Goal: Information Seeking & Learning: Learn about a topic

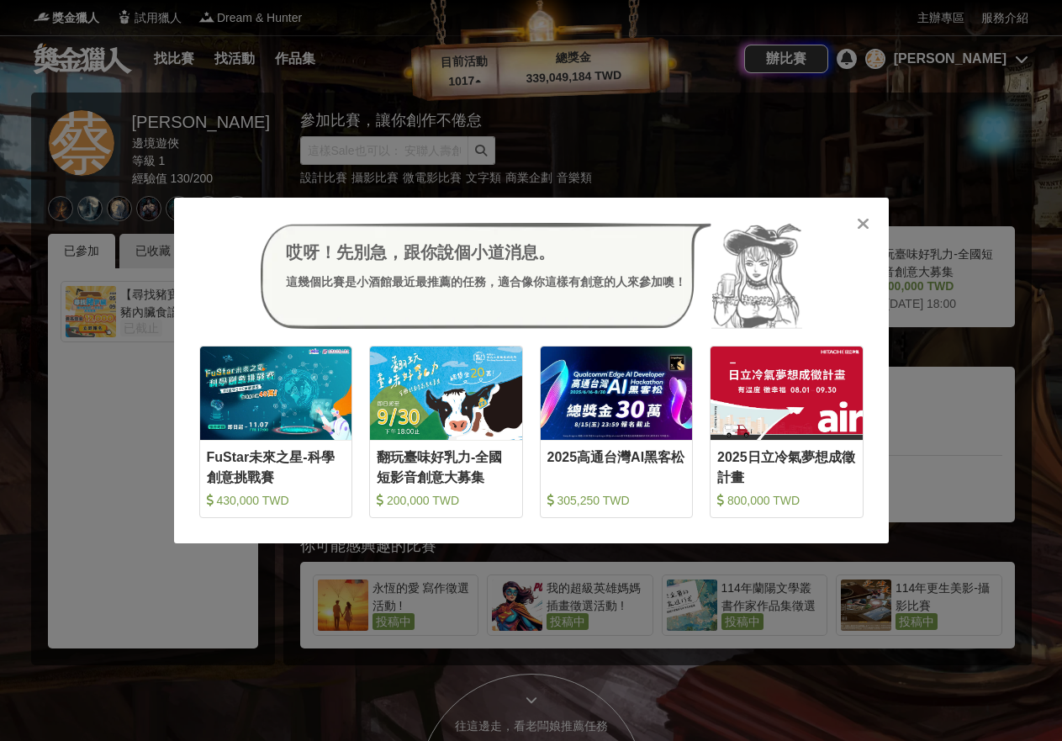
click at [865, 225] on icon at bounding box center [863, 223] width 13 height 17
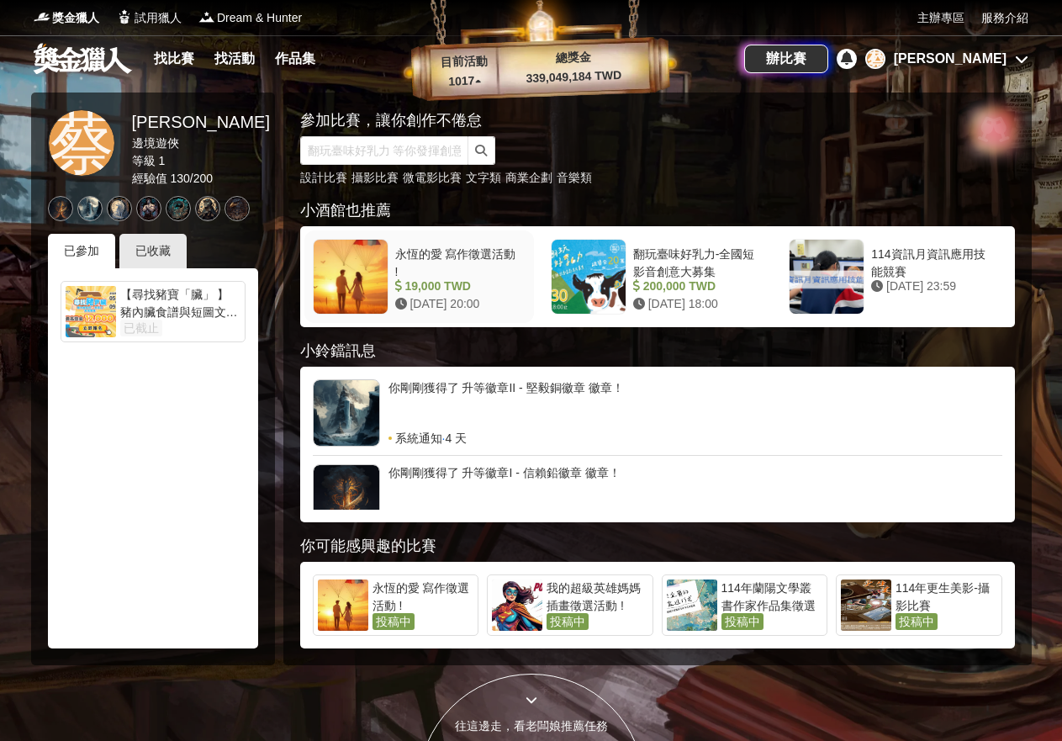
click at [461, 255] on div "永恆的愛 寫作徵選活動 !" at bounding box center [457, 262] width 124 height 32
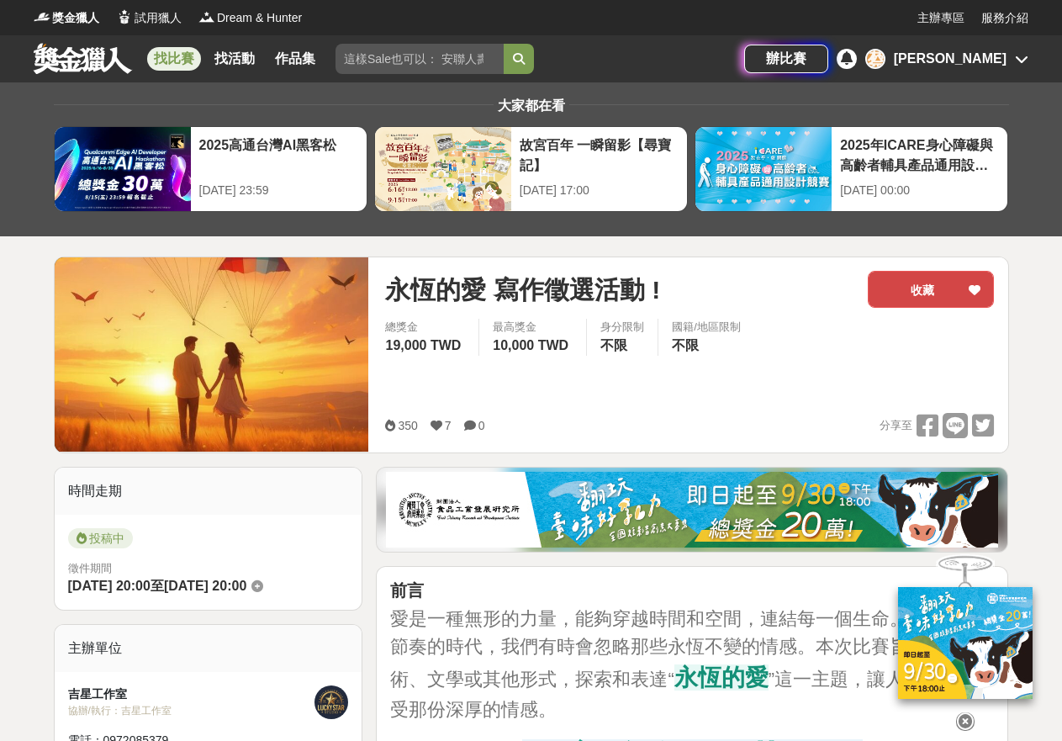
click at [975, 278] on div at bounding box center [974, 289] width 17 height 35
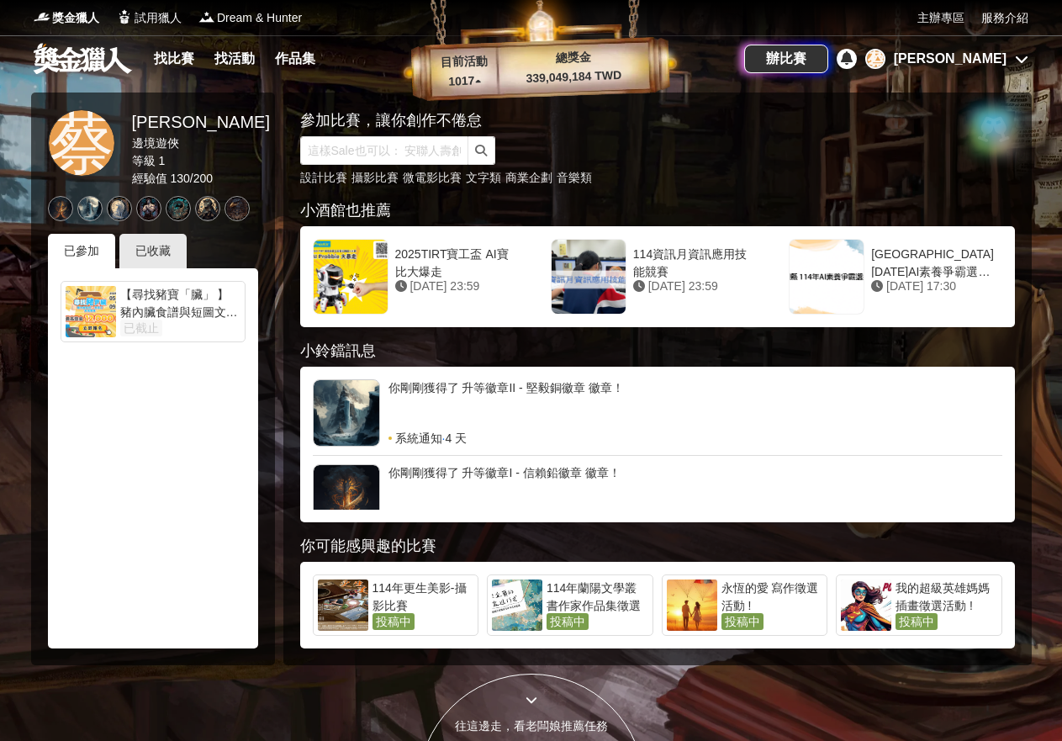
click at [976, 50] on div "[PERSON_NAME]" at bounding box center [950, 59] width 113 height 20
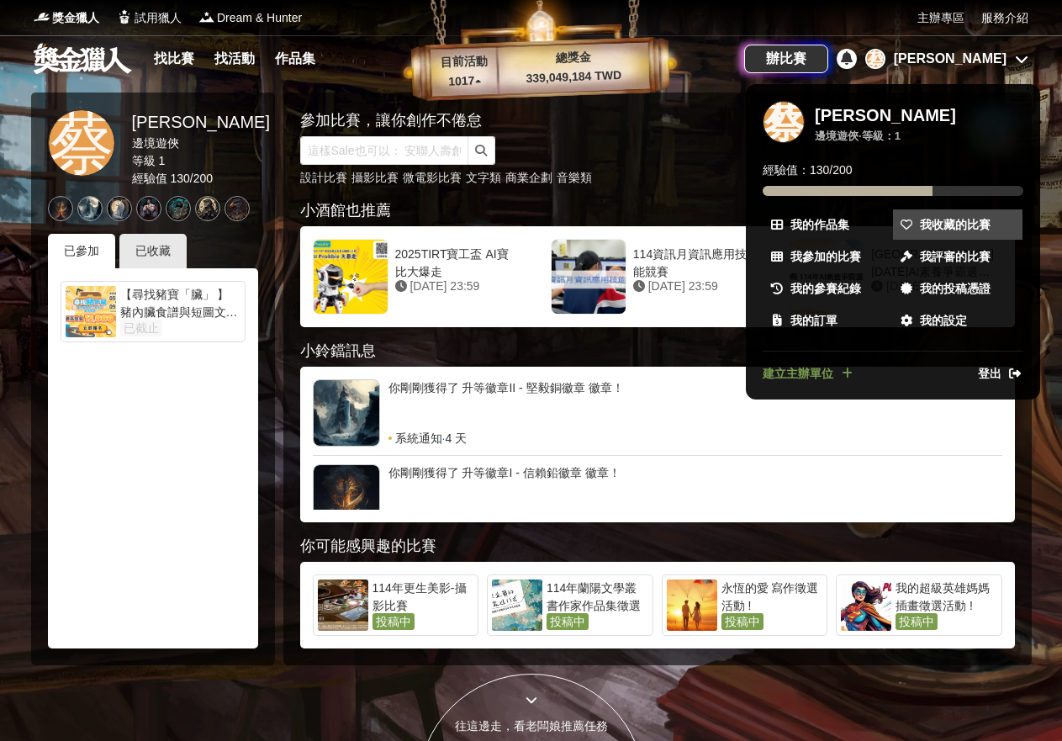
click at [955, 233] on span "我收藏的比賽" at bounding box center [955, 225] width 71 height 18
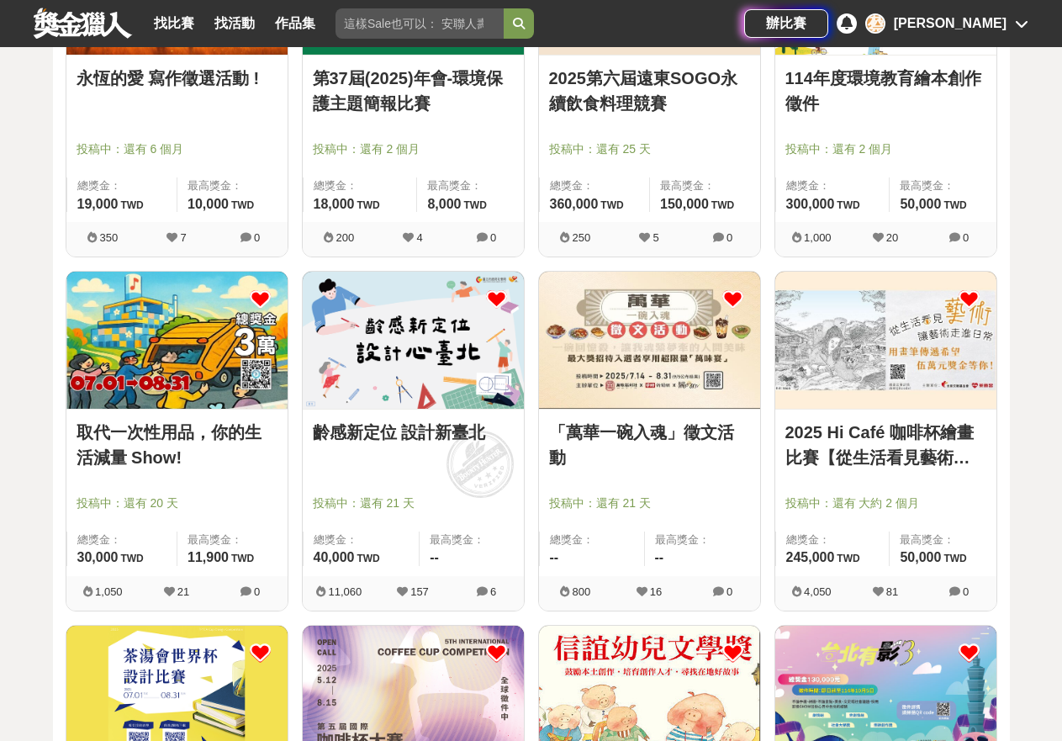
scroll to position [1432, 0]
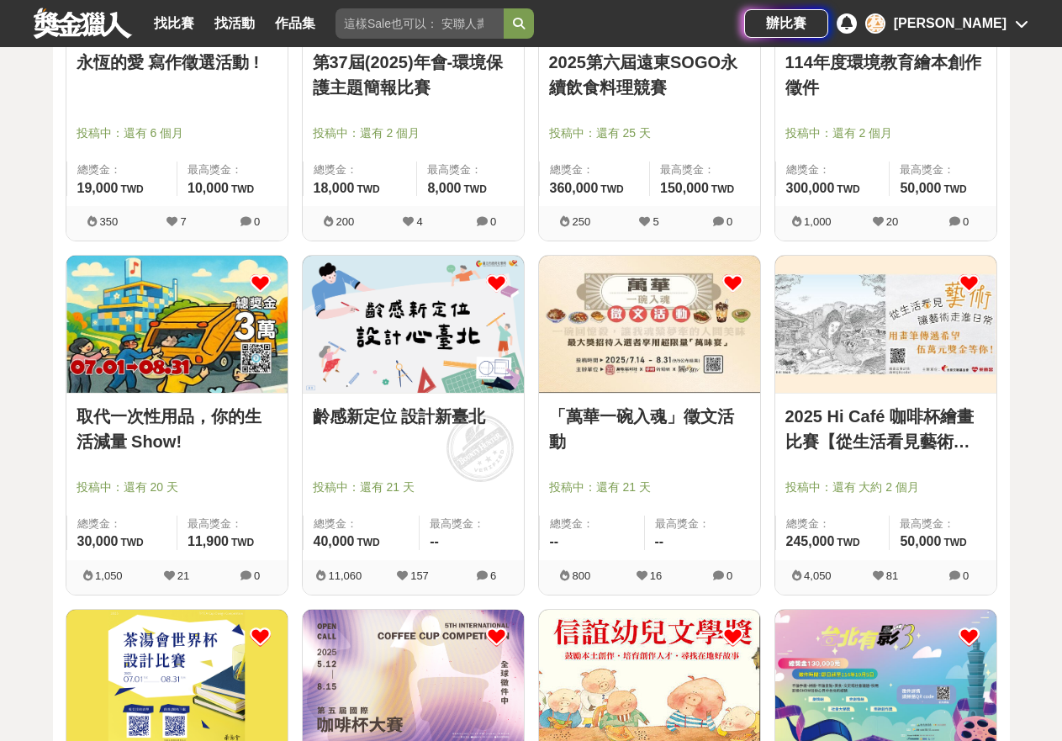
click at [652, 408] on link "「萬華一碗入魂」徵文活動" at bounding box center [649, 429] width 201 height 50
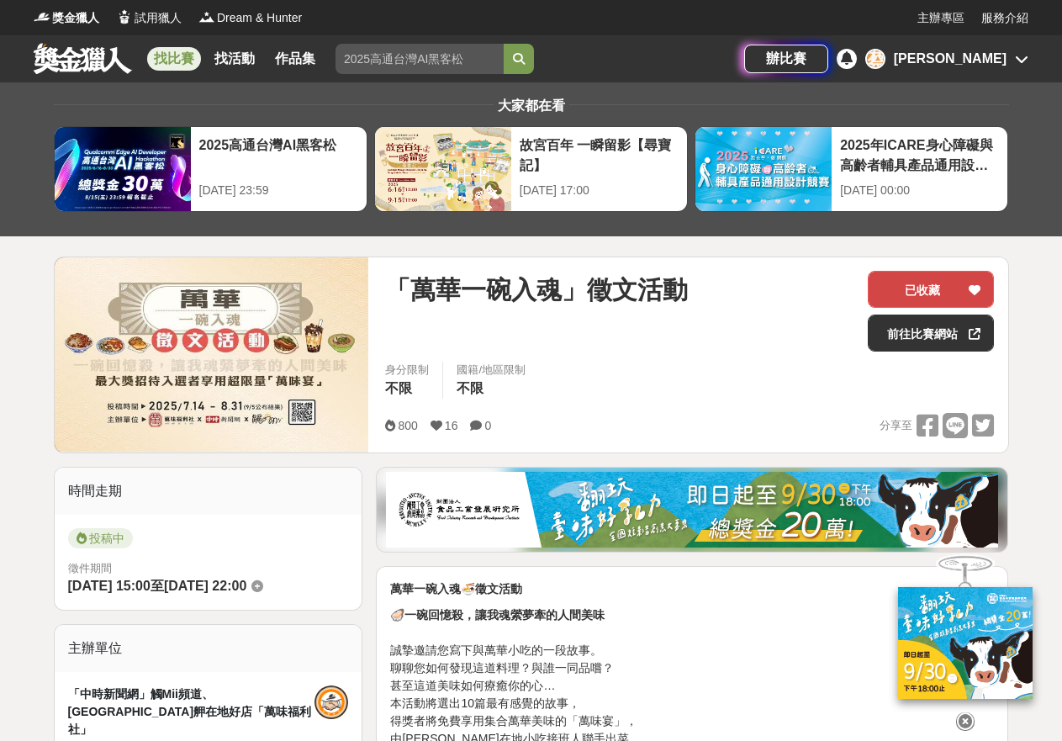
click at [974, 284] on icon at bounding box center [975, 290] width 12 height 12
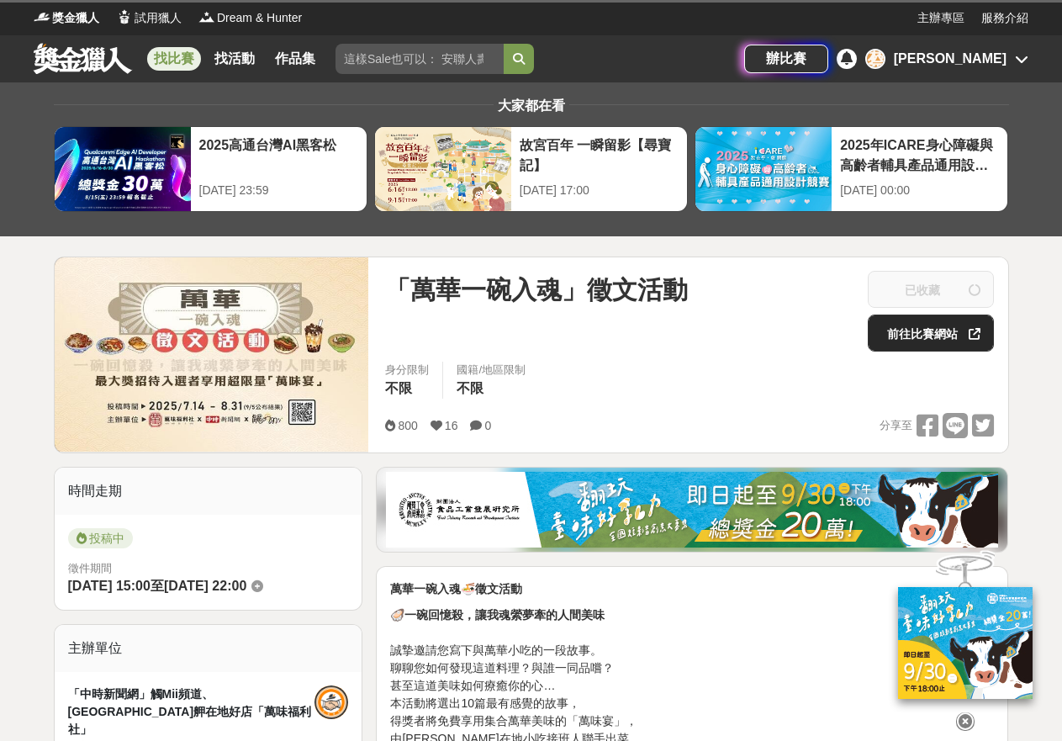
click at [978, 334] on icon at bounding box center [975, 334] width 12 height 12
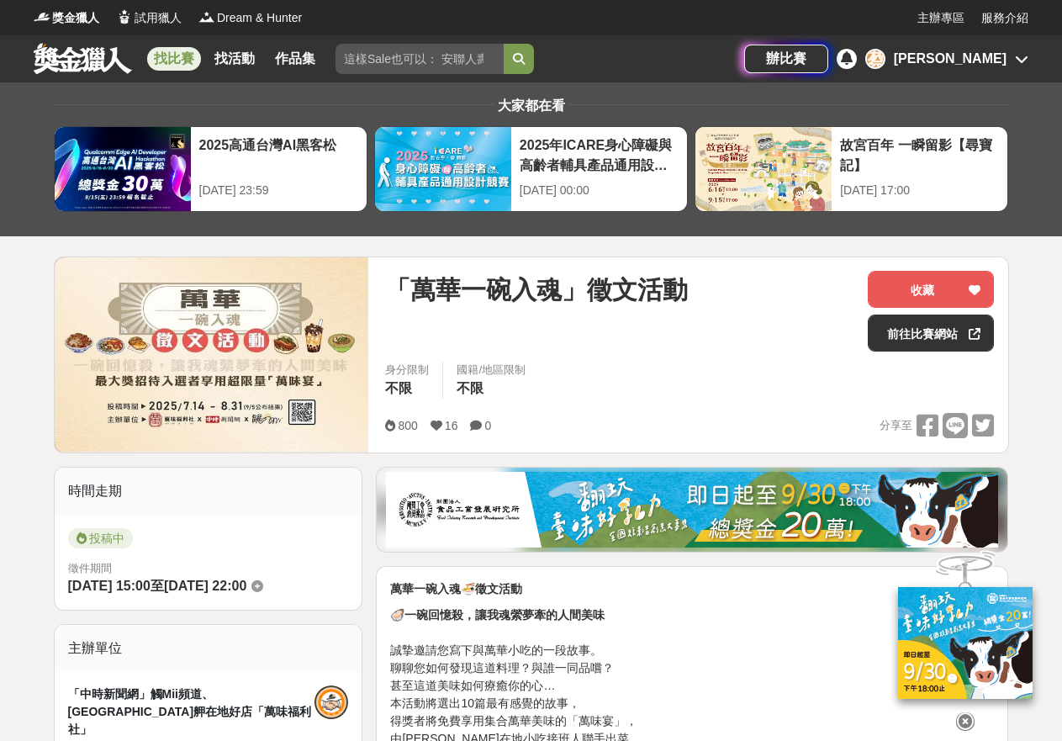
click at [979, 59] on div "[PERSON_NAME]" at bounding box center [950, 59] width 113 height 20
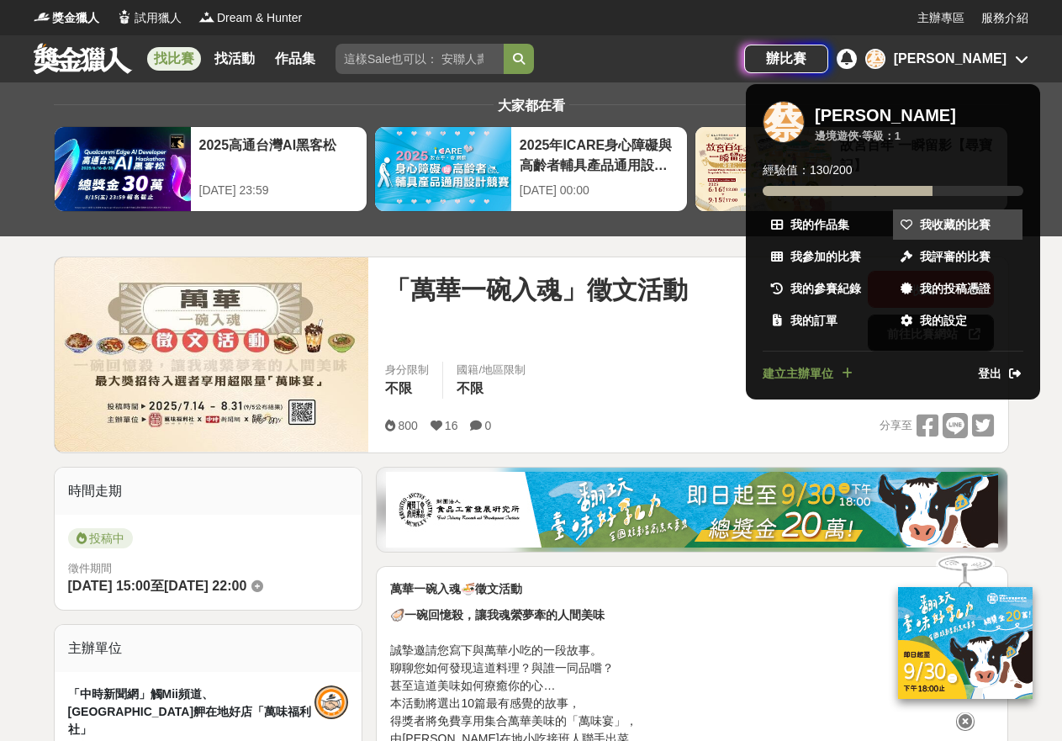
click at [972, 228] on span "我收藏的比賽" at bounding box center [955, 225] width 71 height 18
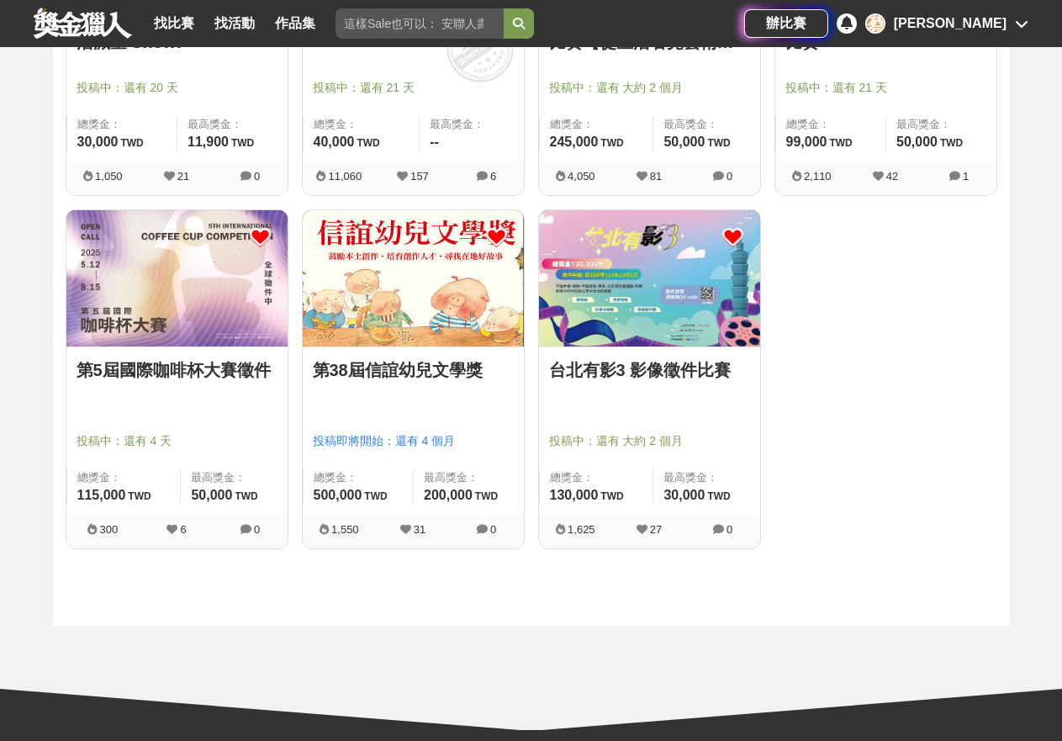
scroll to position [1727, 0]
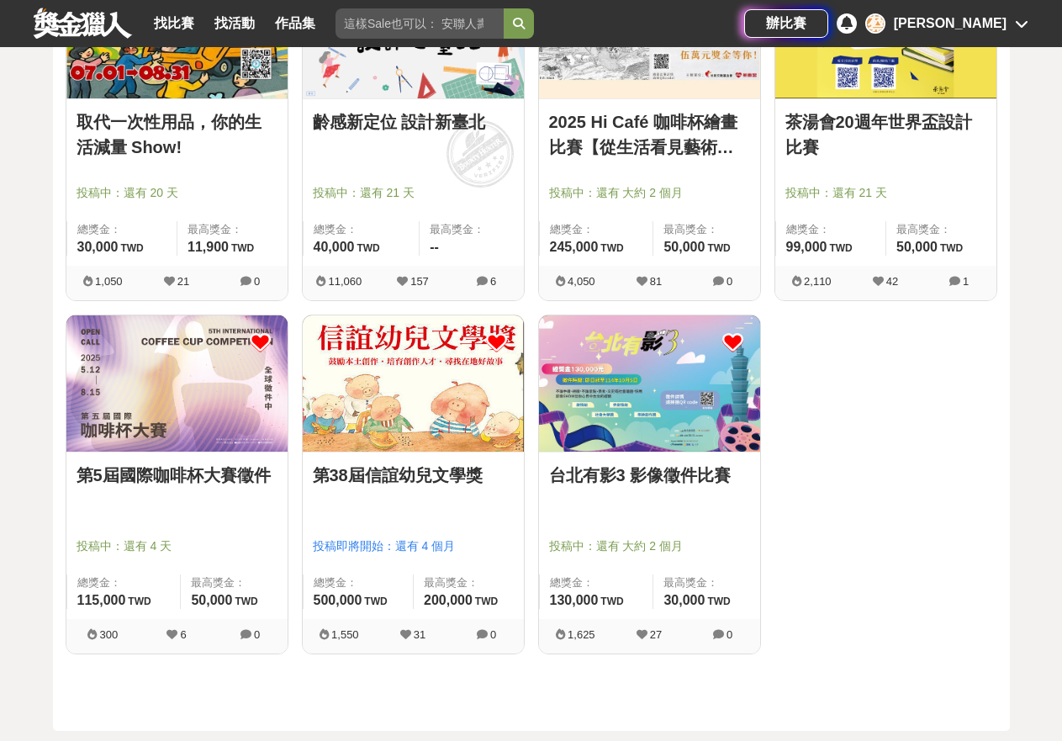
click at [424, 415] on img at bounding box center [413, 383] width 221 height 136
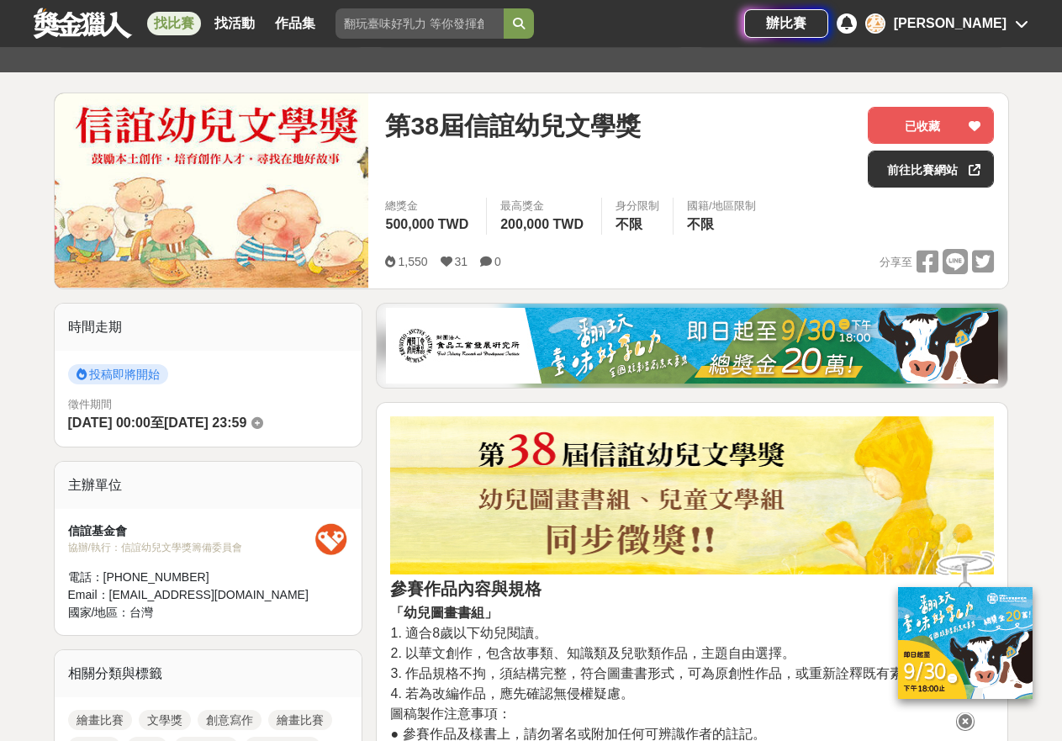
scroll to position [172, 0]
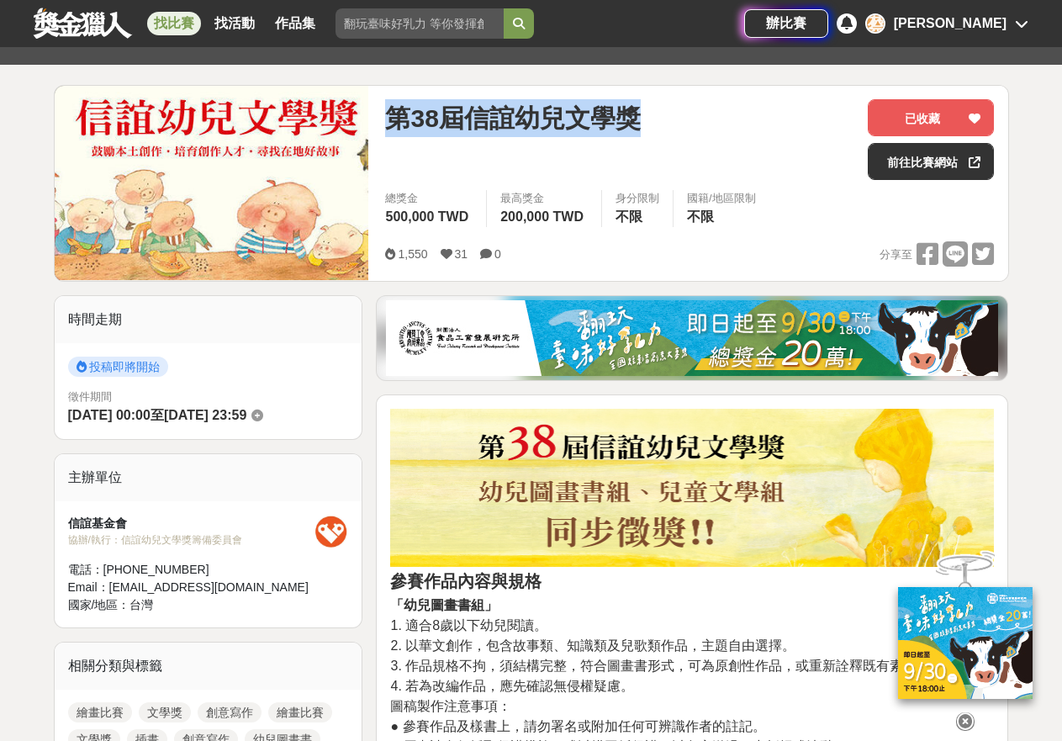
drag, startPoint x: 675, startPoint y: 114, endPoint x: 380, endPoint y: 114, distance: 295.2
click at [380, 114] on div "第38屆信誼幼兒文學獎 已收藏 前往比賽網站 總獎金 500,000 TWD 最高獎金 200,000 TWD 身分限制 不限 國籍/地區限制 不限 1,55…" at bounding box center [690, 183] width 636 height 195
copy span "第38屆信誼幼兒文學獎"
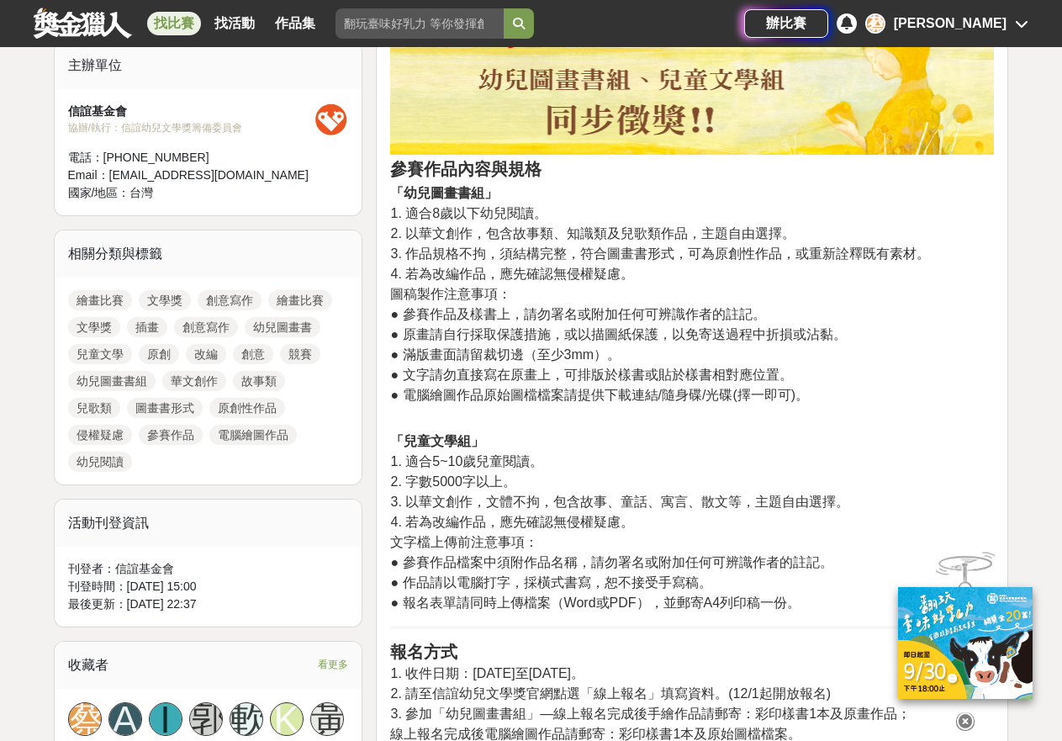
scroll to position [608, 0]
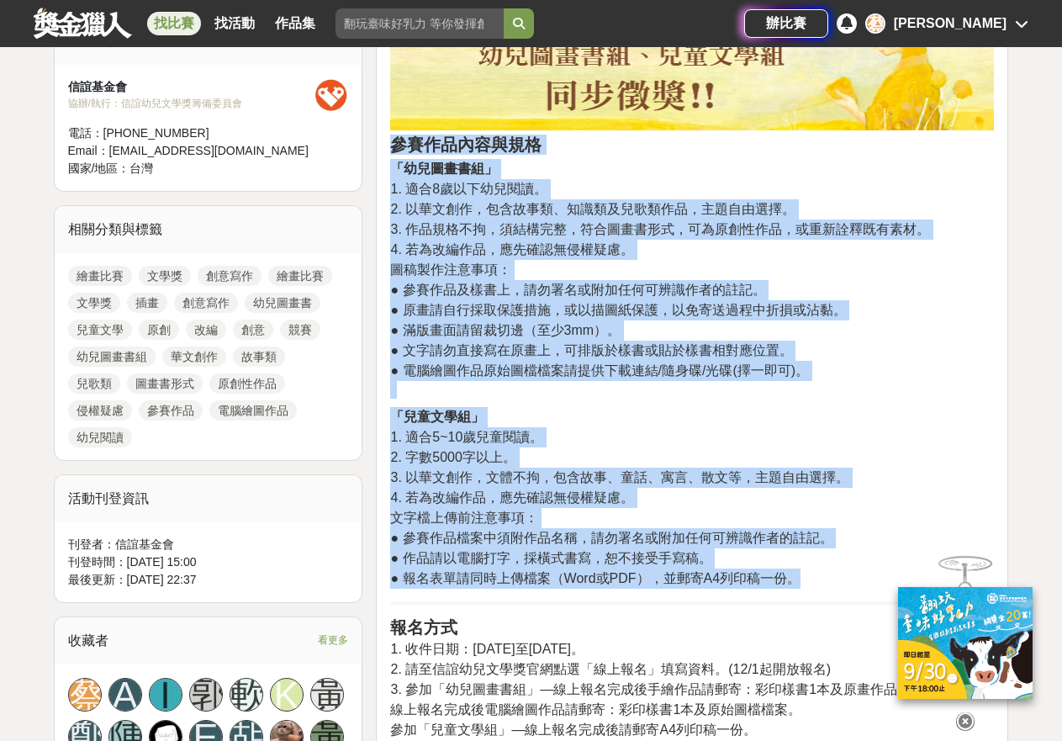
drag, startPoint x: 388, startPoint y: 135, endPoint x: 829, endPoint y: 582, distance: 628.0
click at [829, 582] on div "參賽作品內容與規格 「幼兒圖畫書組」 1. 適合8歲以下幼兒閱讀。 2. 以華文創作，包含故事類、知識類及兒歌類作品，主題自由選擇。 3. 作品規格不拘，須結…" at bounding box center [692, 634] width 632 height 1352
copy div "參賽作品內容與規格 「幼兒圖畫書組」 1. 適合8歲以下幼兒閱讀。 2. 以華文創作，包含故事類、知識類及兒歌類作品，主題自由選擇。 3. 作品規格不拘，須結…"
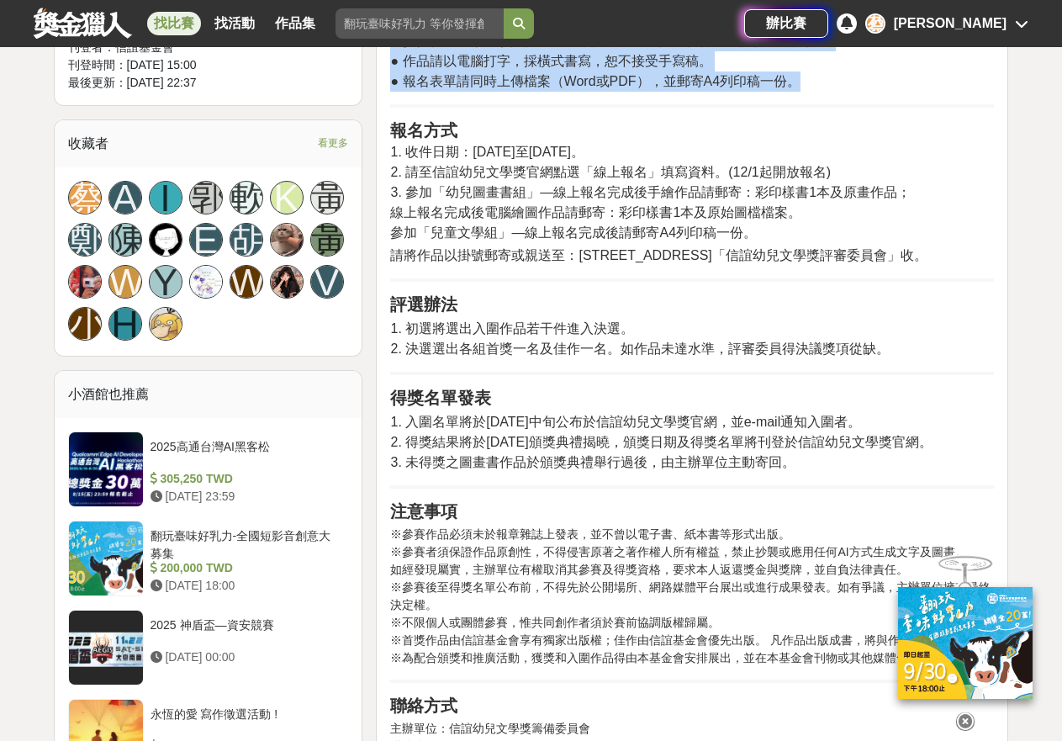
scroll to position [1115, 0]
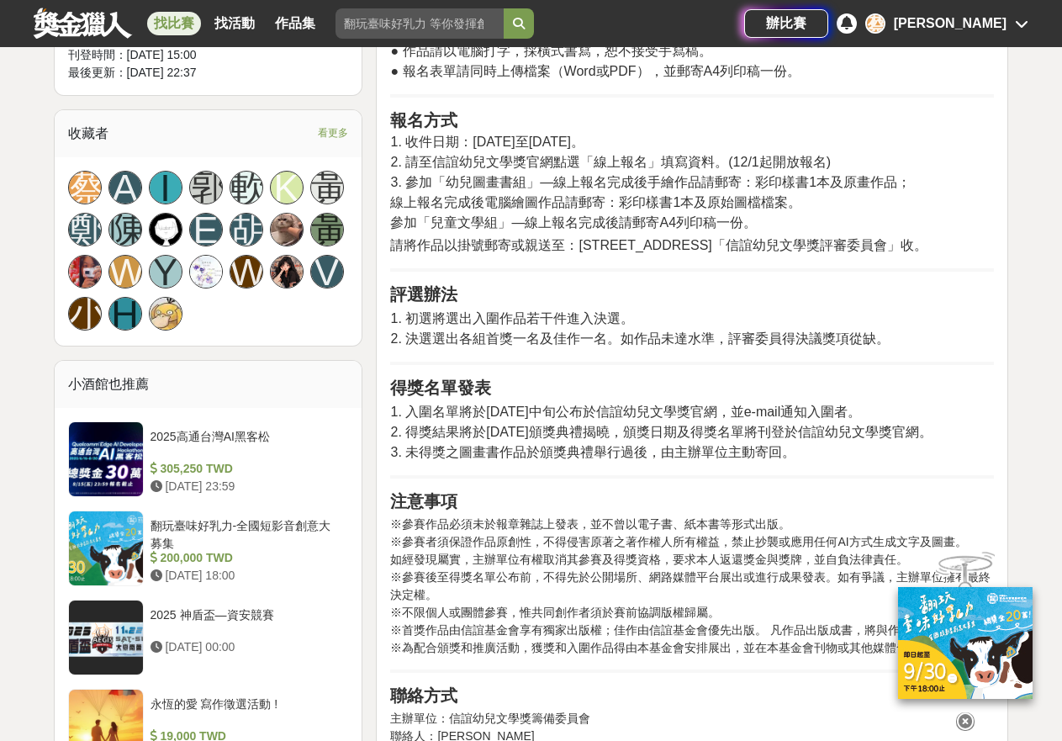
click at [684, 167] on span "2. 請至信誼幼兒文學獎官網點選「線上報名」填寫資料。(12/1起開放報名)" at bounding box center [610, 162] width 441 height 14
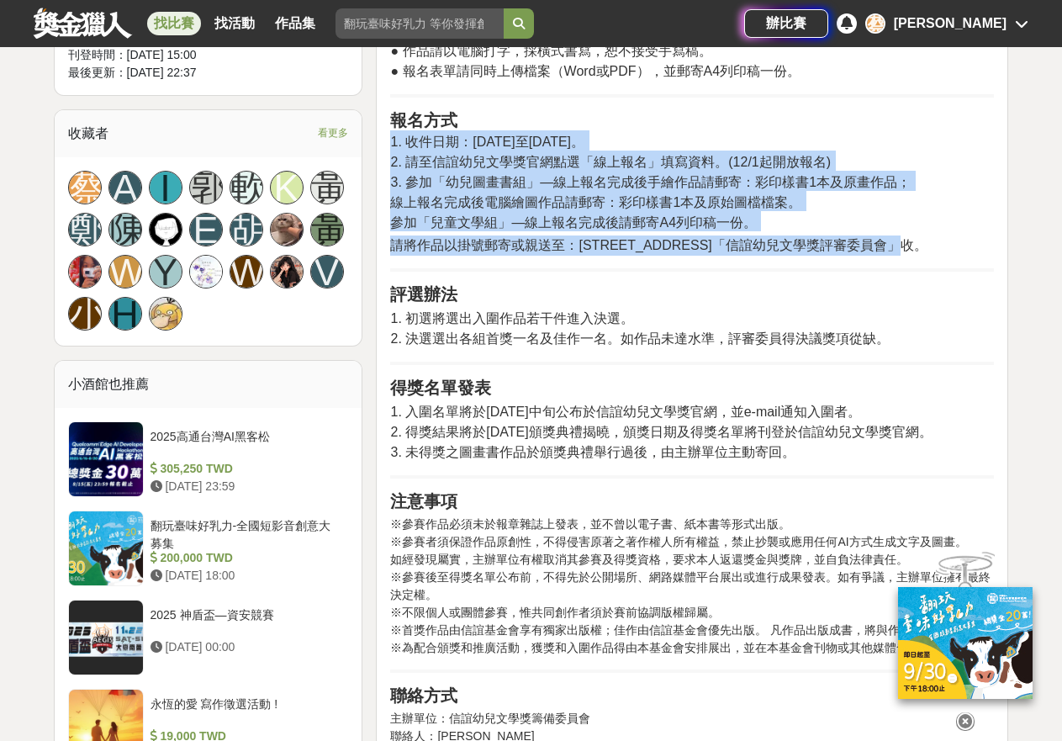
drag, startPoint x: 964, startPoint y: 245, endPoint x: 387, endPoint y: 136, distance: 587.0
click at [387, 136] on div "參賽作品內容與規格 「幼兒圖畫書組」 1. 適合8歲以下幼兒閱讀。 2. 以華文創作，包含故事類、知識類及兒歌類作品，主題自由選擇。 3. 作品規格不拘，須結…" at bounding box center [692, 127] width 632 height 1352
copy div "1. 收件日期：2025年12月1日至12月15日。 2. 請至信誼幼兒文學獎官網點選「線上報名」填寫資料。(12/1起開放報名) 3. 參加「幼兒圖畫書組」…"
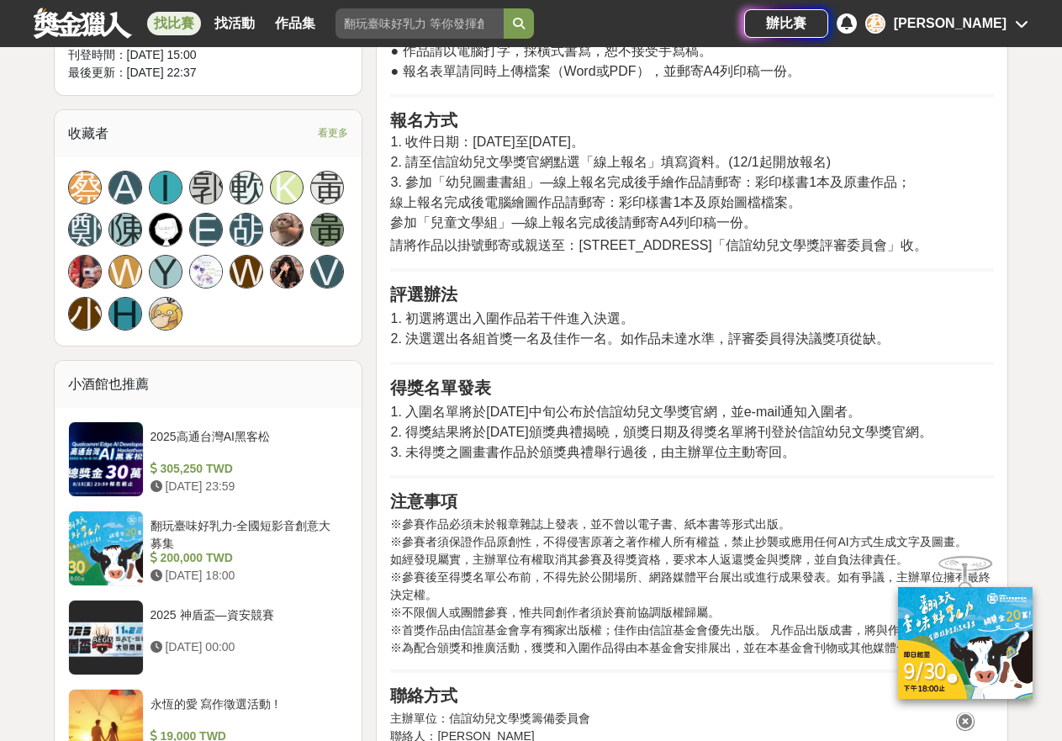
click at [806, 348] on p "1. 初選將選出入圍作品若干件進入決選。 2. 決選選出各組首獎一名及佳作一名。如作品未達水準，評審委員得決議獎項從缺。" at bounding box center [692, 329] width 604 height 40
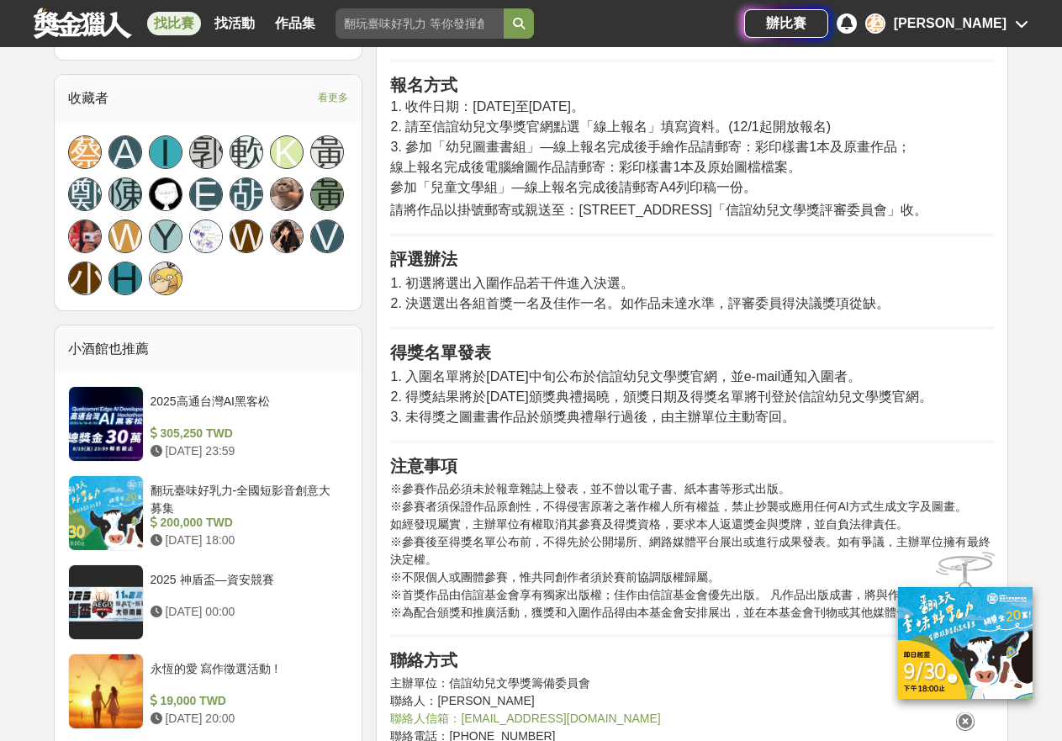
scroll to position [1028, 0]
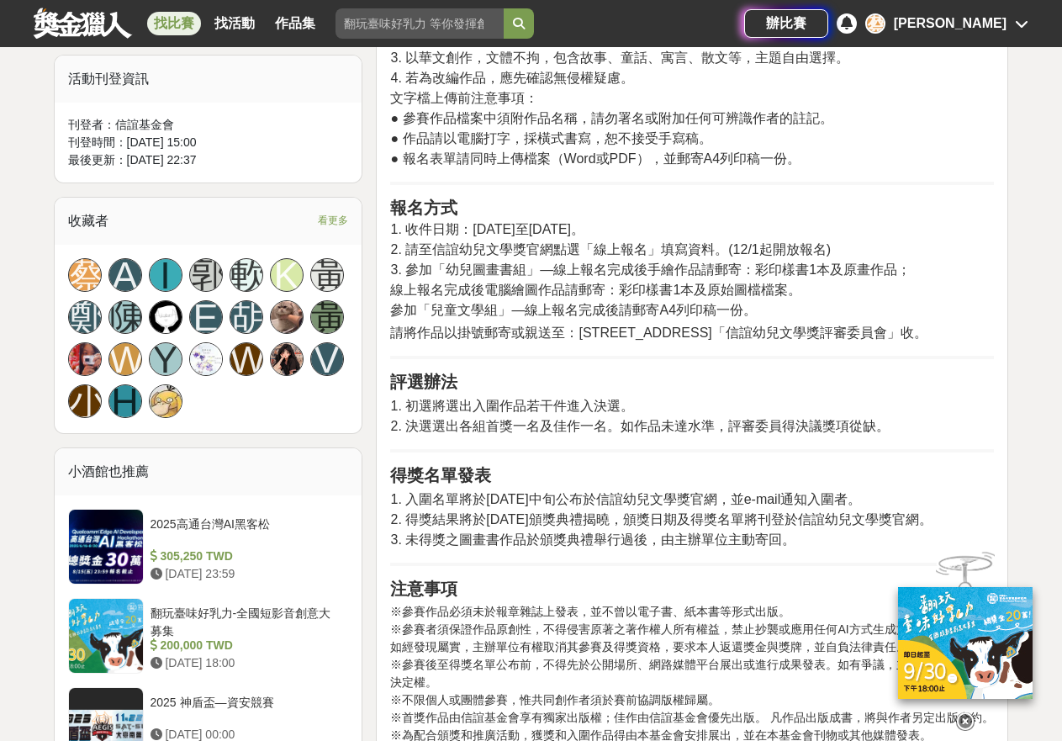
click at [738, 264] on span "3. 參加「幼兒圖畫書組」—線上報名完成後手繪作品請郵寄：彩印樣書1本及原畫作品；" at bounding box center [650, 269] width 521 height 14
drag, startPoint x: 665, startPoint y: 229, endPoint x: 399, endPoint y: 236, distance: 266.7
click at [399, 236] on h2 "報名方式 1. 收件日期：2025年12月1日至12月15日。 2. 請至信誼幼兒文學獎官網點選「線上報名」填寫資料。(12/1起開放報名) 3. 參加「幼兒…" at bounding box center [692, 258] width 604 height 121
click at [409, 233] on span "1. 收件日期：2025年12月1日至12月15日。" at bounding box center [487, 229] width 194 height 14
drag, startPoint x: 407, startPoint y: 227, endPoint x: 655, endPoint y: 227, distance: 248.1
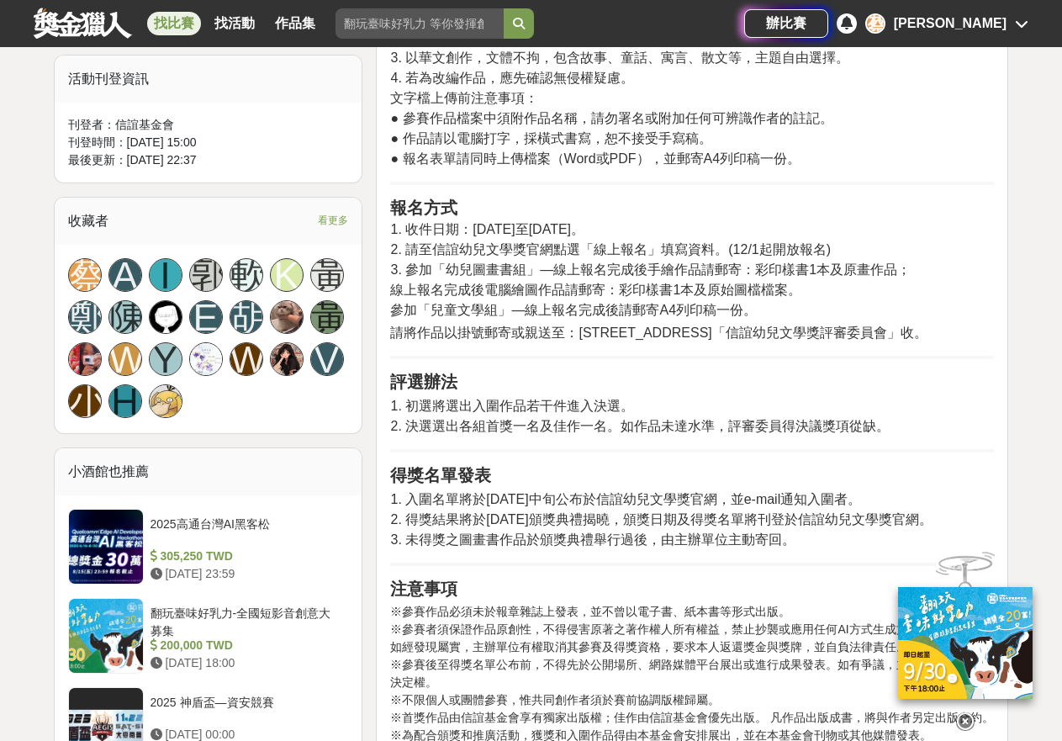
click at [655, 227] on h2 "報名方式 1. 收件日期：2025年12月1日至12月15日。 2. 請至信誼幼兒文學獎官網點選「線上報名」填寫資料。(12/1起開放報名) 3. 參加「幼兒…" at bounding box center [692, 258] width 604 height 121
copy span "收件日期：2025年12月1日至12月15日。"
click at [660, 446] on div "參賽作品內容與規格 「幼兒圖畫書組」 1. 適合8歲以下幼兒閱讀。 2. 以華文創作，包含故事類、知識類及兒歌類作品，主題自由選擇。 3. 作品規格不拘，須結…" at bounding box center [692, 210] width 604 height 1314
drag, startPoint x: 880, startPoint y: 495, endPoint x: 378, endPoint y: 498, distance: 501.3
click at [378, 498] on div "參賽作品內容與規格 「幼兒圖畫書組」 1. 適合8歲以下幼兒閱讀。 2. 以華文創作，包含故事類、知識類及兒歌類作品，主題自由選擇。 3. 作品規格不拘，須結…" at bounding box center [692, 214] width 632 height 1352
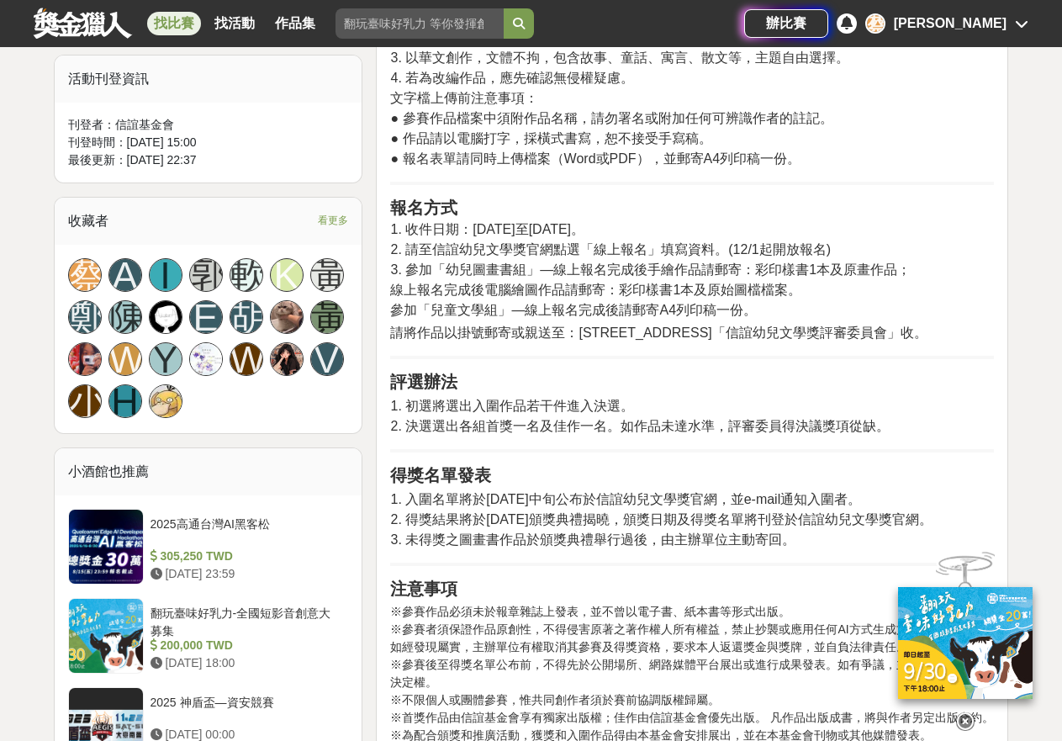
copy span "1. 入圍名單將於2025年3月中旬公布於信誼幼兒文學獎官網，並e-mail通知入圍者。"
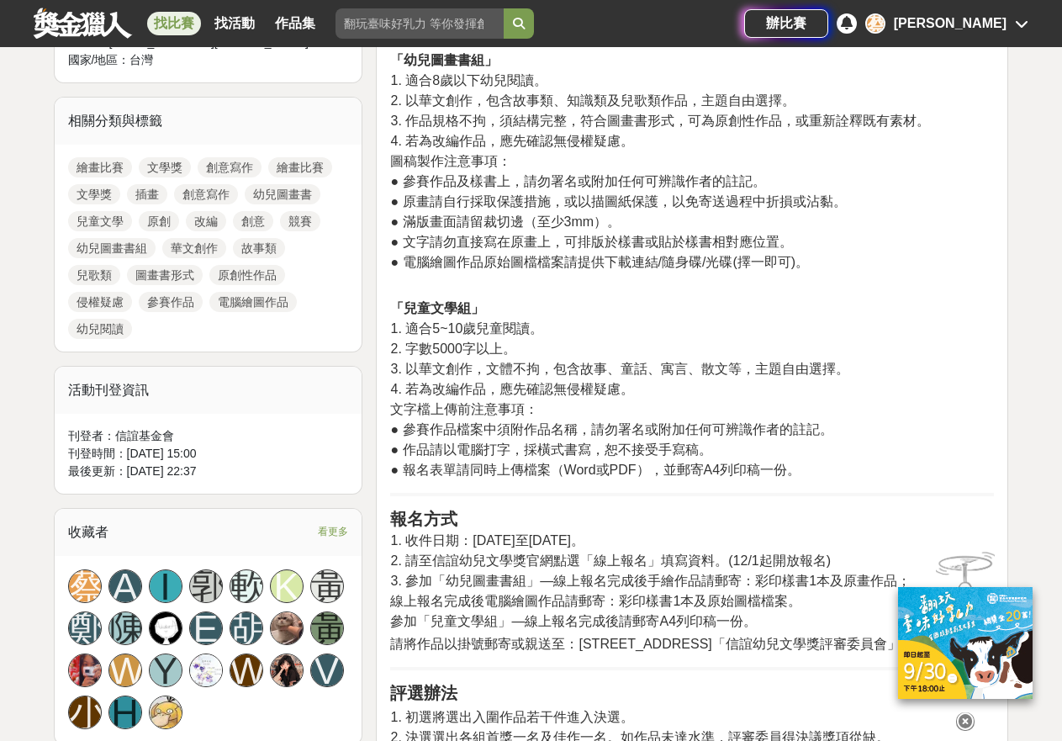
scroll to position [0, 0]
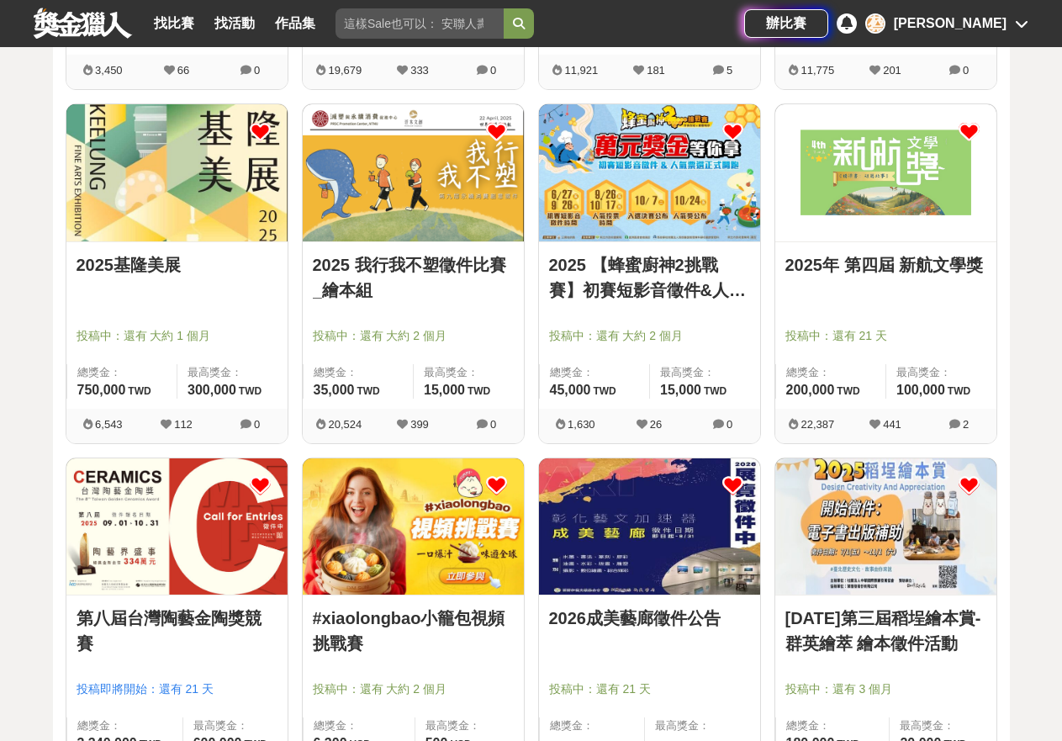
scroll to position [526, 0]
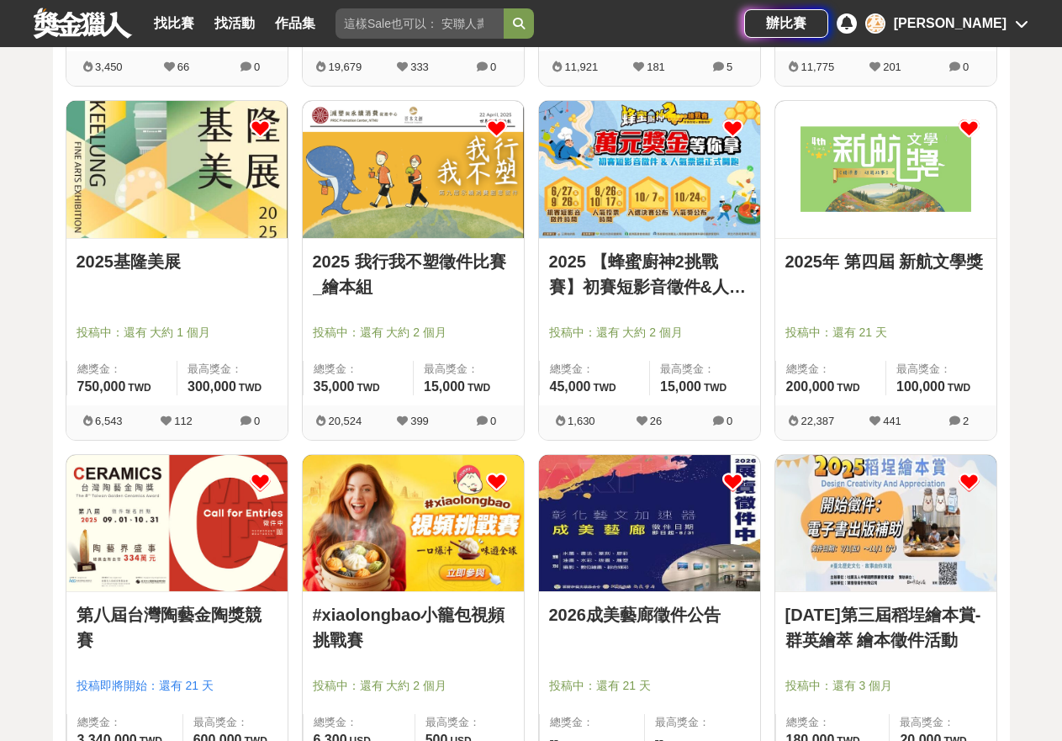
click at [854, 193] on img at bounding box center [885, 169] width 221 height 136
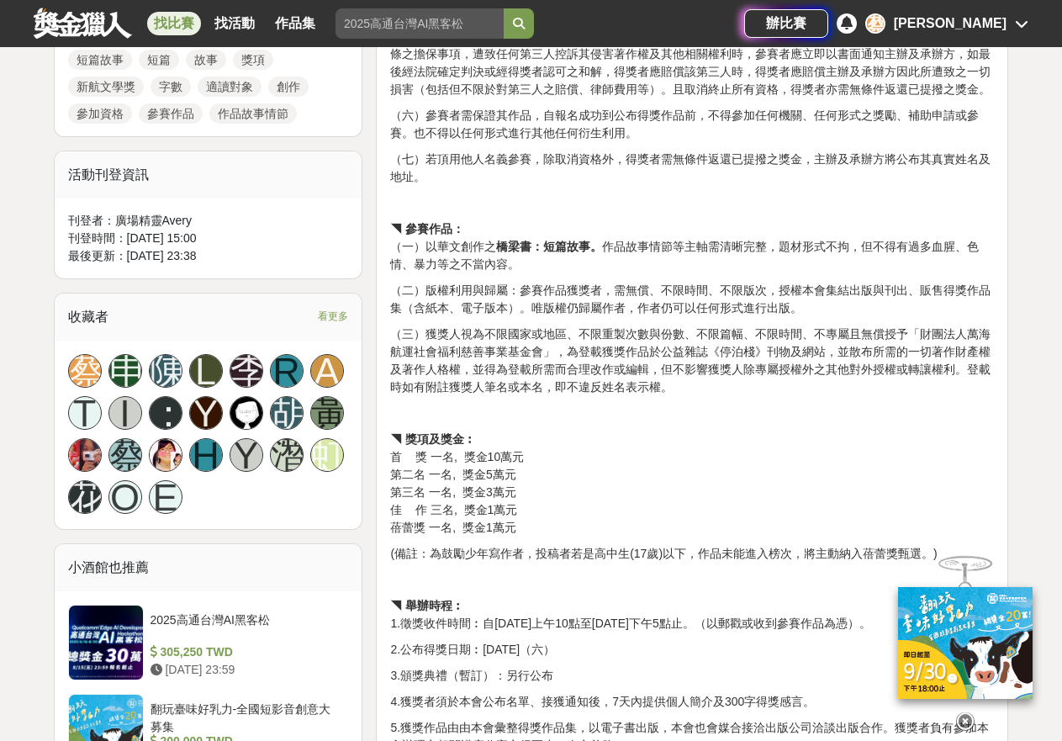
scroll to position [1045, 0]
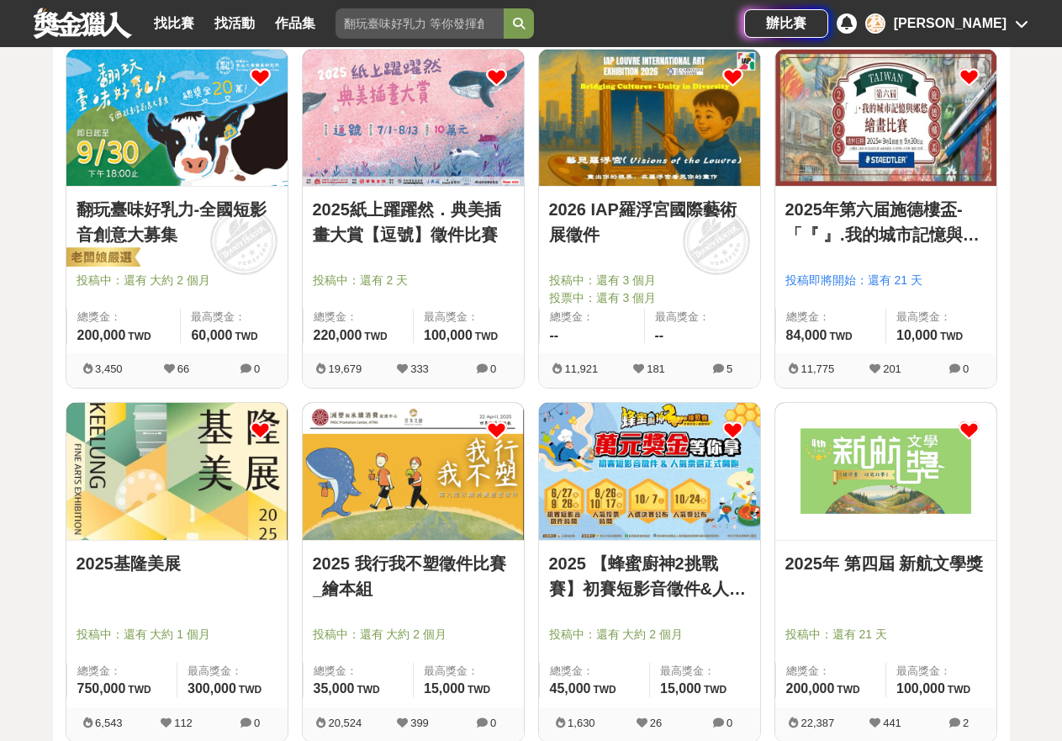
scroll to position [422, 0]
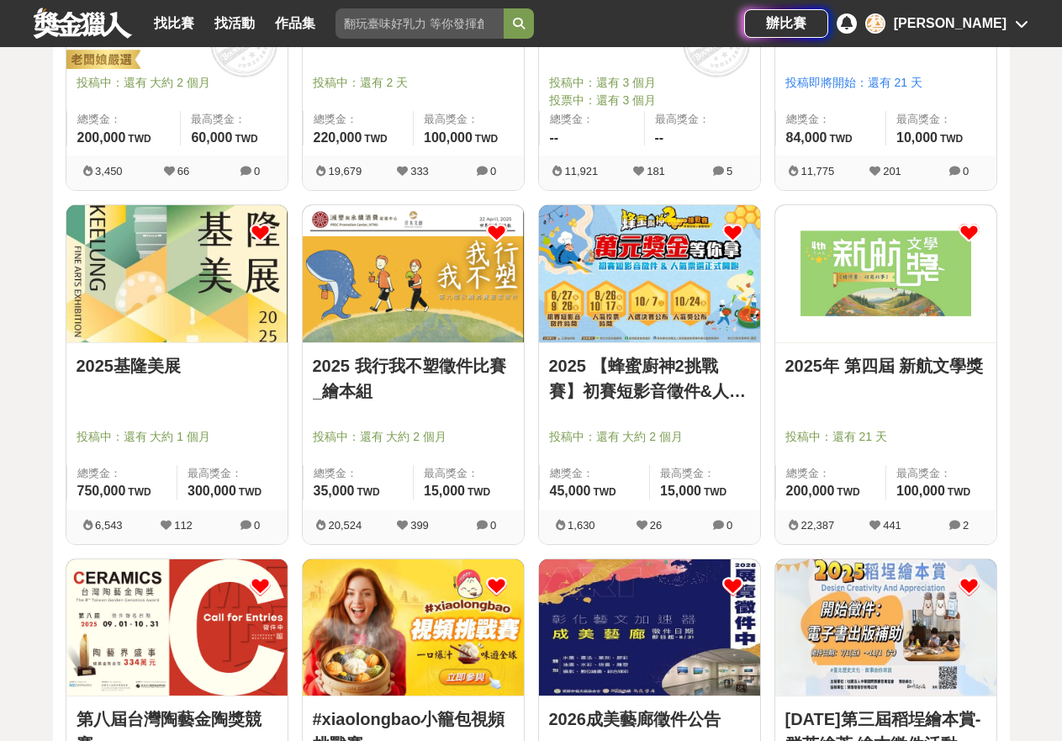
click at [965, 227] on icon at bounding box center [969, 232] width 21 height 21
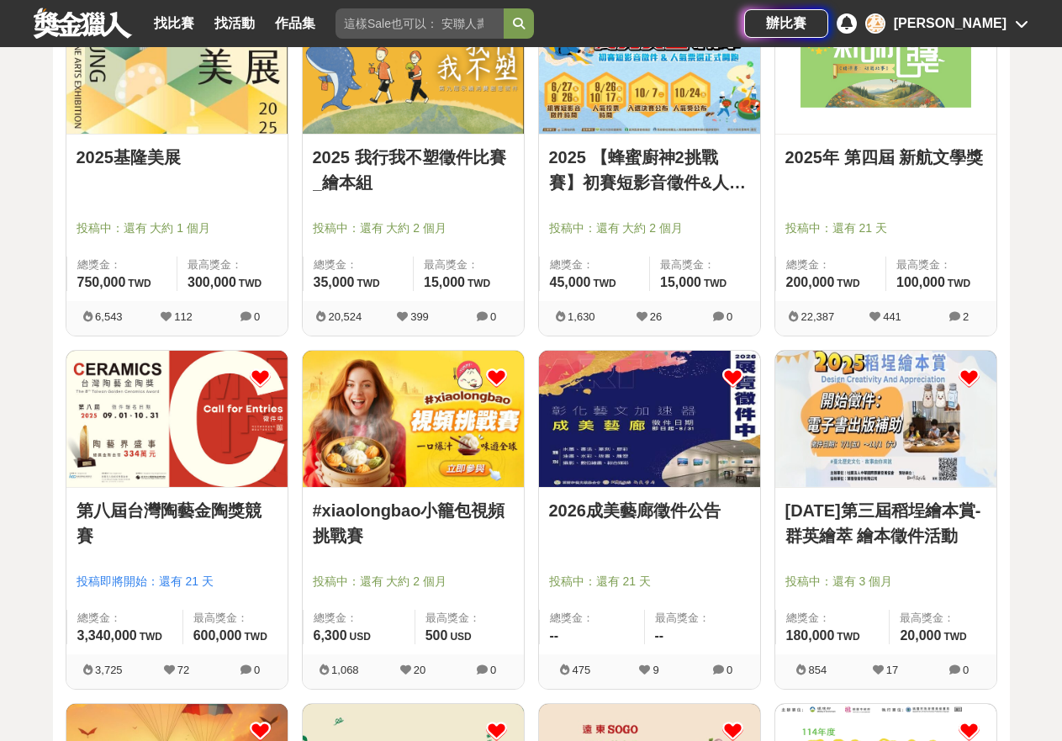
scroll to position [888, 0]
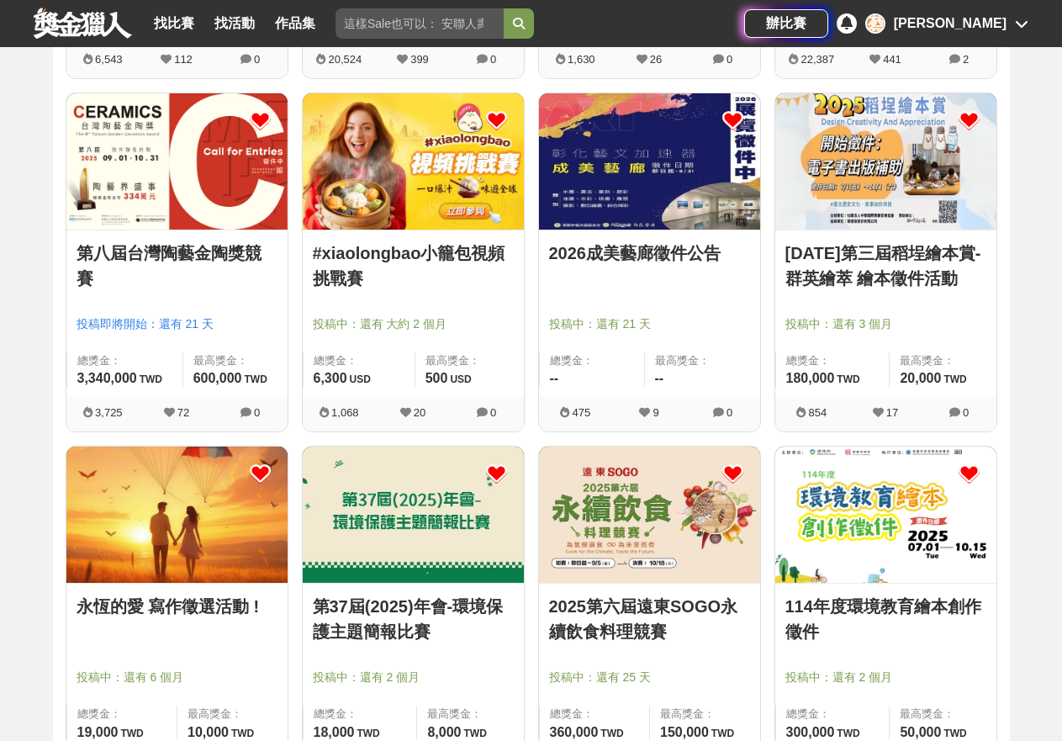
click at [835, 182] on img at bounding box center [885, 161] width 221 height 136
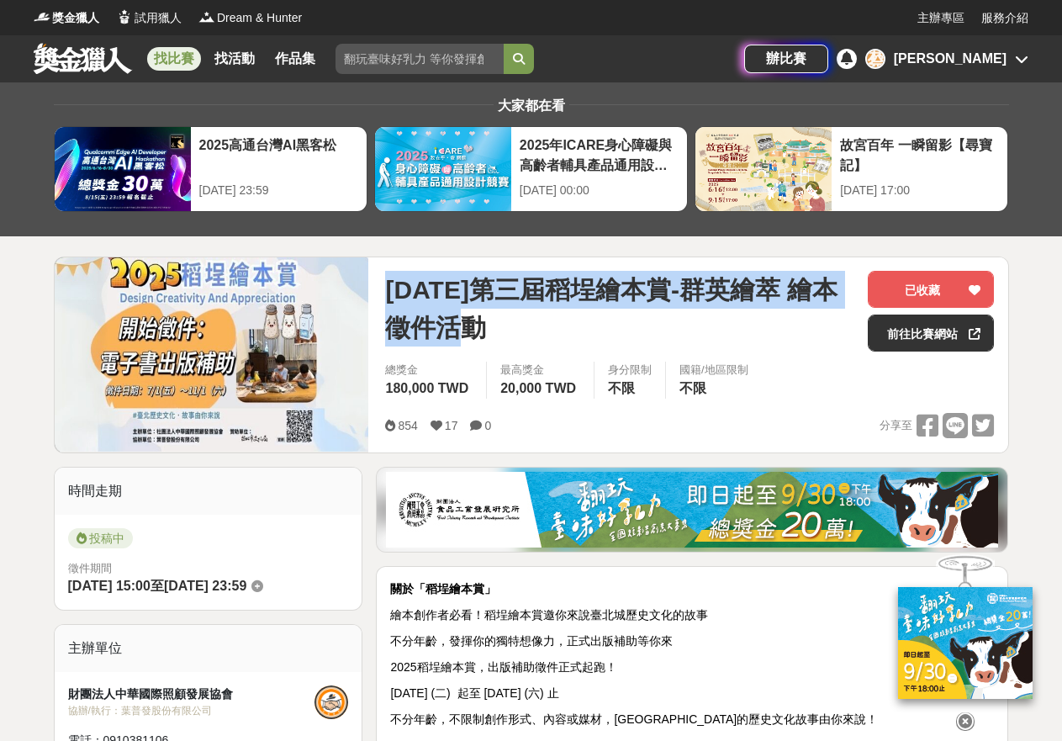
drag, startPoint x: 491, startPoint y: 336, endPoint x: 382, endPoint y: 288, distance: 119.0
click at [382, 288] on div "2025年第三屆稻埕繪本賞-群英繪萃 繪本徵件活動 已收藏 前往比賽網站 總獎金 180,000 TWD 最高獎金 20,000 TWD 身分限制 不限 國籍…" at bounding box center [690, 354] width 636 height 195
copy span "2025年第三屆稻埕繪本賞-群英繪萃 繪本徵件活動"
click at [976, 290] on icon at bounding box center [975, 290] width 12 height 12
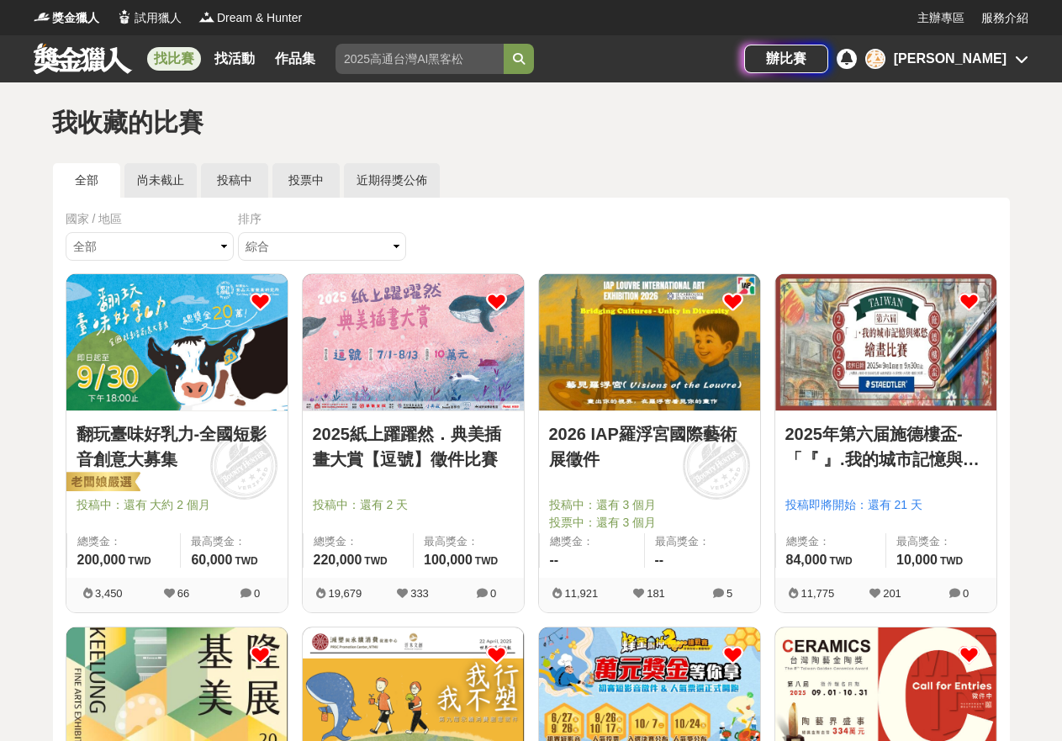
click at [164, 49] on link "找比賽" at bounding box center [174, 59] width 54 height 24
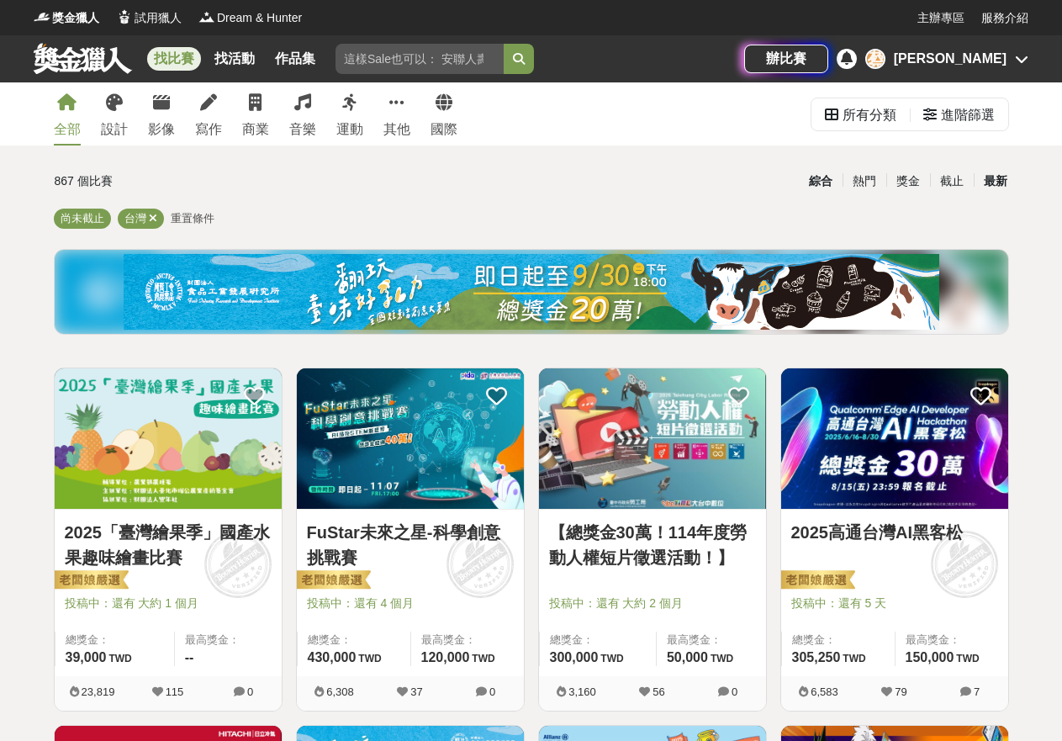
click at [991, 183] on div "最新" at bounding box center [996, 181] width 44 height 29
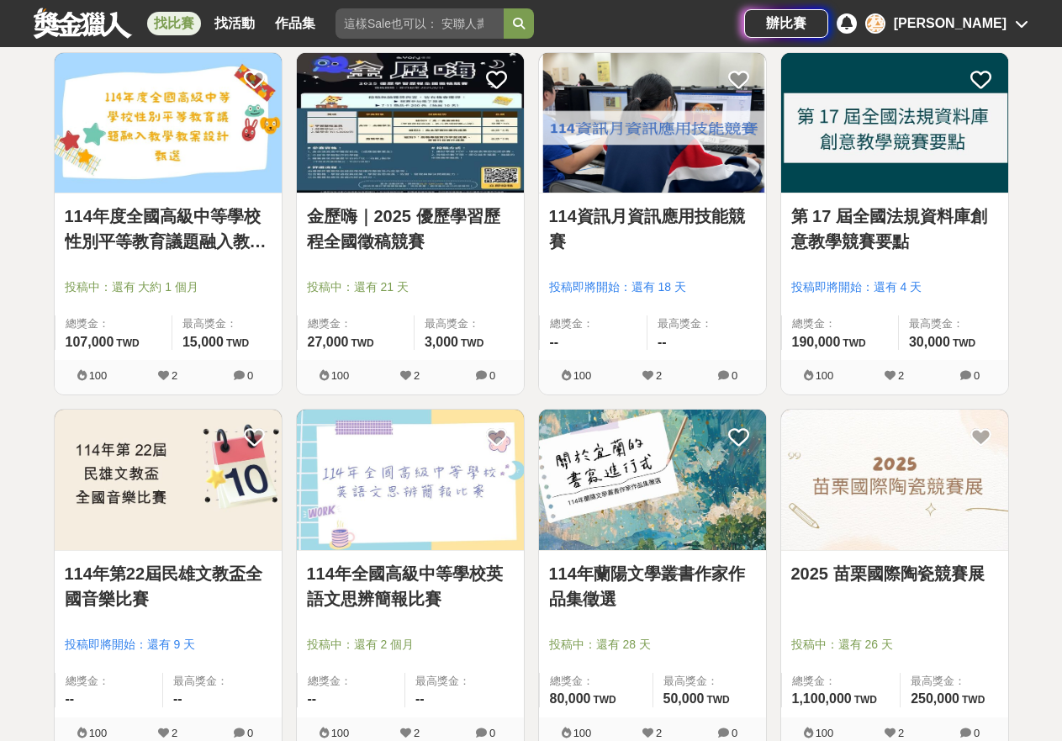
scroll to position [1759, 0]
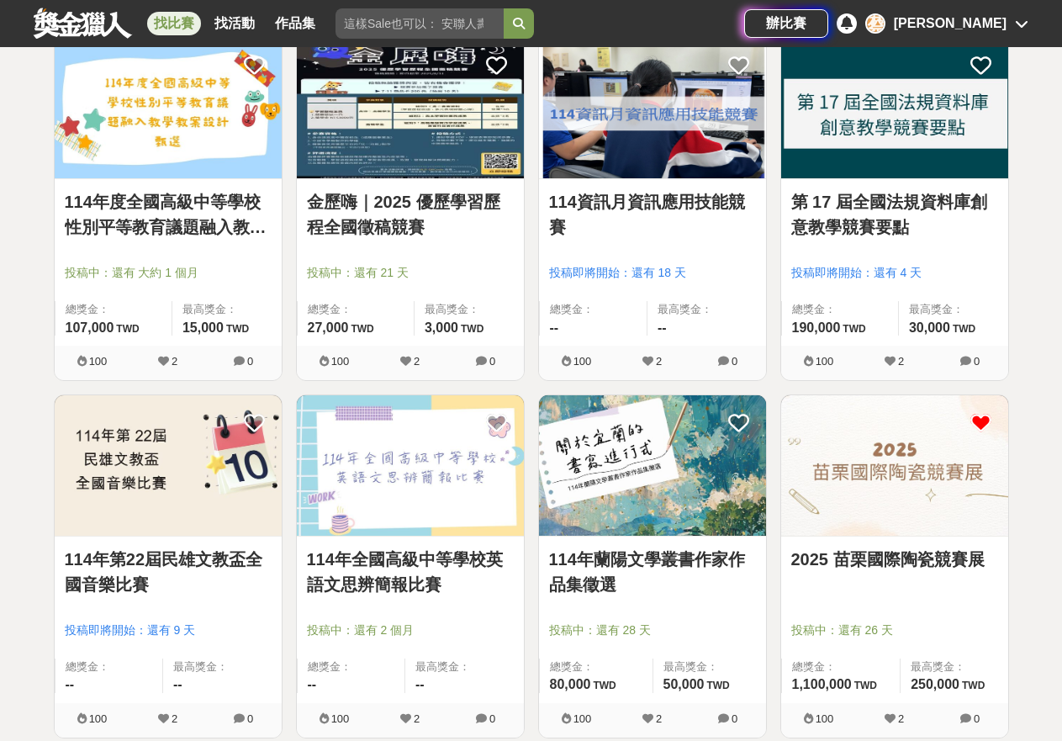
click at [986, 426] on icon at bounding box center [981, 422] width 21 height 21
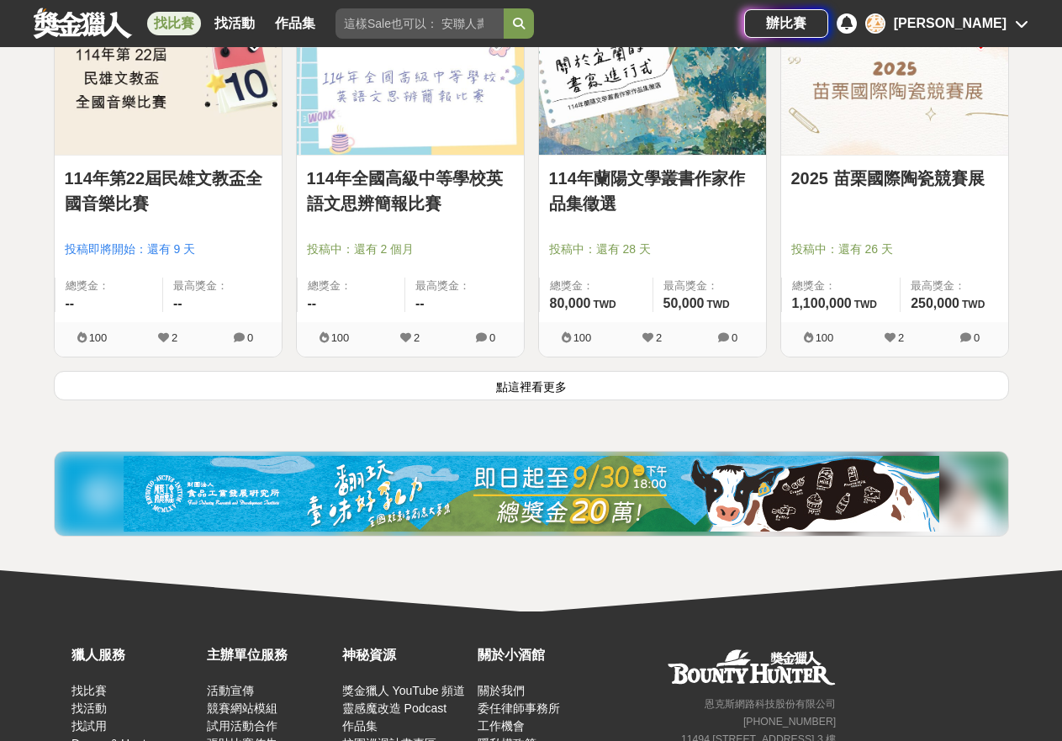
scroll to position [2143, 0]
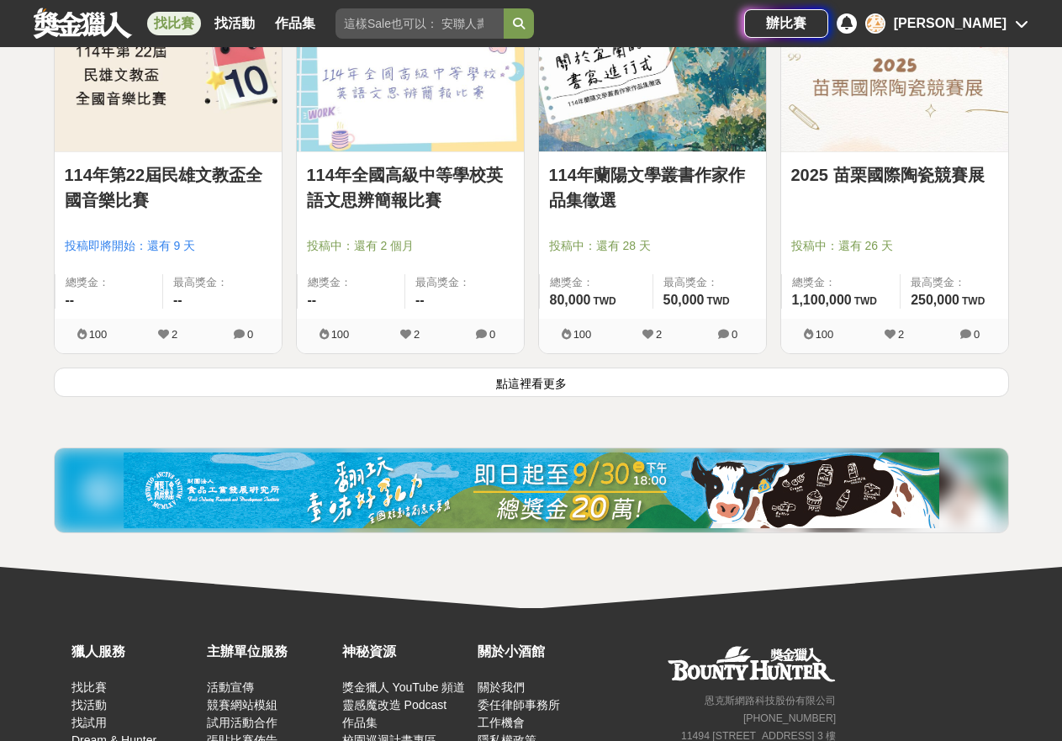
click at [675, 391] on button "點這裡看更多" at bounding box center [531, 382] width 955 height 29
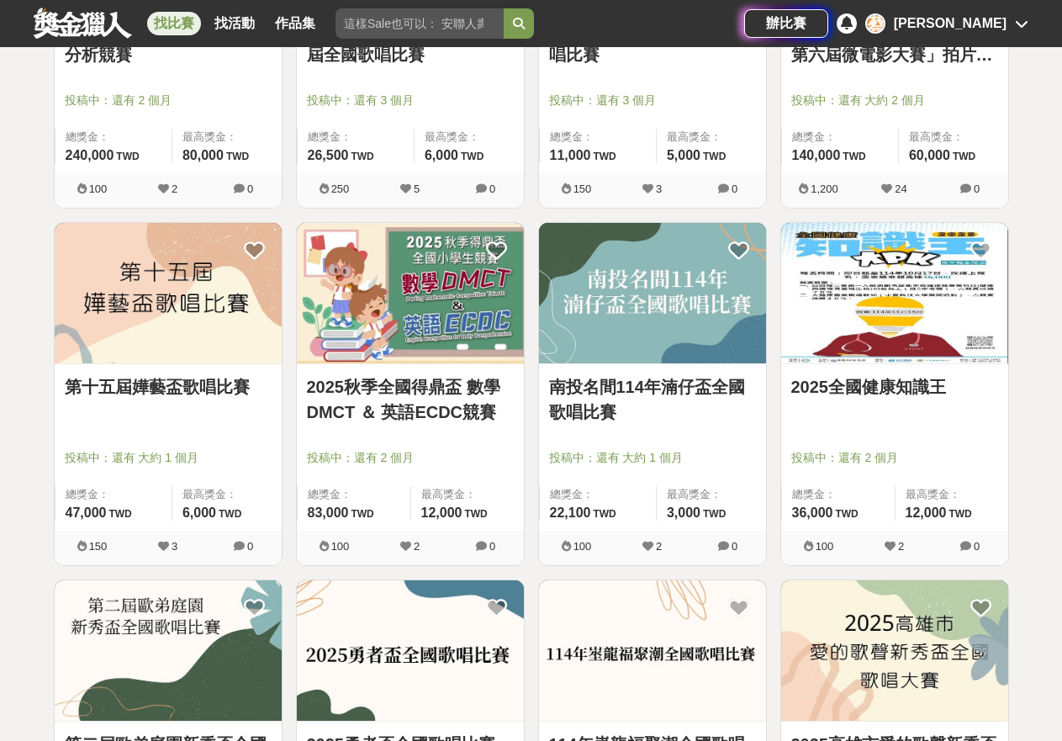
scroll to position [4038, 0]
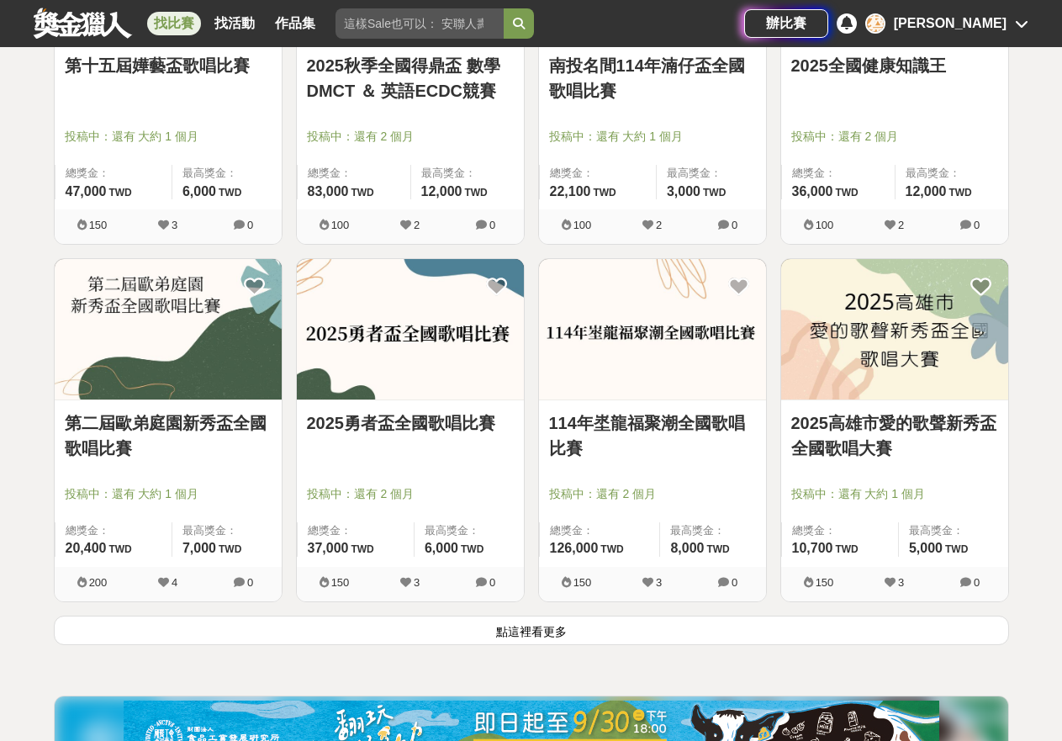
click at [870, 631] on button "點這裡看更多" at bounding box center [531, 630] width 955 height 29
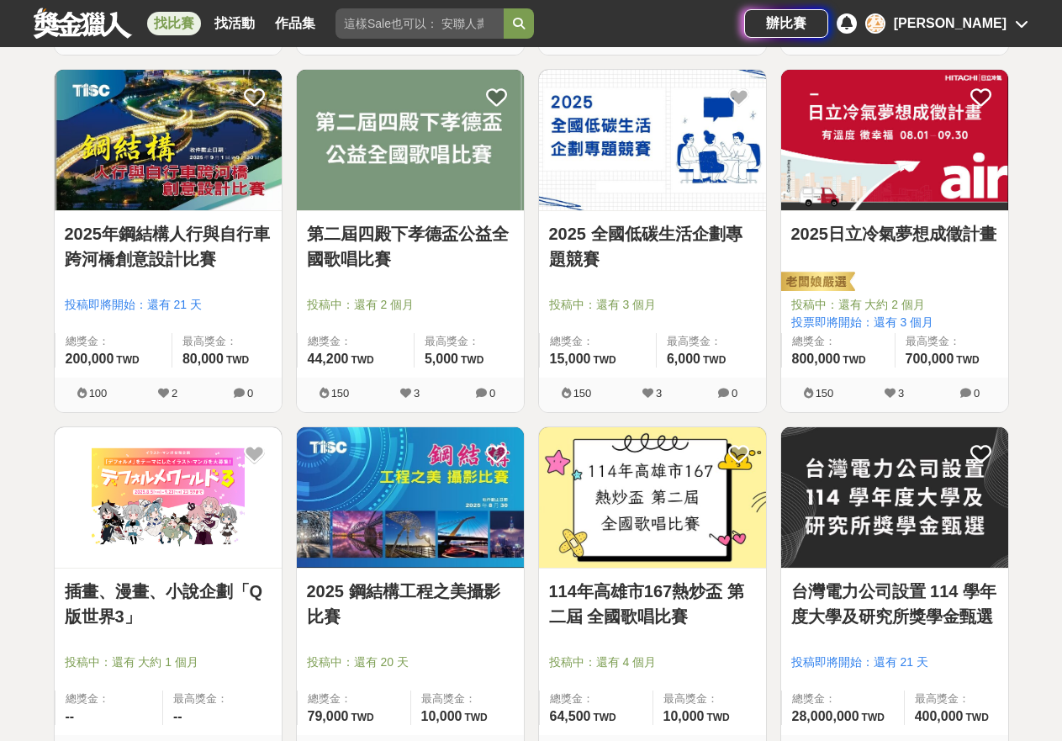
scroll to position [6531, 0]
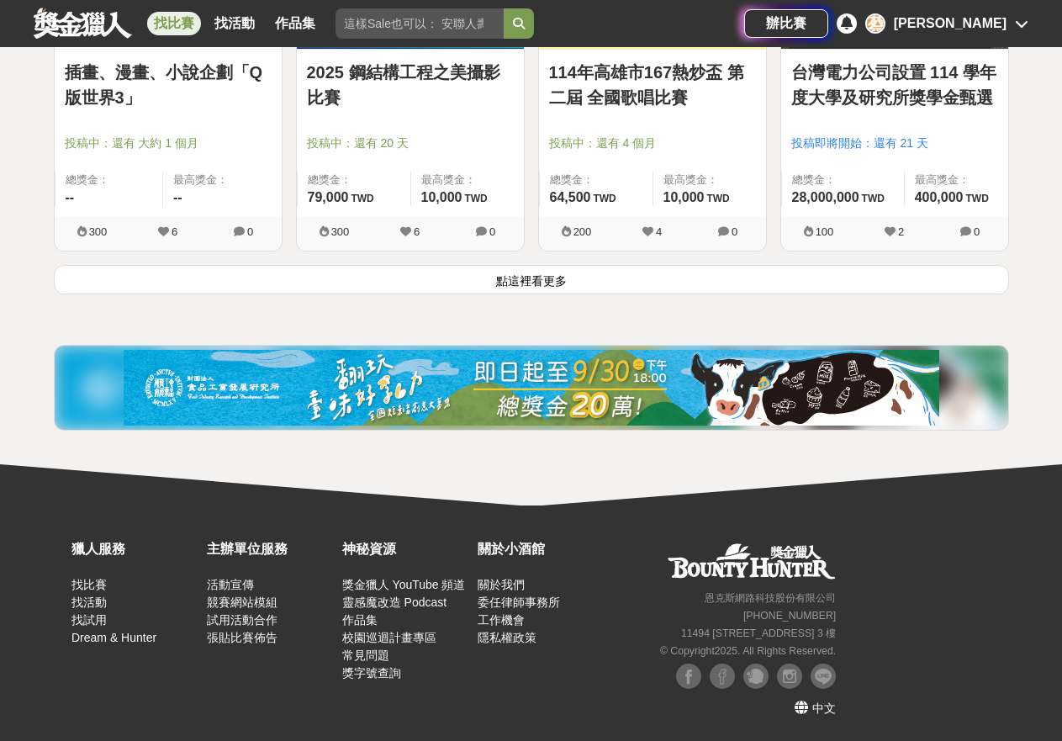
click at [630, 281] on button "點這裡看更多" at bounding box center [531, 279] width 955 height 29
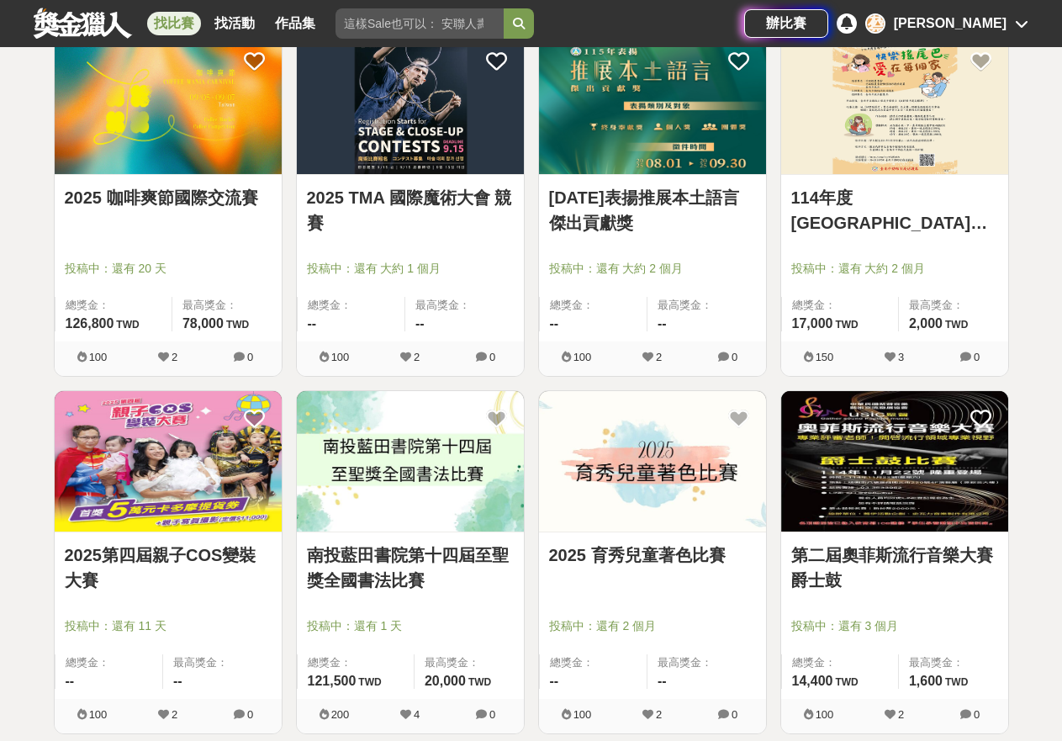
scroll to position [7221, 0]
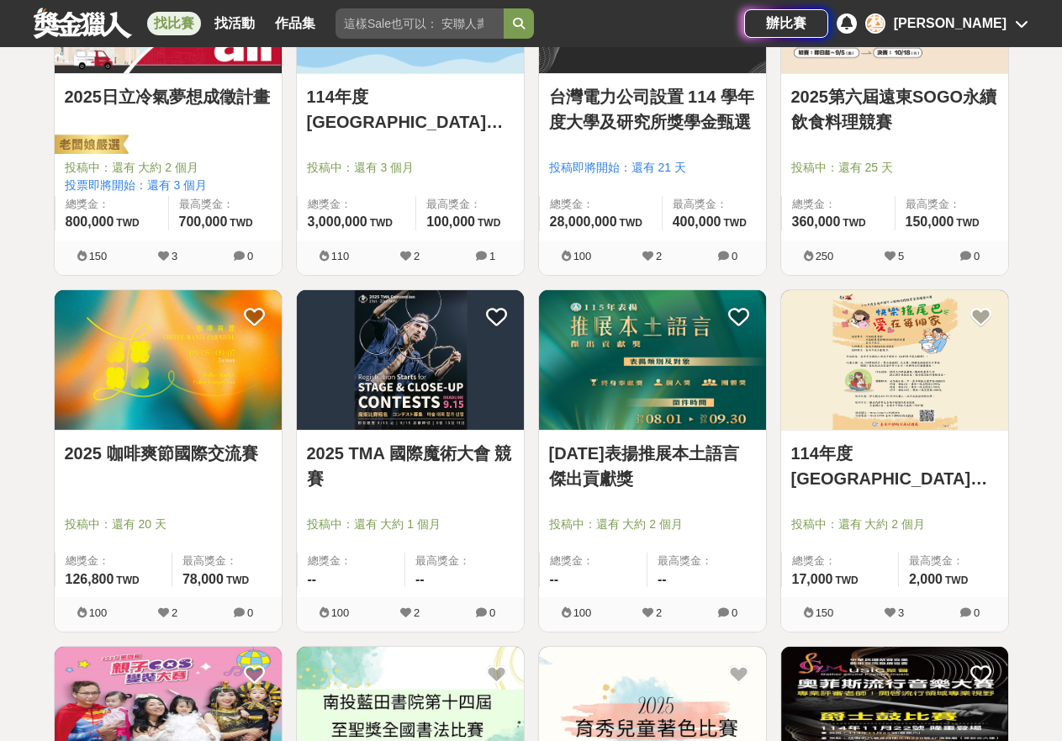
click at [162, 367] on img at bounding box center [168, 360] width 227 height 140
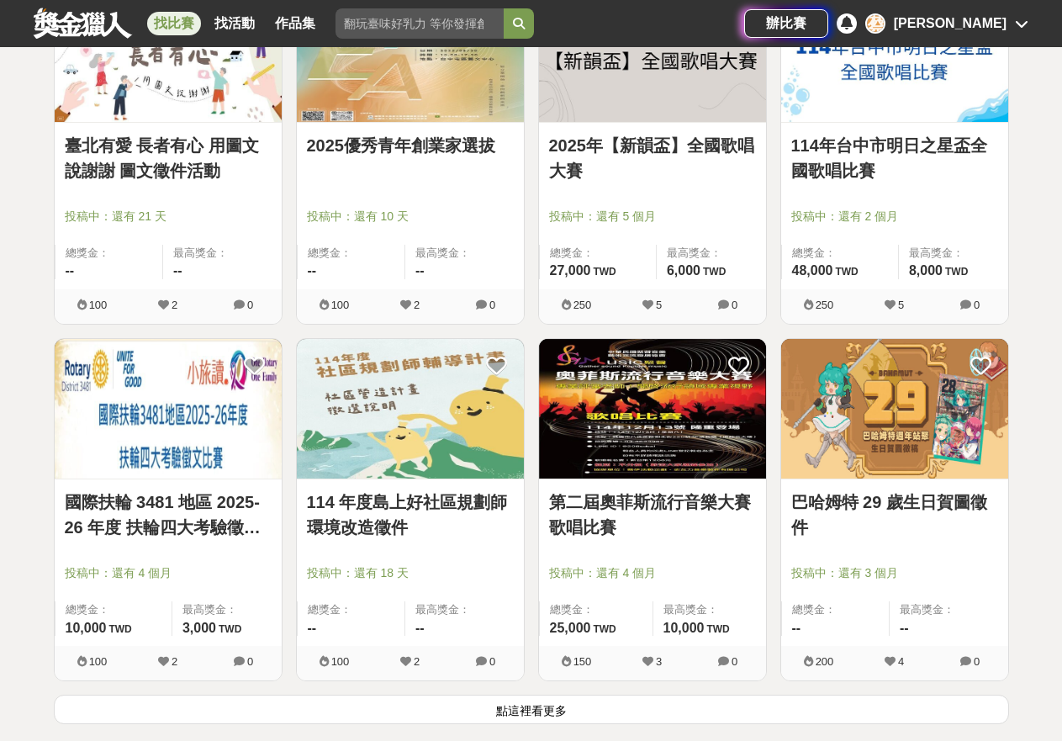
scroll to position [8444, 0]
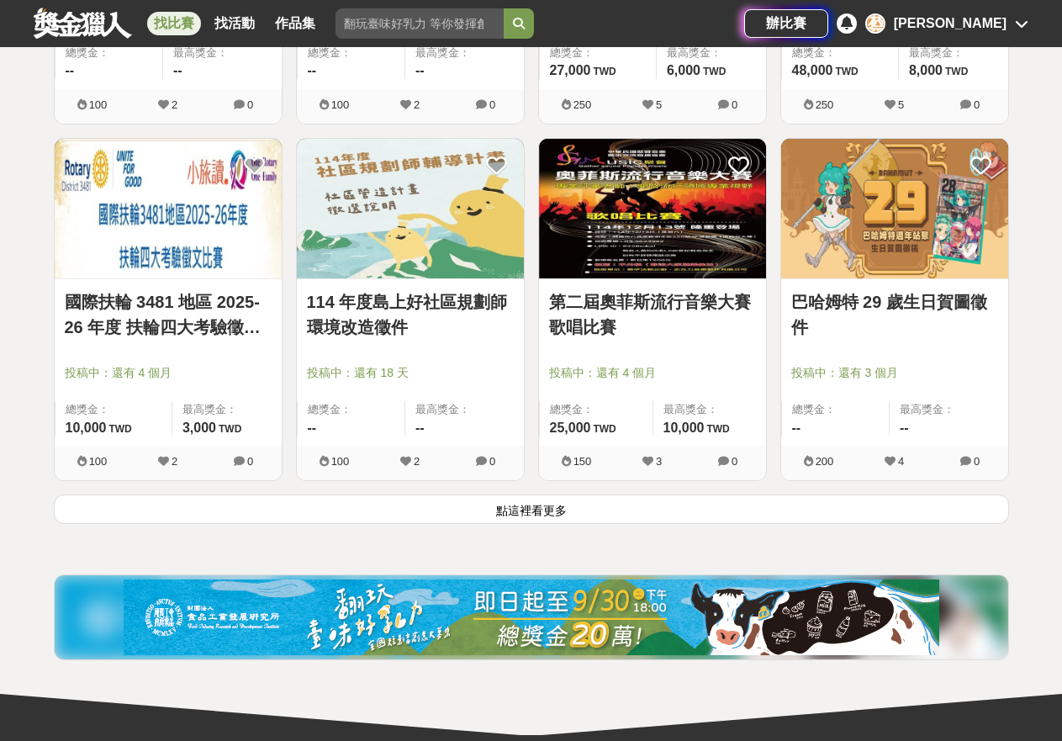
click at [537, 509] on button "點這裡看更多" at bounding box center [531, 509] width 955 height 29
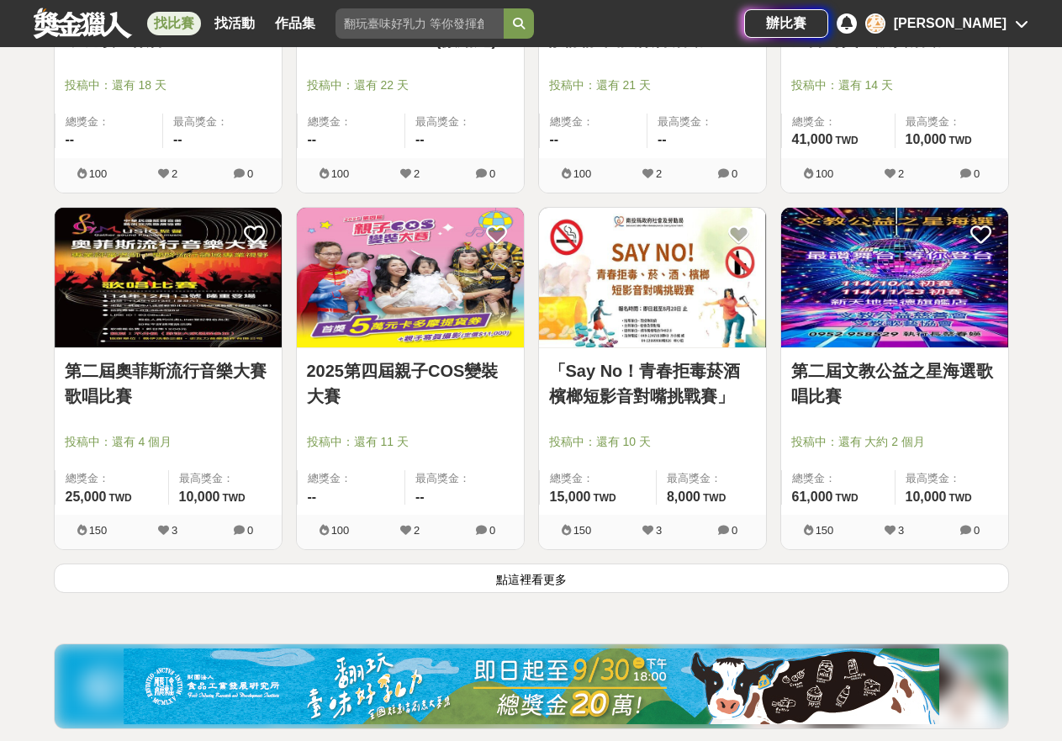
scroll to position [10694, 0]
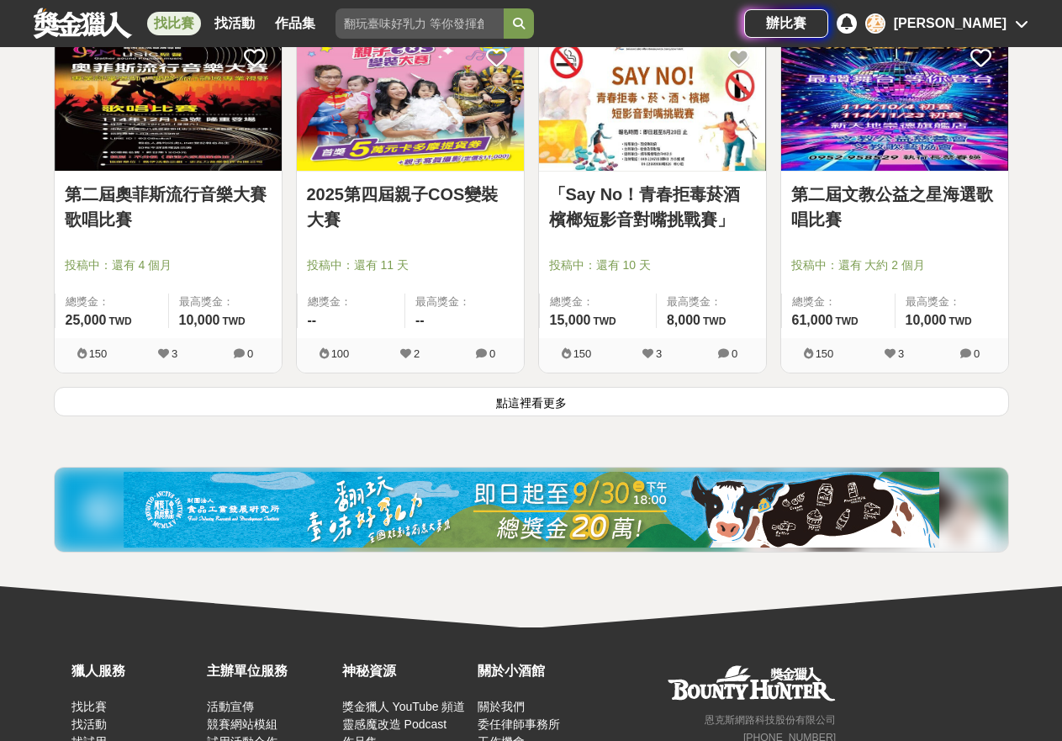
drag, startPoint x: 516, startPoint y: 402, endPoint x: 631, endPoint y: 400, distance: 115.2
click at [516, 402] on button "點這裡看更多" at bounding box center [531, 401] width 955 height 29
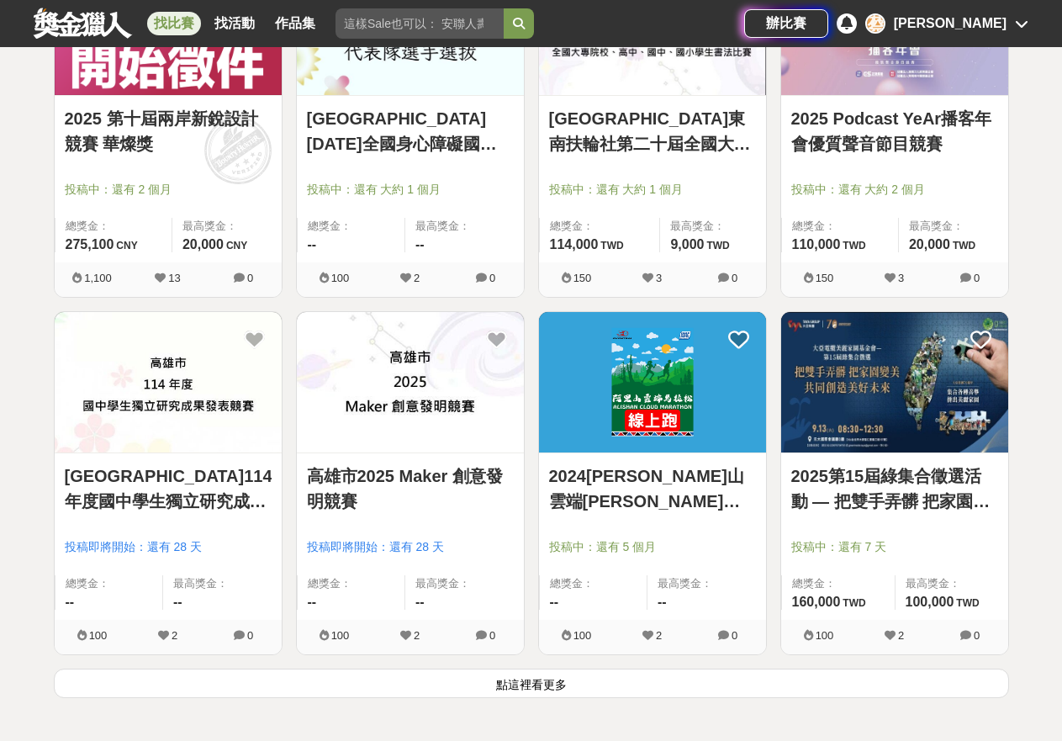
scroll to position [12814, 0]
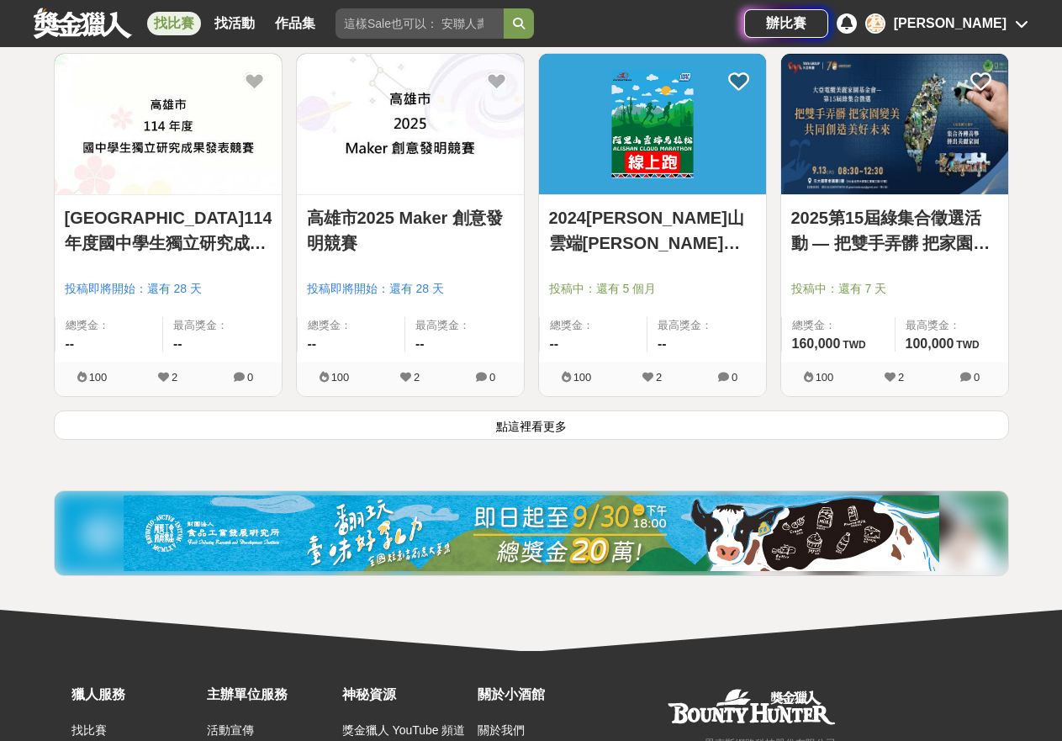
click at [643, 430] on button "點這裡看更多" at bounding box center [531, 424] width 955 height 29
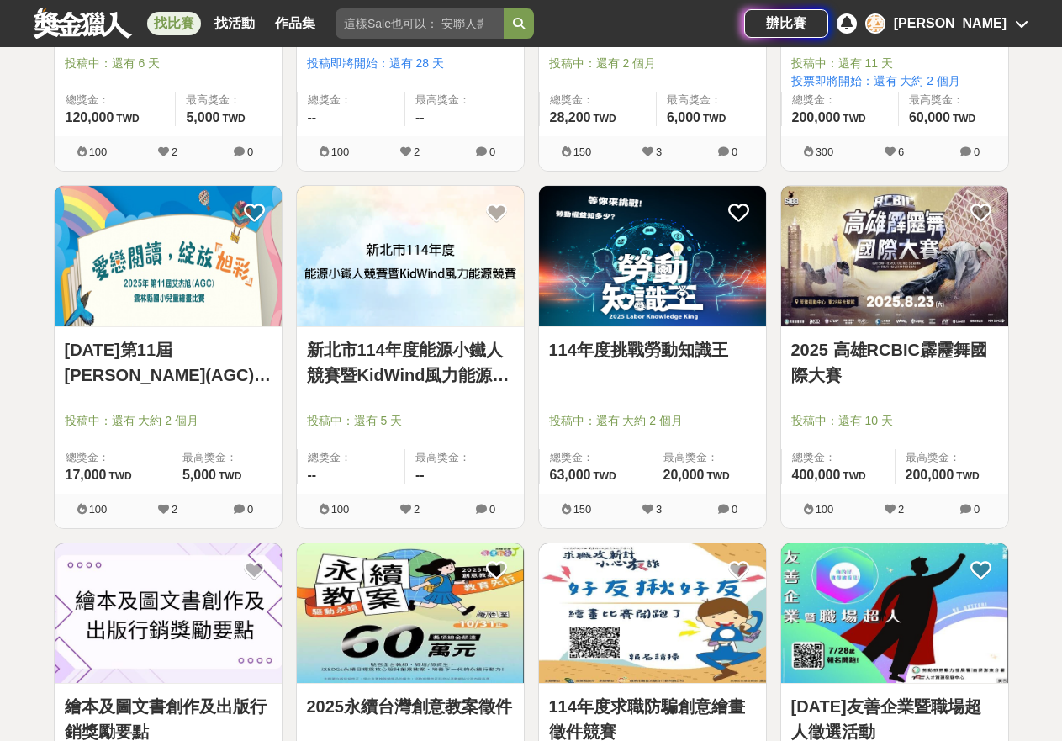
scroll to position [14759, 0]
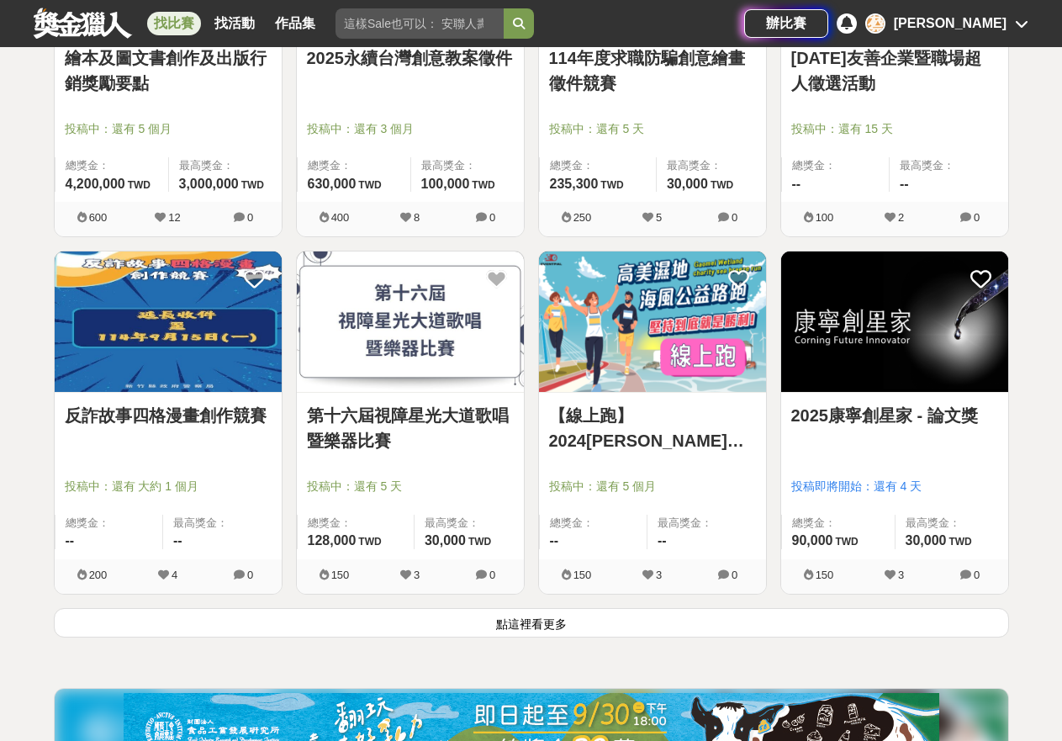
click at [789, 621] on button "點這裡看更多" at bounding box center [531, 622] width 955 height 29
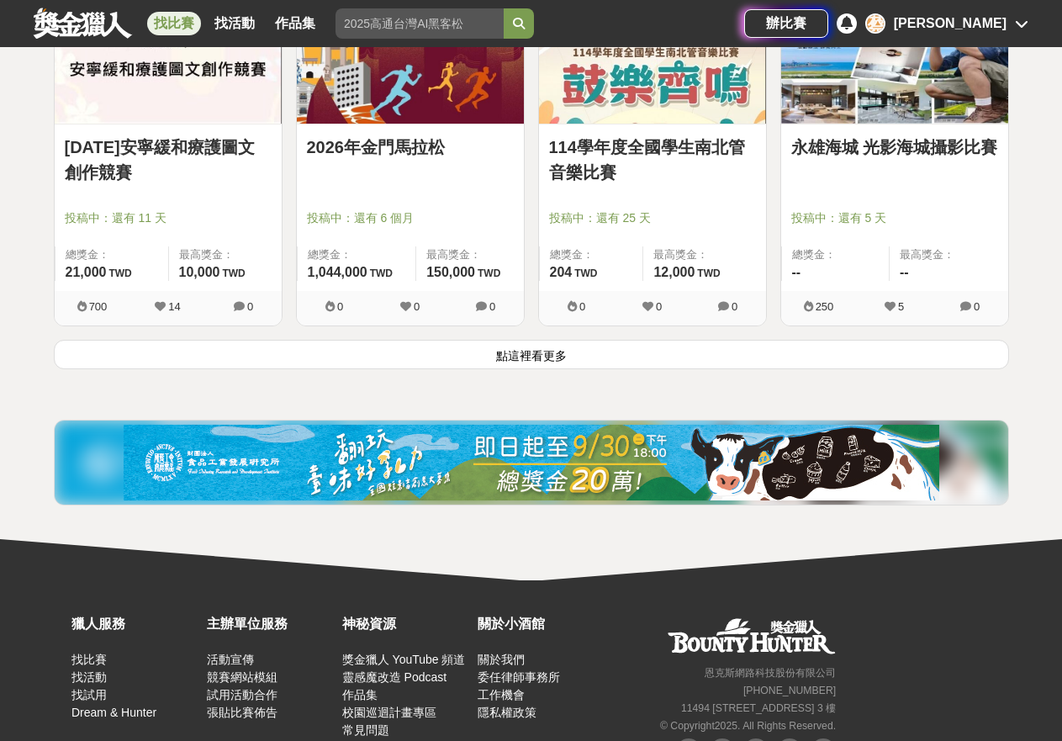
scroll to position [17191, 0]
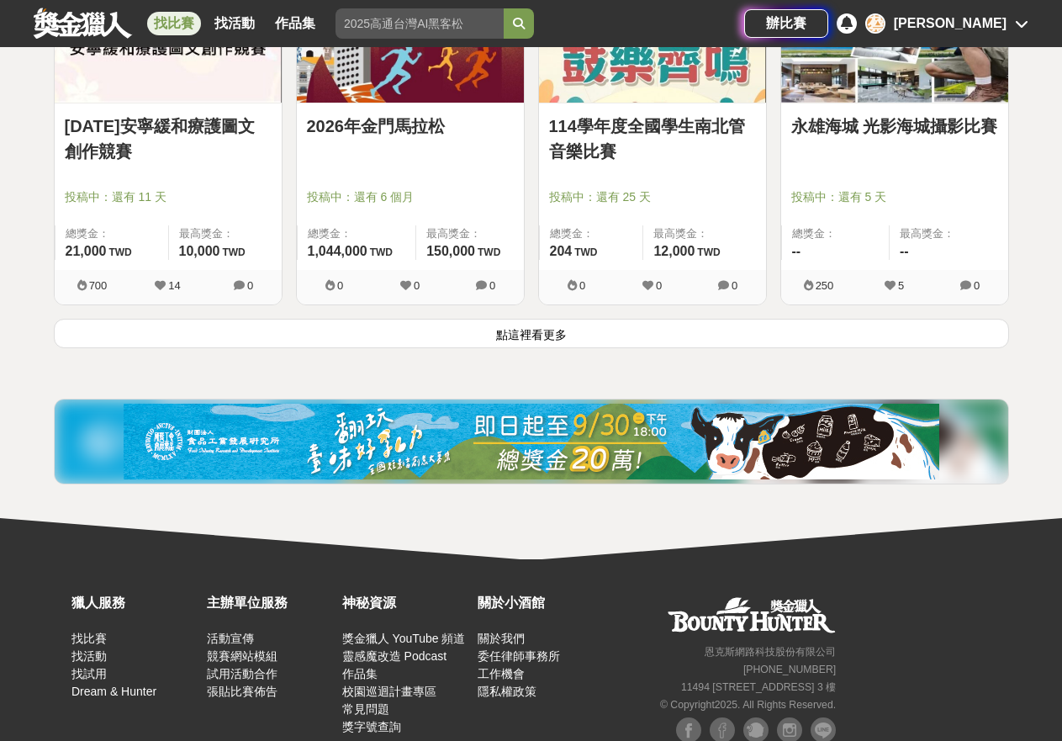
click at [632, 331] on button "點這裡看更多" at bounding box center [531, 333] width 955 height 29
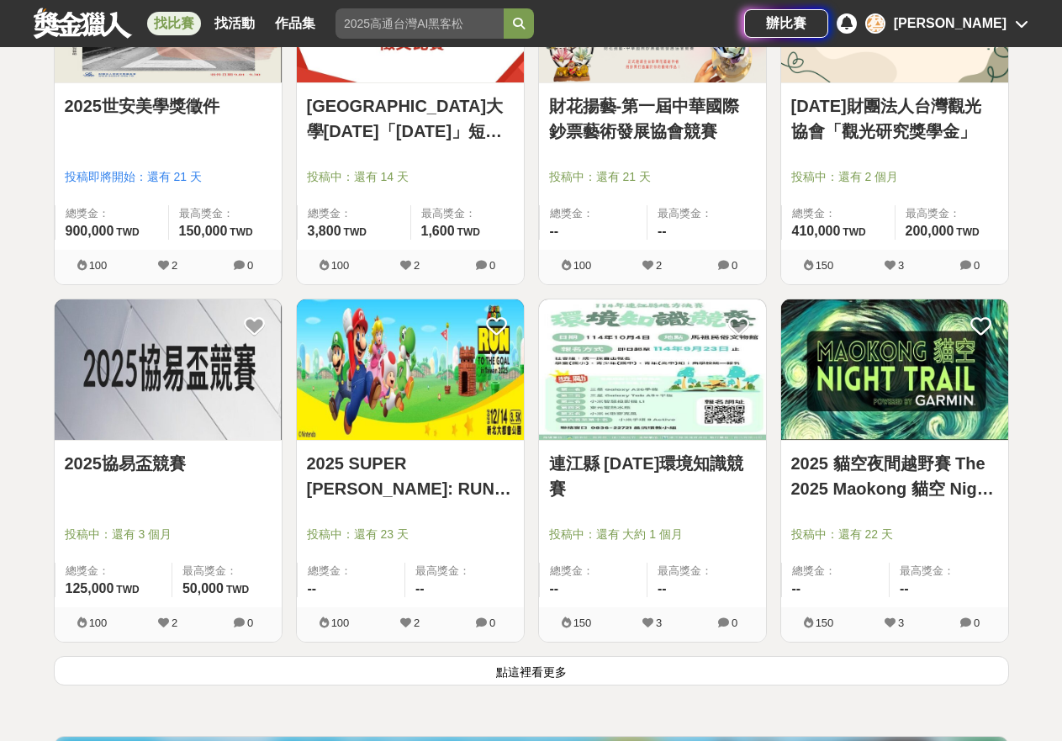
scroll to position [19092, 0]
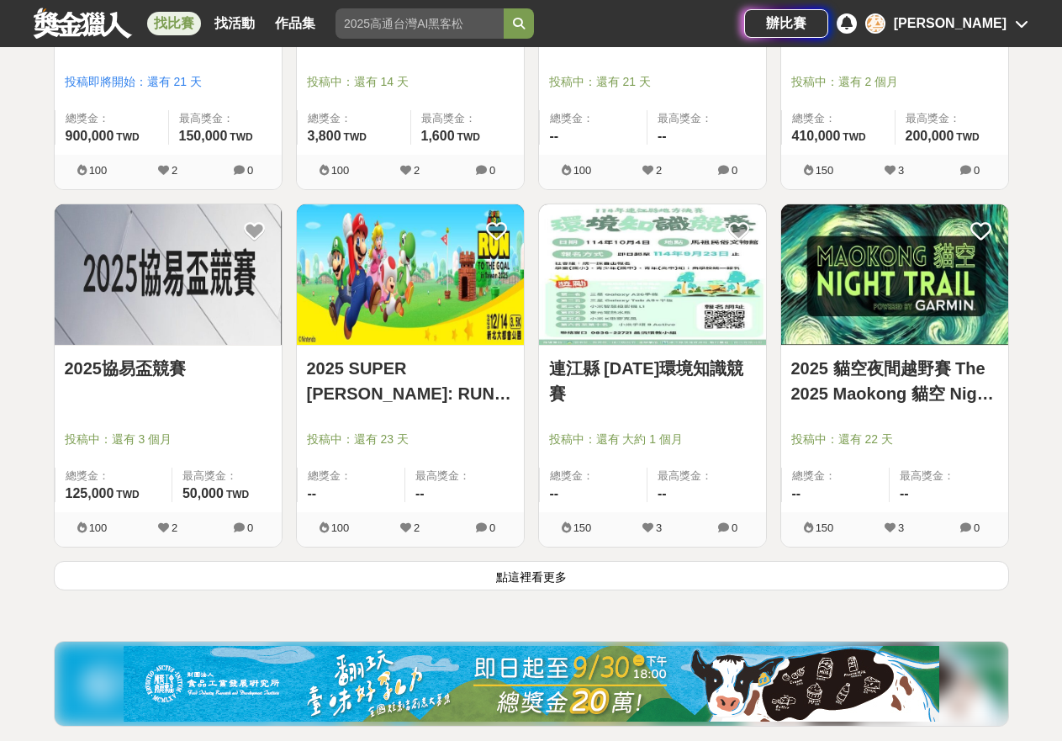
click at [669, 575] on button "點這裡看更多" at bounding box center [531, 575] width 955 height 29
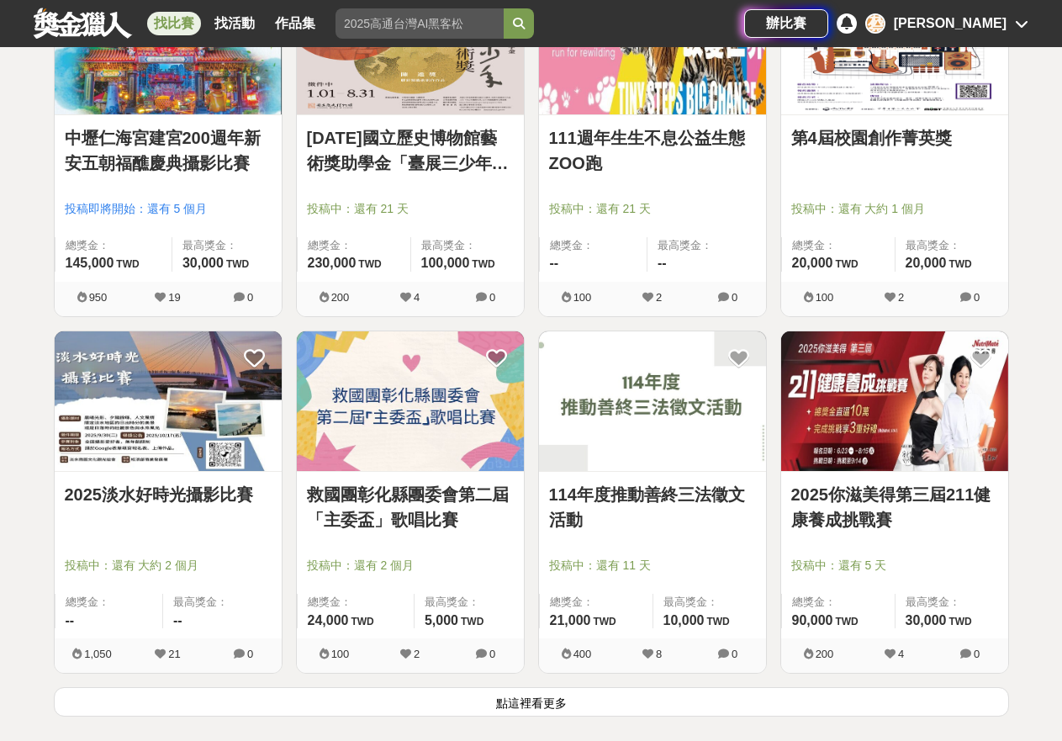
scroll to position [21160, 0]
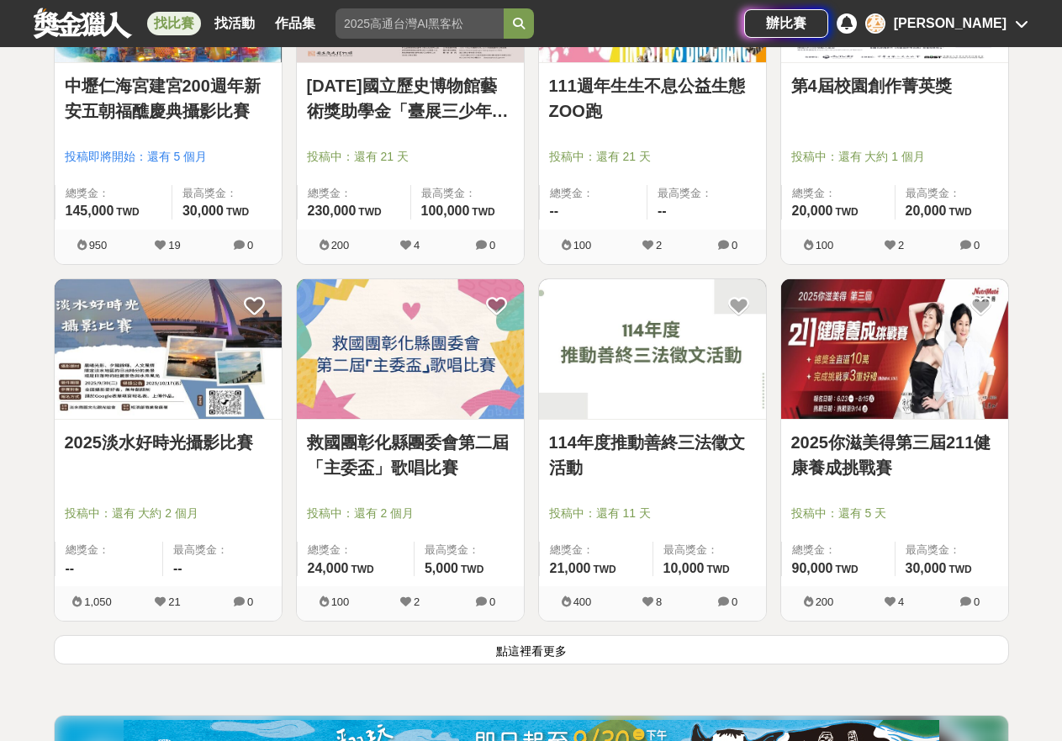
click at [543, 646] on button "點這裡看更多" at bounding box center [531, 649] width 955 height 29
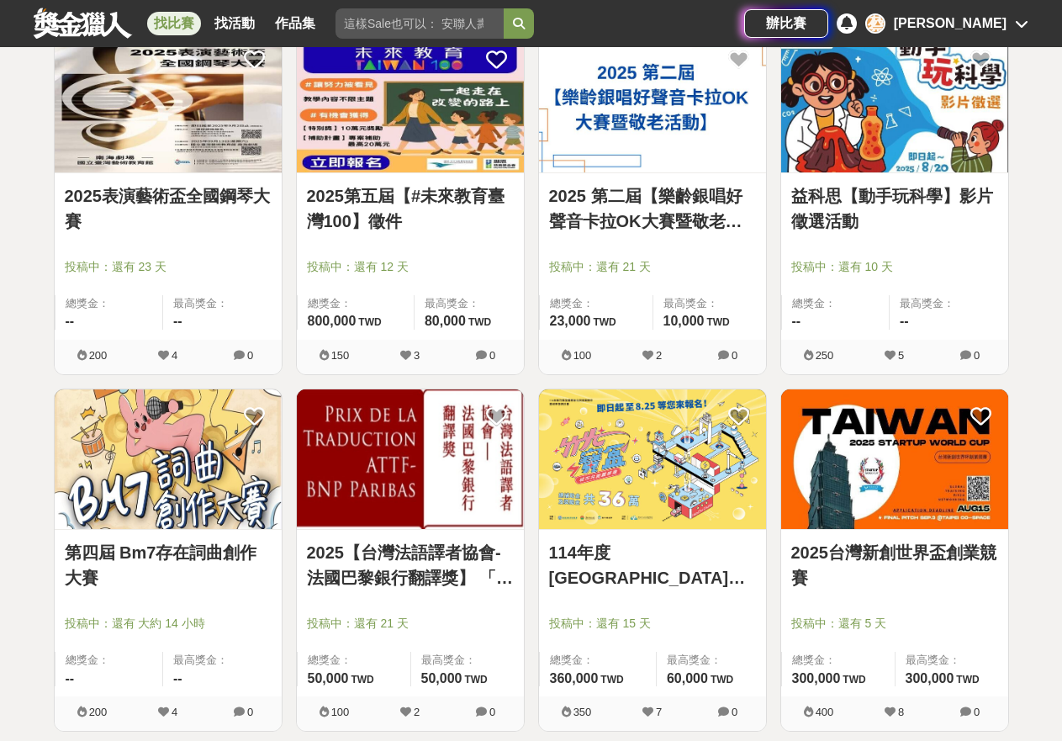
scroll to position [23673, 0]
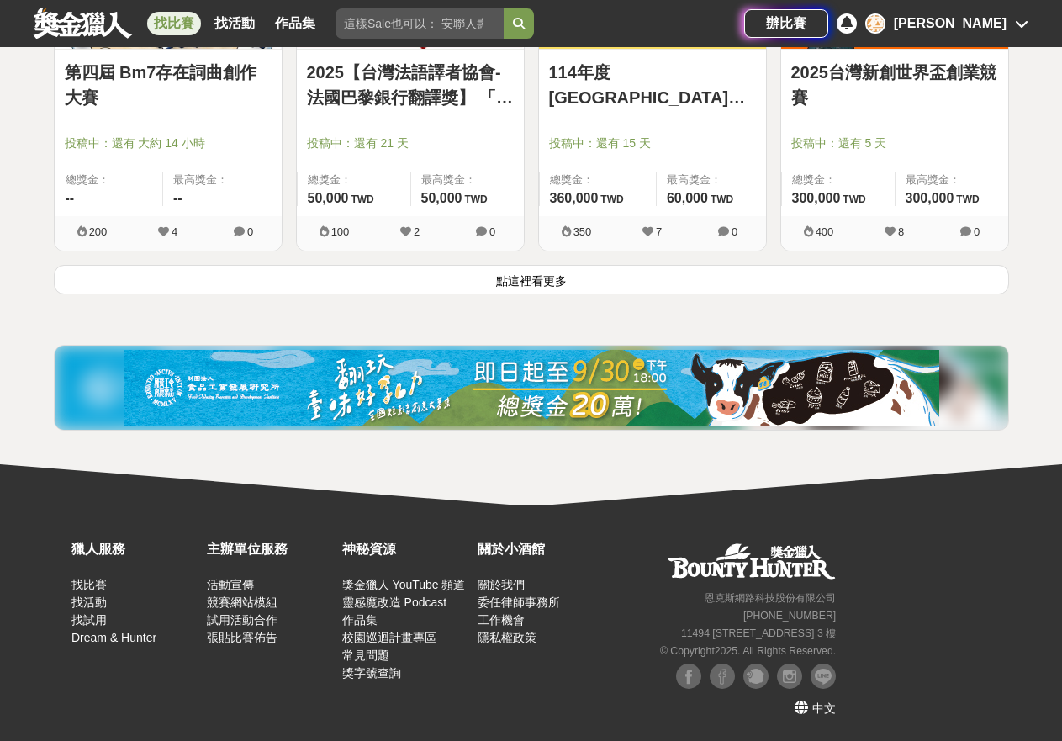
click at [548, 275] on button "點這裡看更多" at bounding box center [531, 279] width 955 height 29
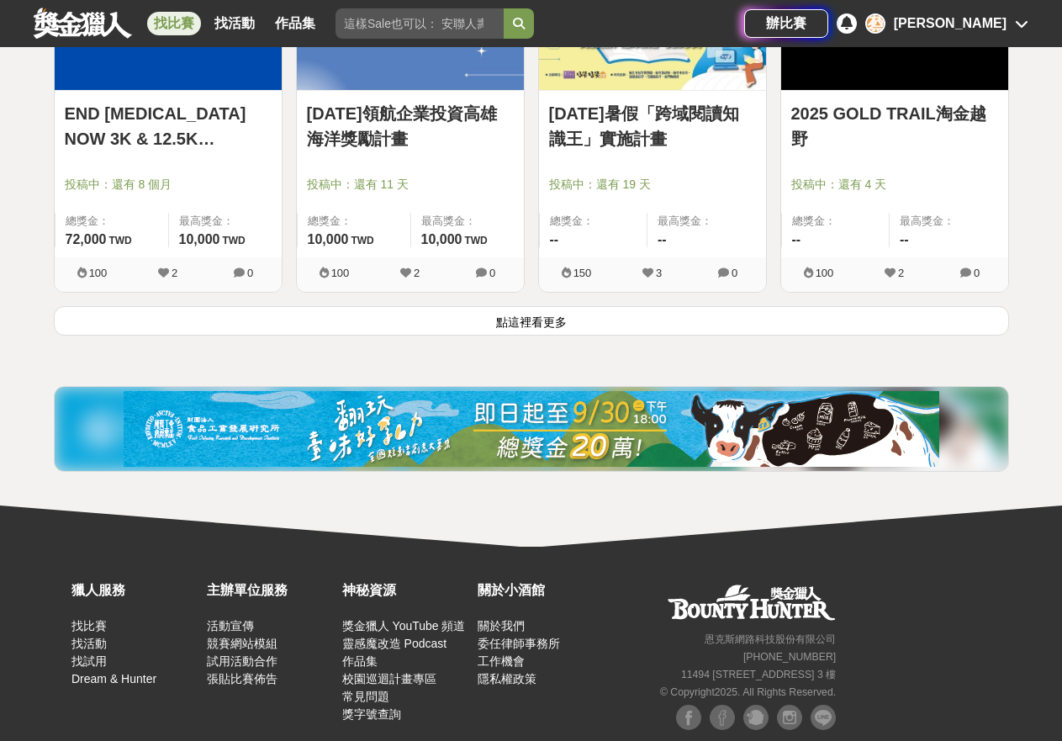
scroll to position [25816, 0]
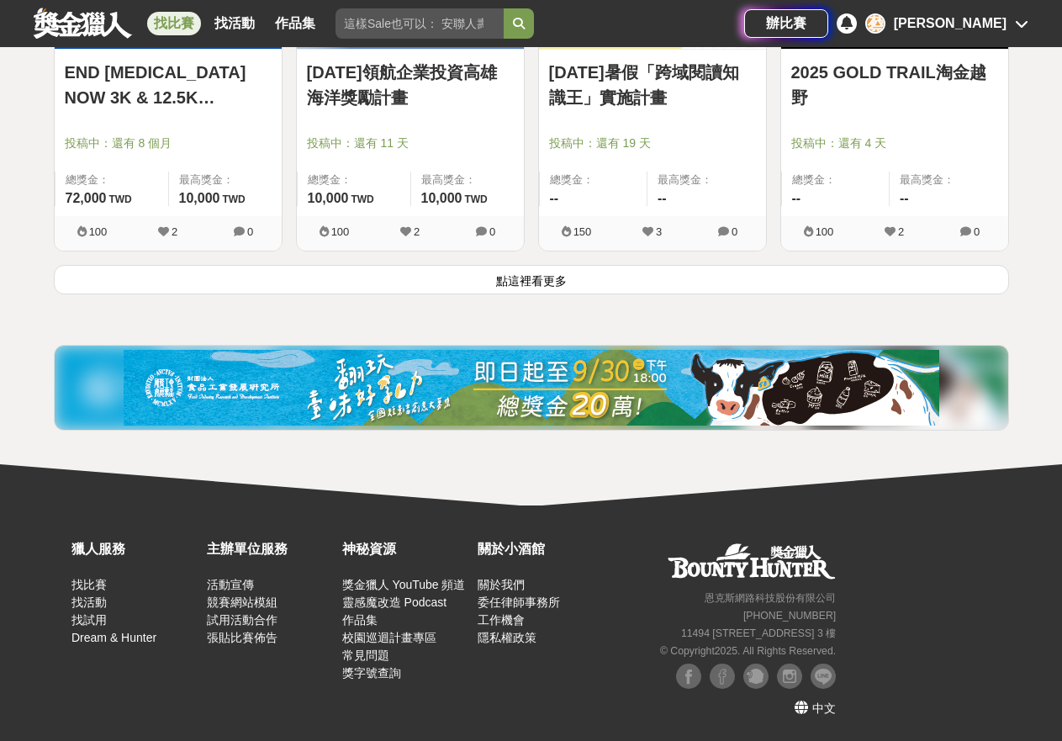
click at [642, 277] on button "點這裡看更多" at bounding box center [531, 279] width 955 height 29
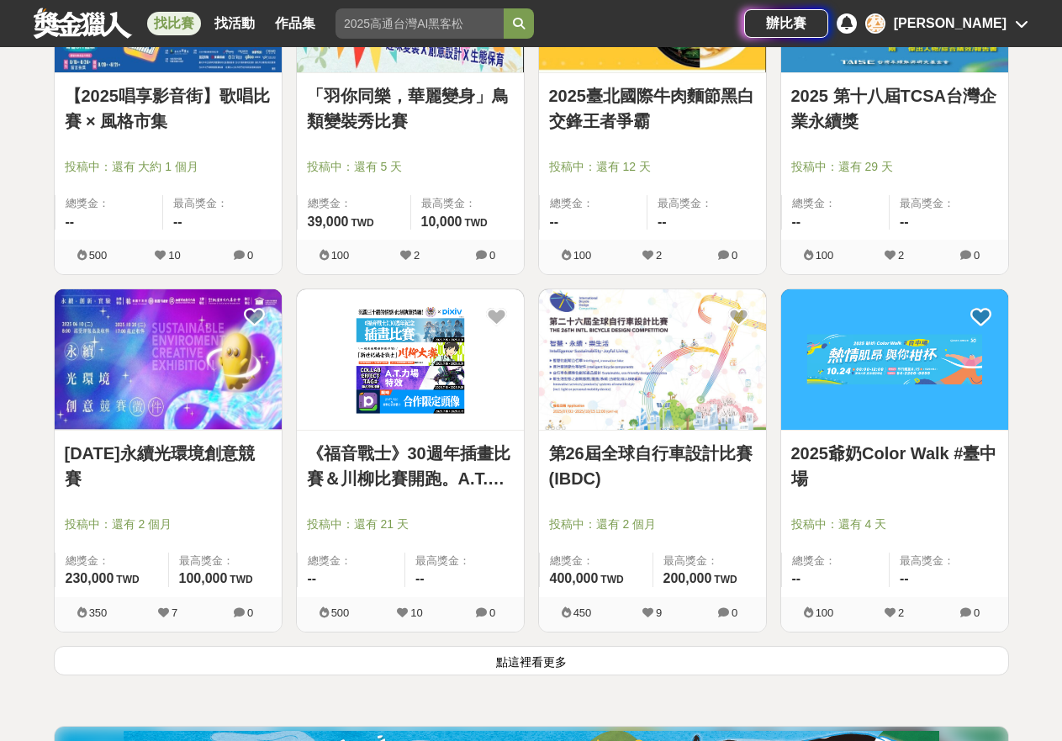
scroll to position [27747, 0]
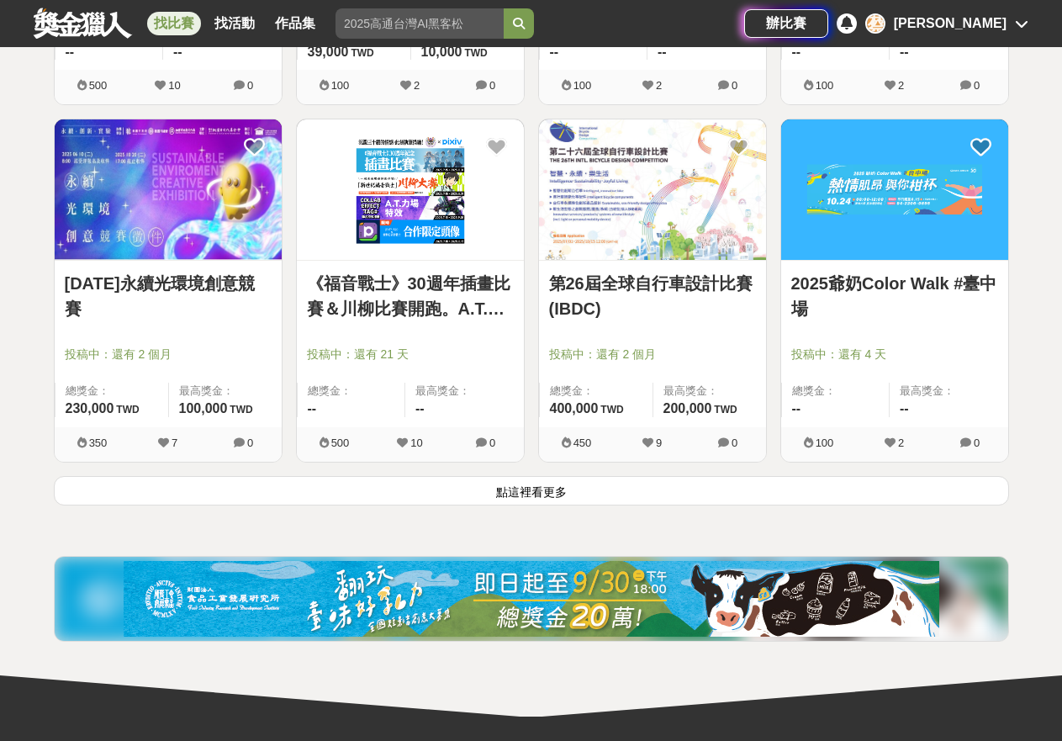
click at [710, 490] on button "點這裡看更多" at bounding box center [531, 490] width 955 height 29
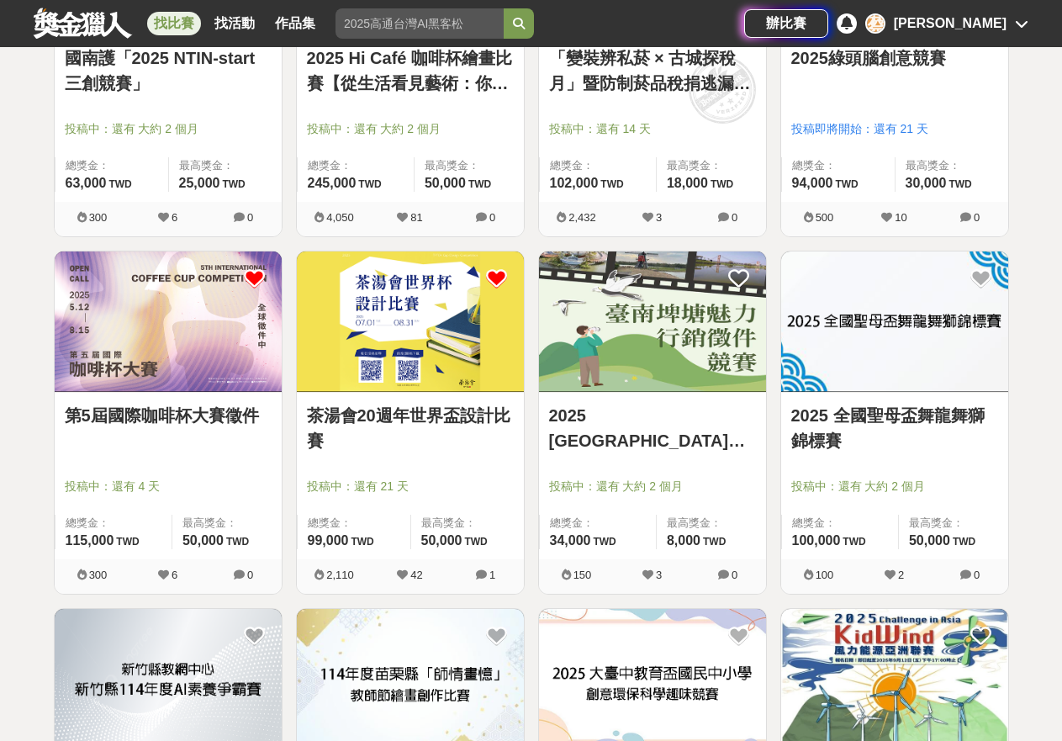
scroll to position [29692, 0]
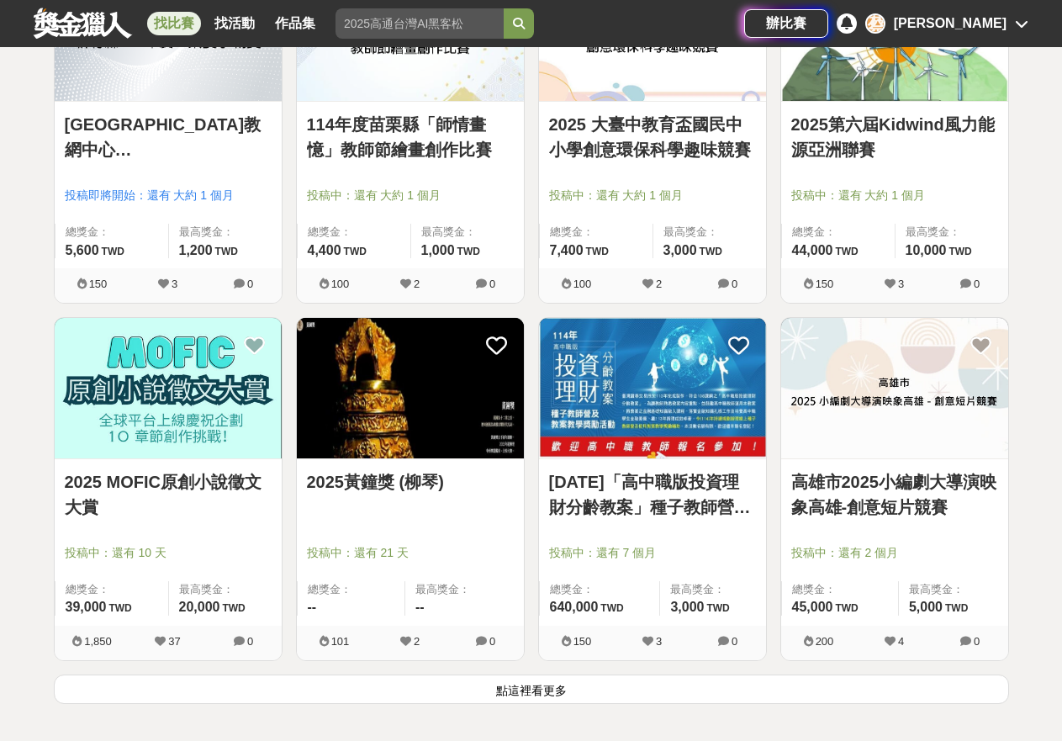
click at [632, 690] on button "點這裡看更多" at bounding box center [531, 688] width 955 height 29
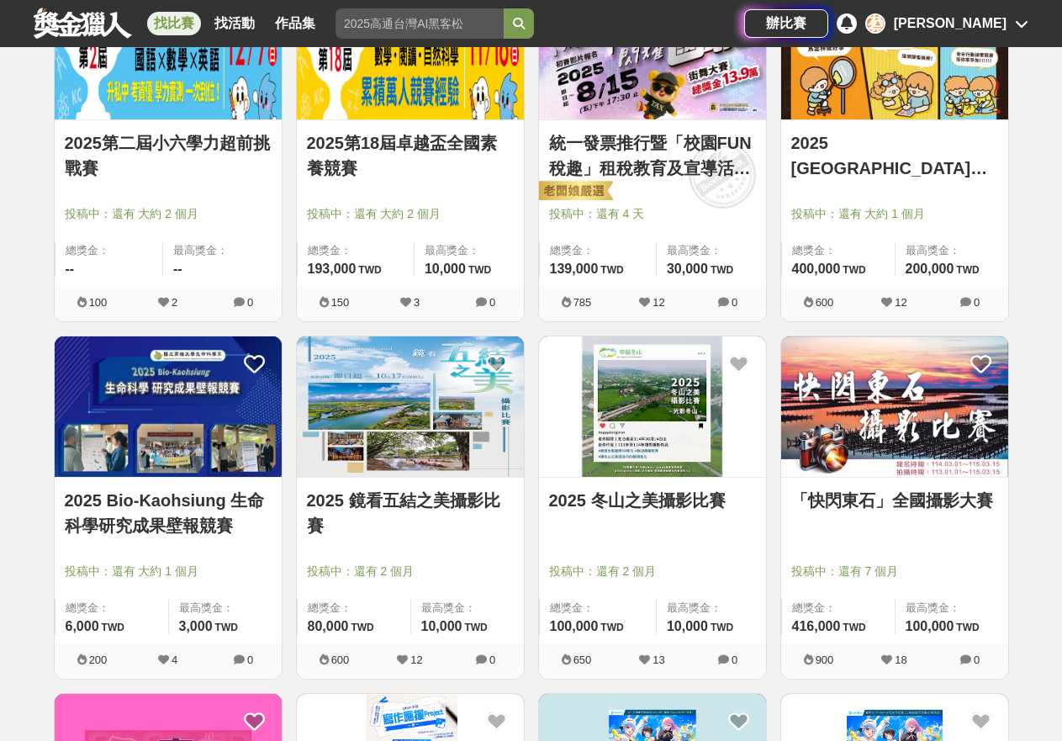
scroll to position [32107, 0]
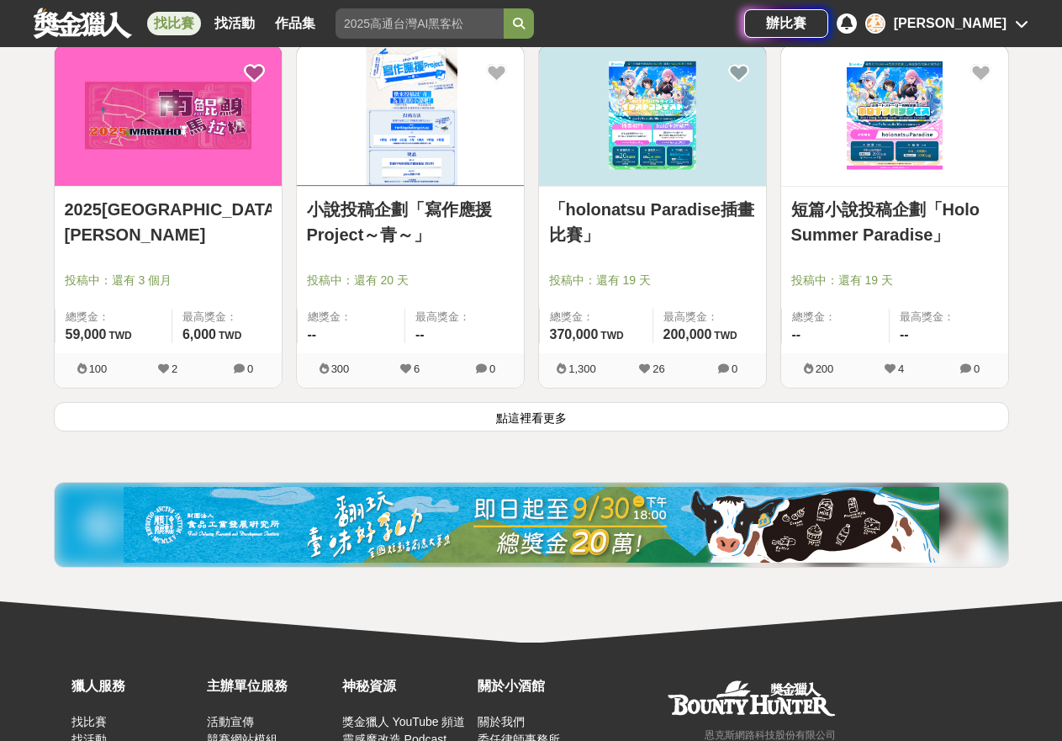
click at [555, 410] on button "點這裡看更多" at bounding box center [531, 416] width 955 height 29
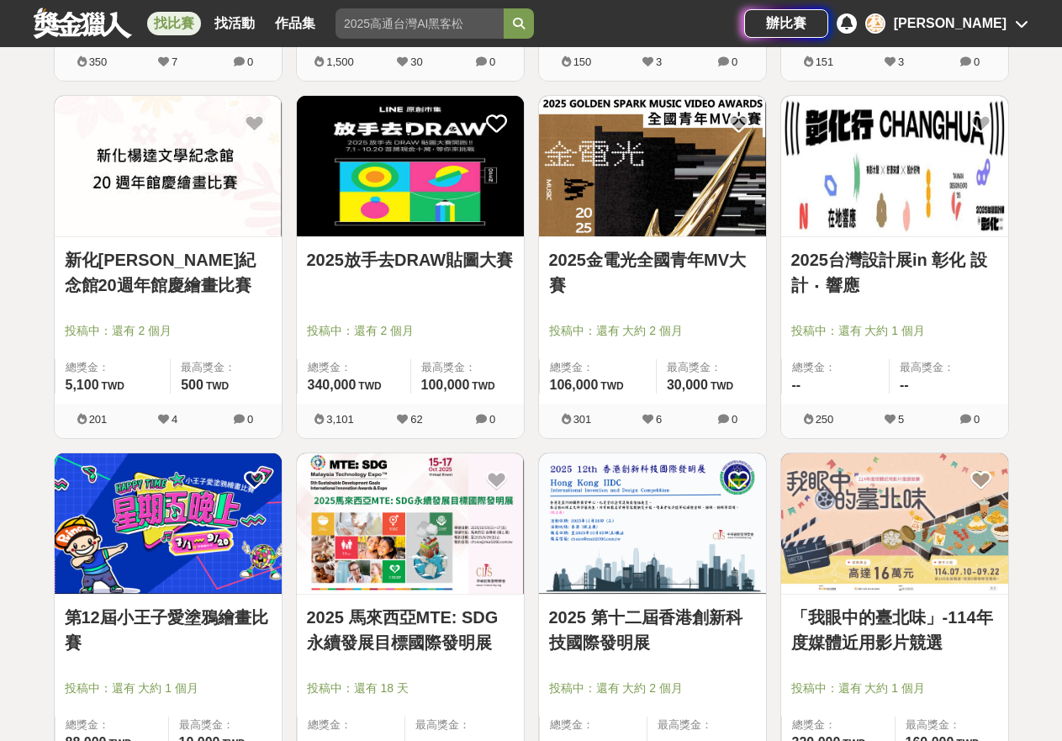
scroll to position [32813, 0]
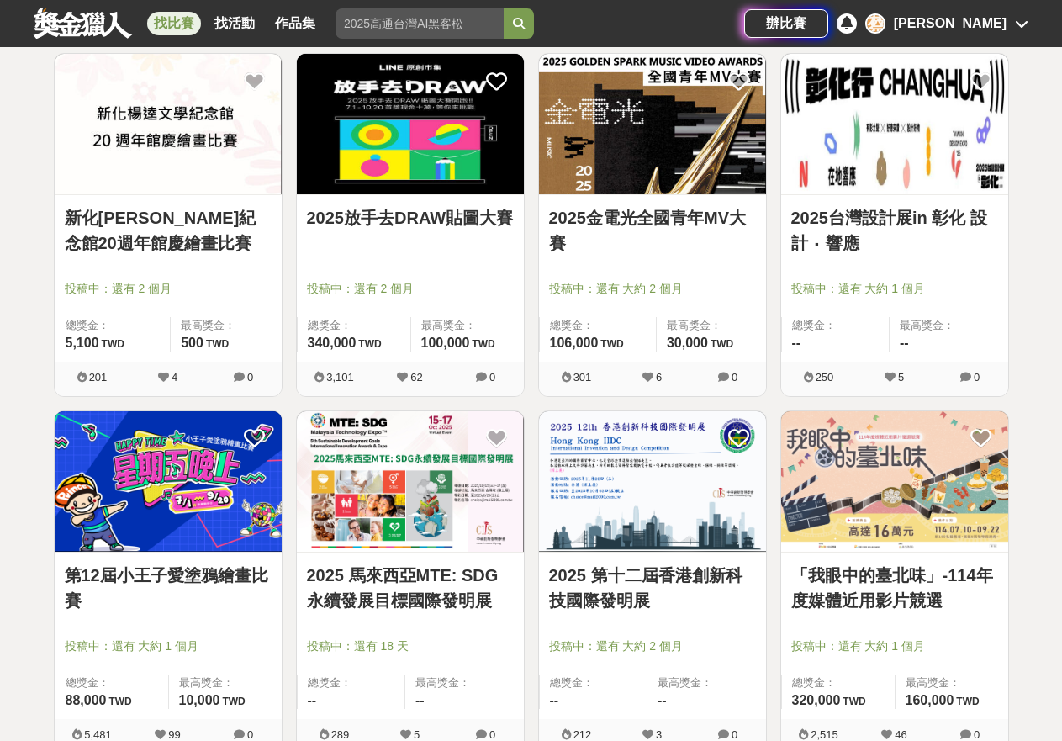
click at [858, 491] on img at bounding box center [894, 481] width 227 height 140
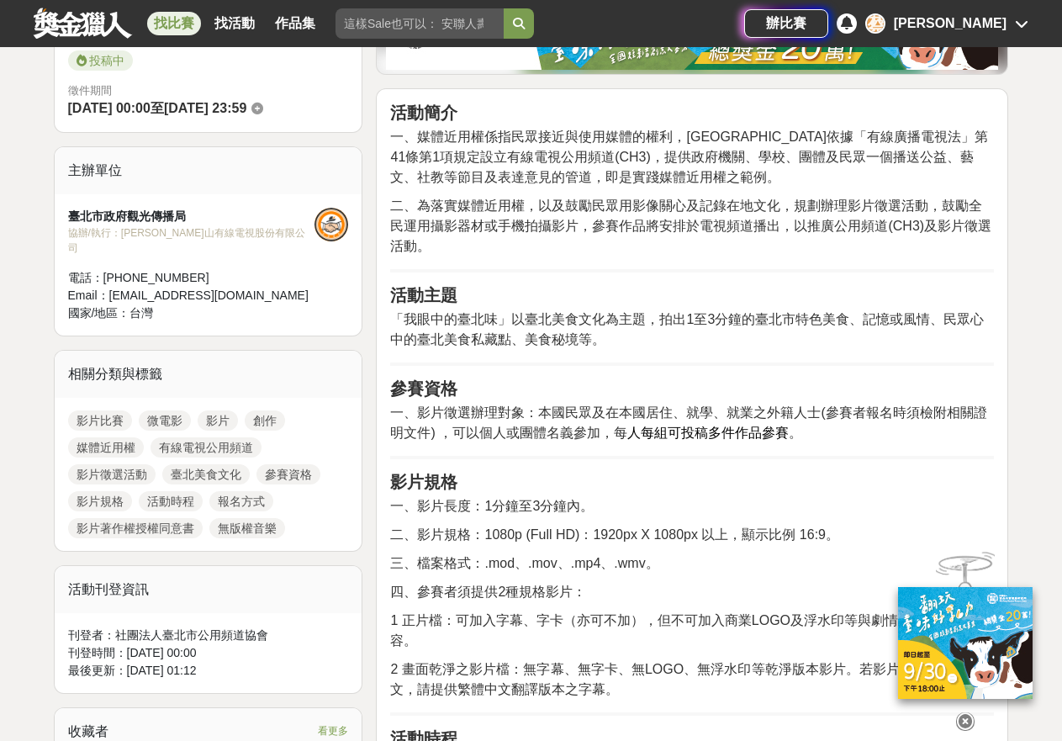
scroll to position [506, 0]
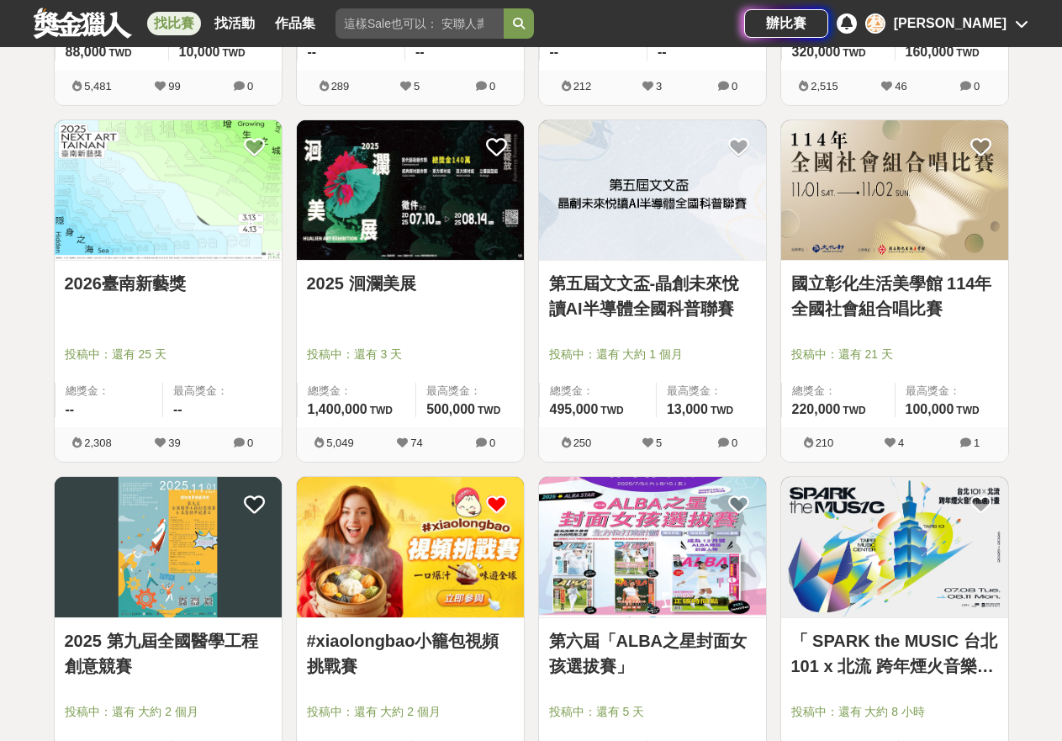
scroll to position [34110, 0]
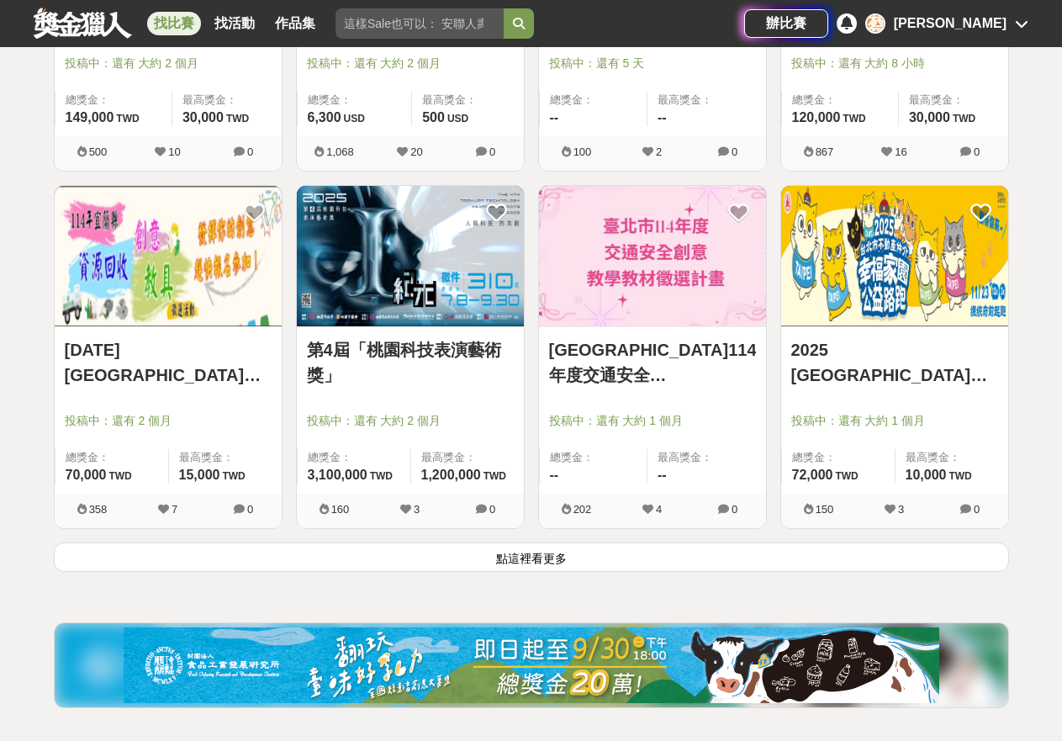
click at [590, 557] on button "點這裡看更多" at bounding box center [531, 556] width 955 height 29
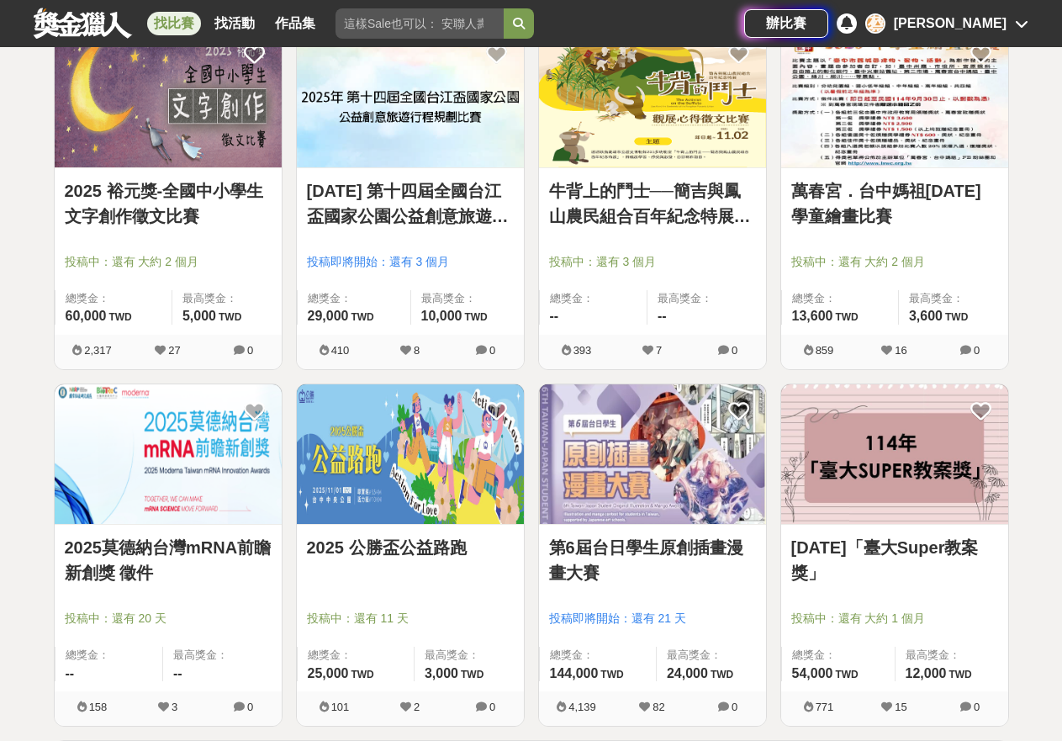
scroll to position [36529, 0]
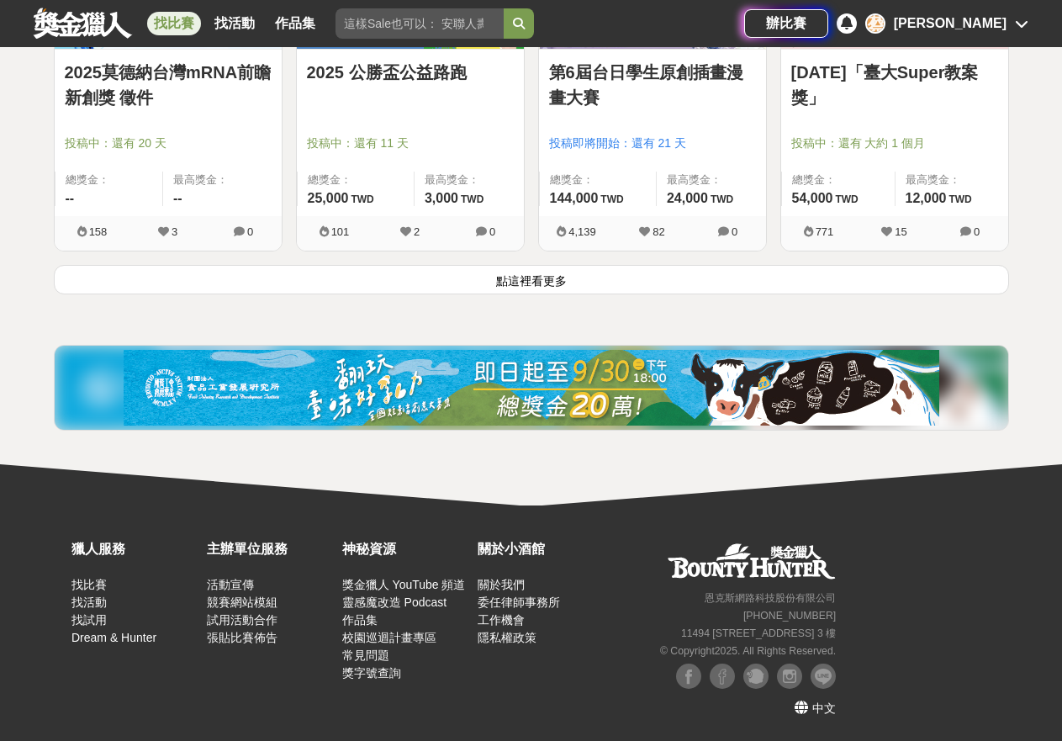
drag, startPoint x: 558, startPoint y: 273, endPoint x: 885, endPoint y: 263, distance: 326.5
click at [558, 273] on button "點這裡看更多" at bounding box center [531, 279] width 955 height 29
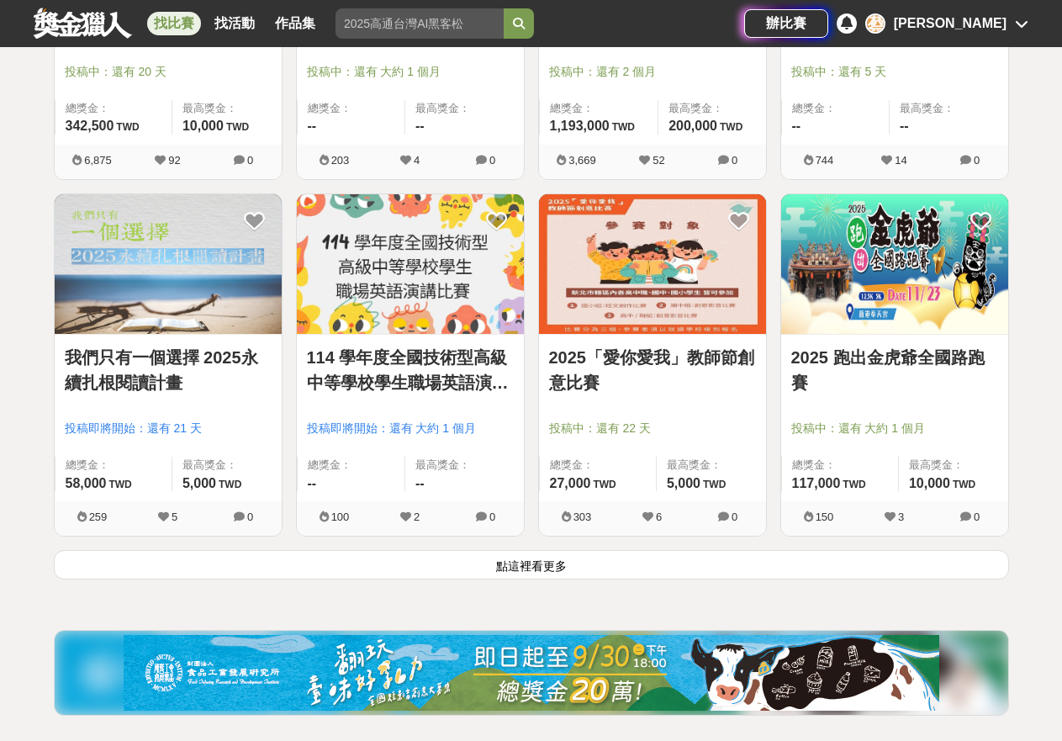
scroll to position [38566, 0]
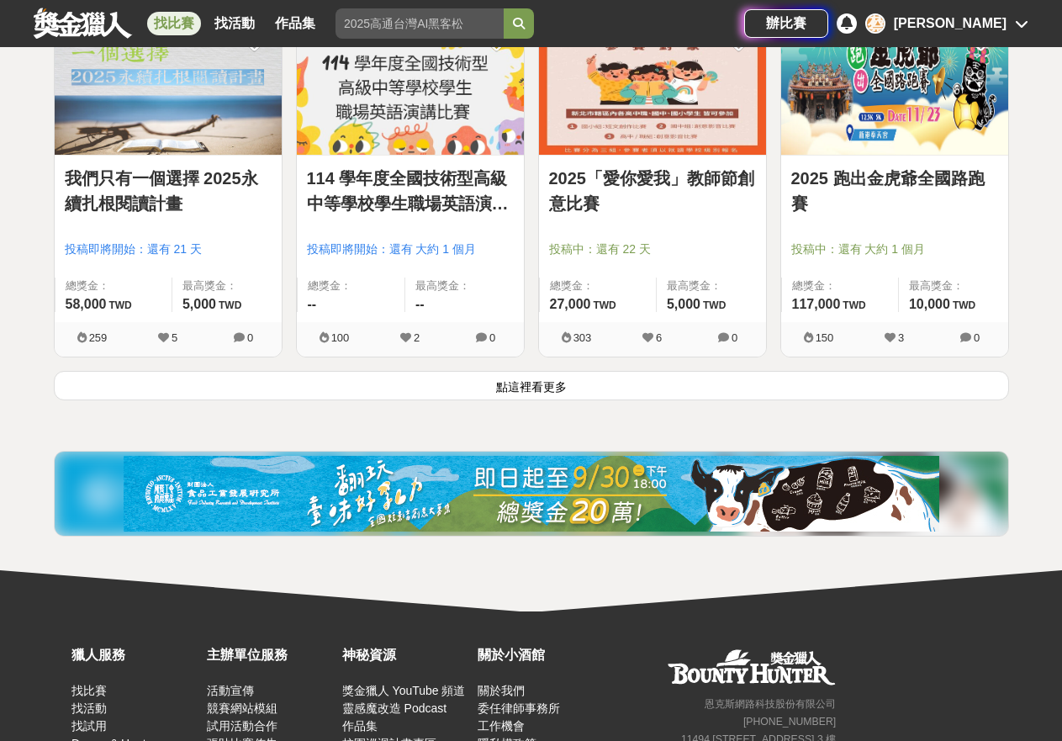
click at [539, 378] on button "點這裡看更多" at bounding box center [531, 385] width 955 height 29
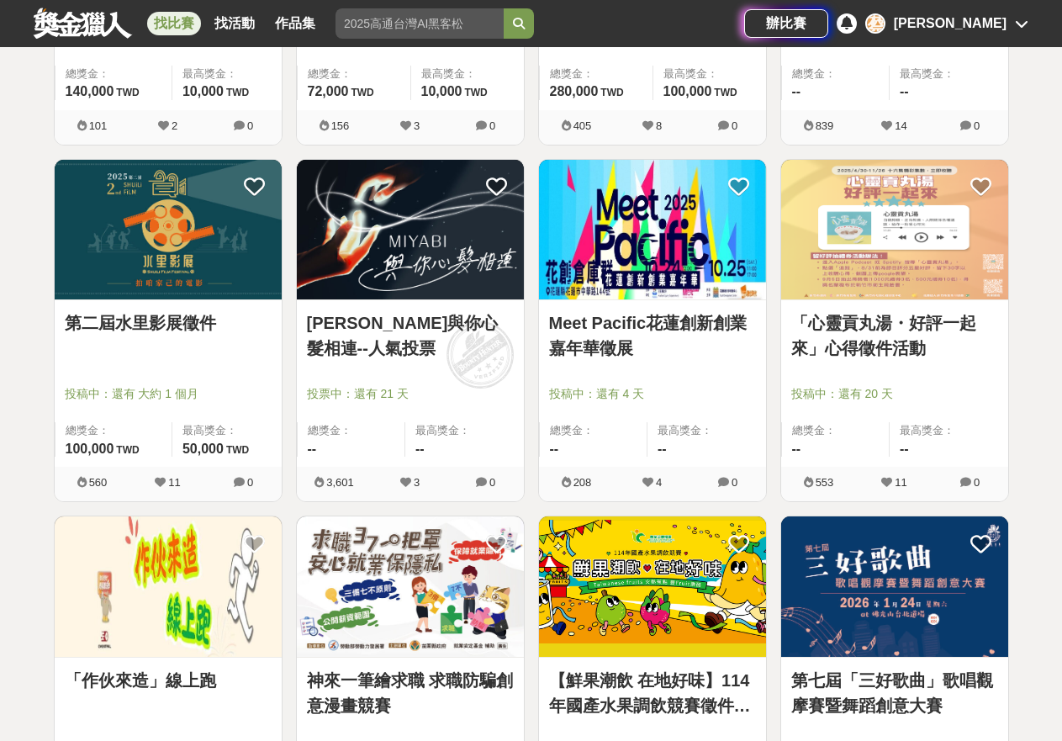
scroll to position [40815, 0]
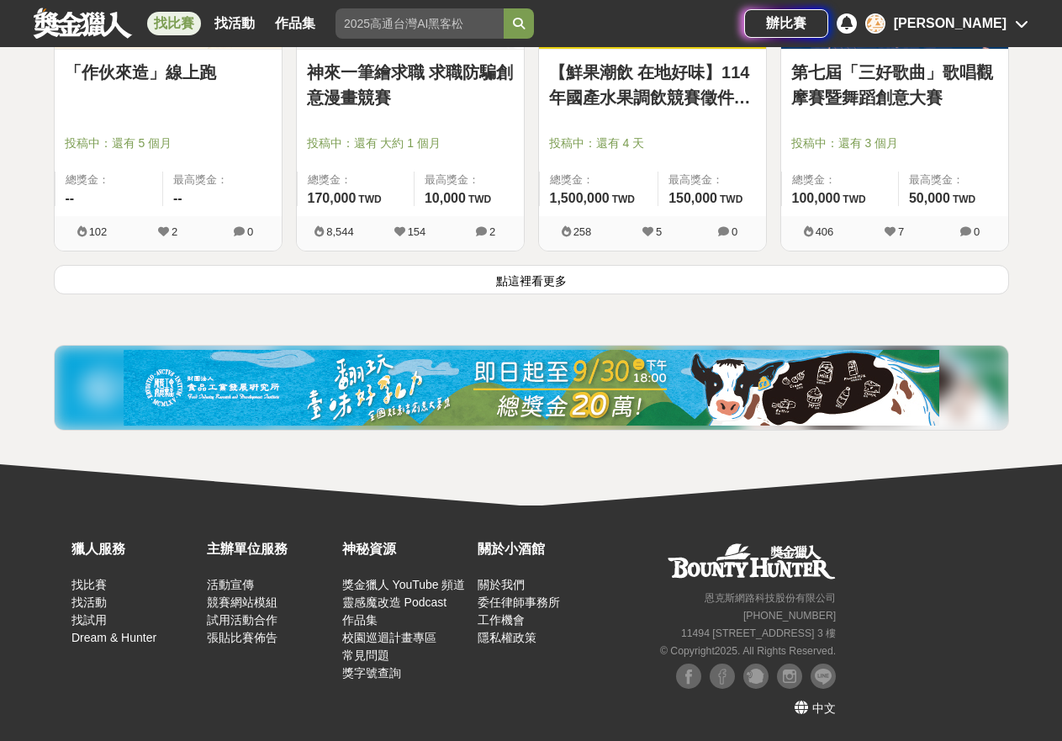
click at [555, 273] on button "點這裡看更多" at bounding box center [531, 279] width 955 height 29
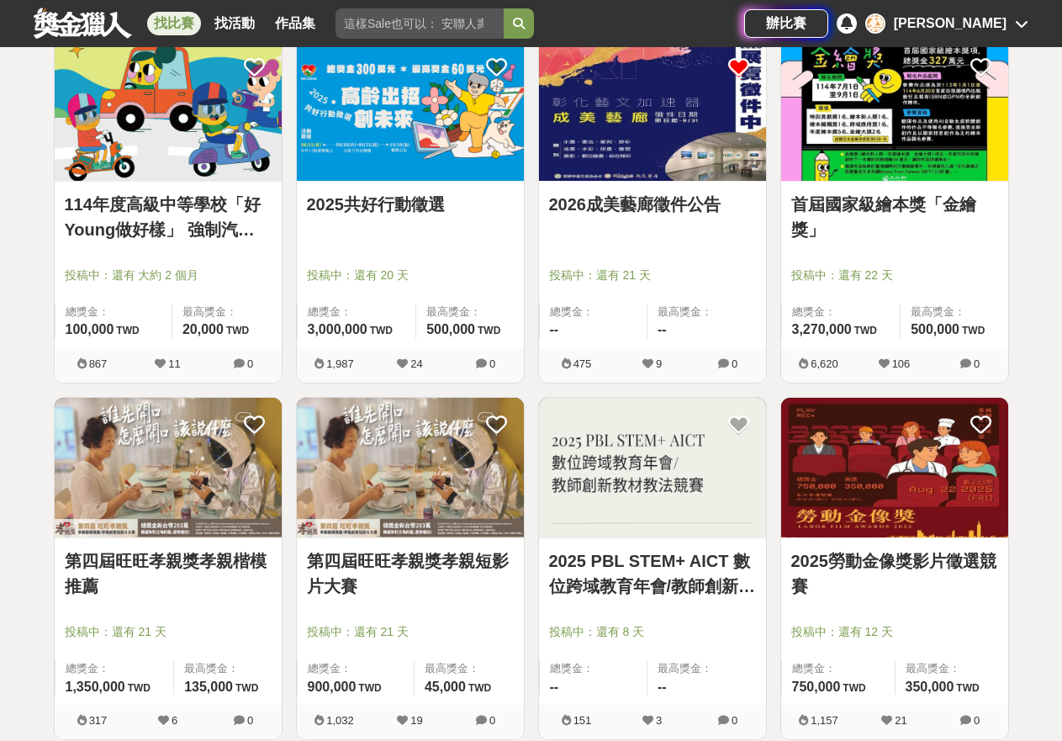
scroll to position [42760, 0]
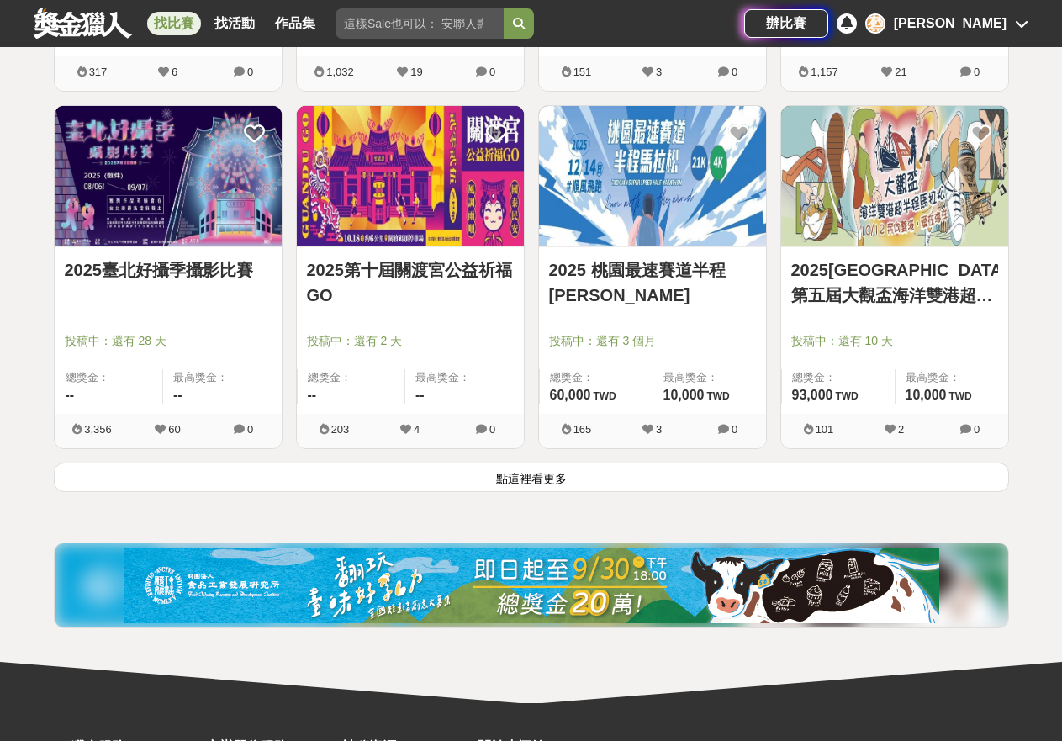
click at [611, 473] on button "點這裡看更多" at bounding box center [531, 477] width 955 height 29
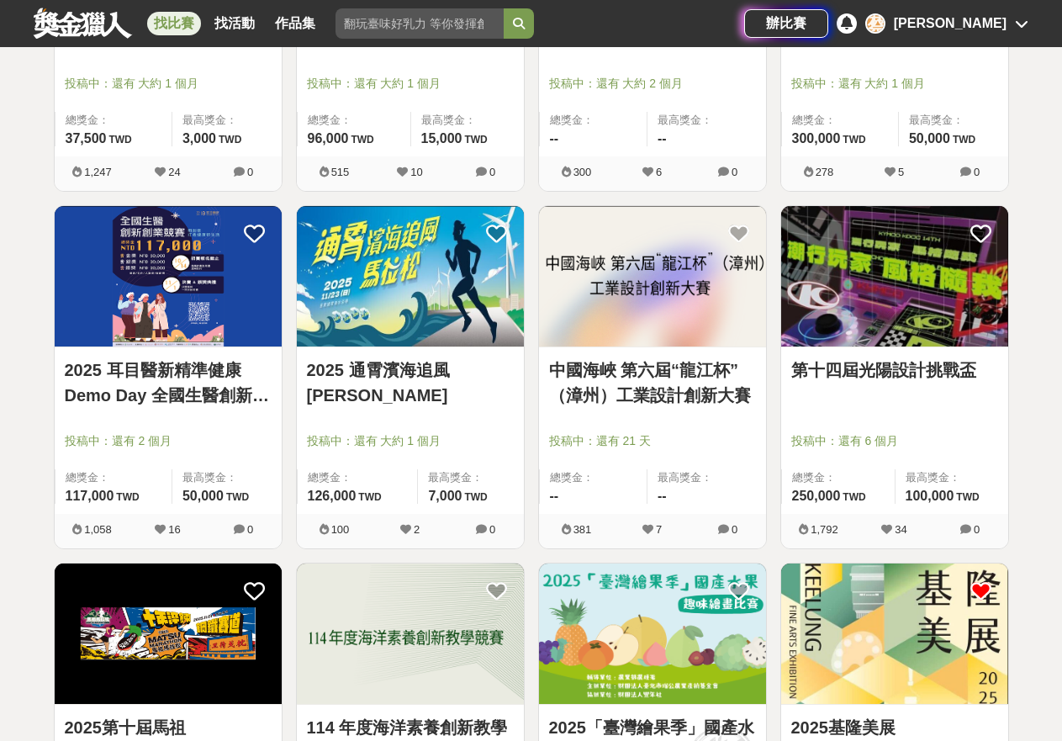
scroll to position [44705, 0]
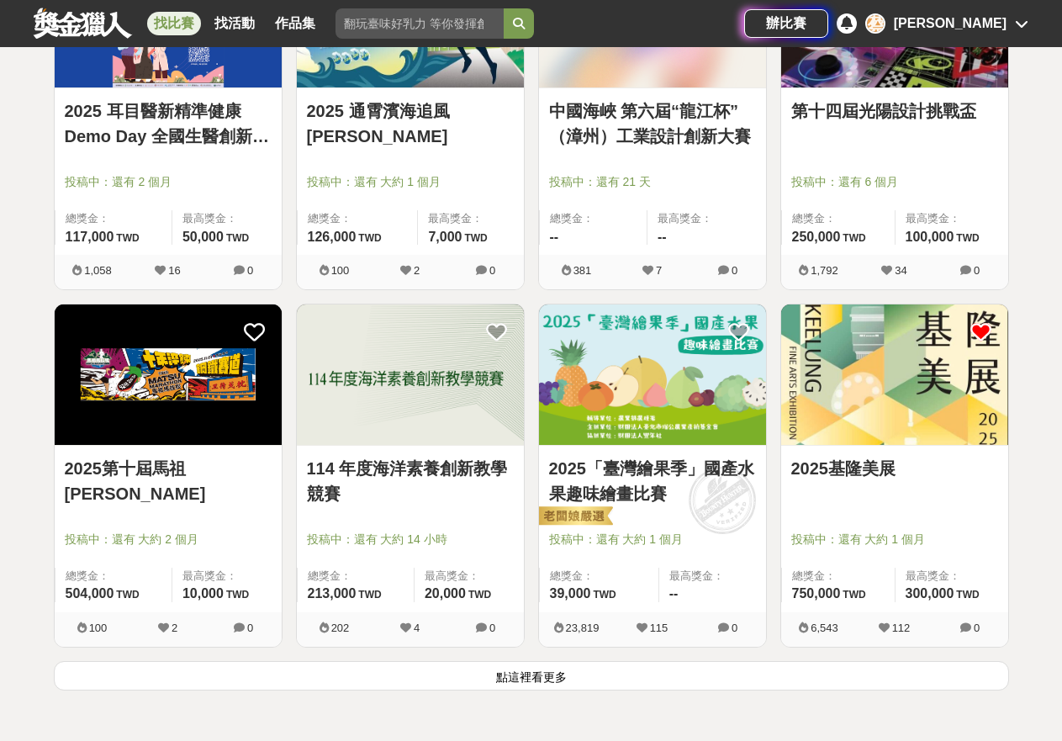
click at [876, 675] on button "點這裡看更多" at bounding box center [531, 675] width 955 height 29
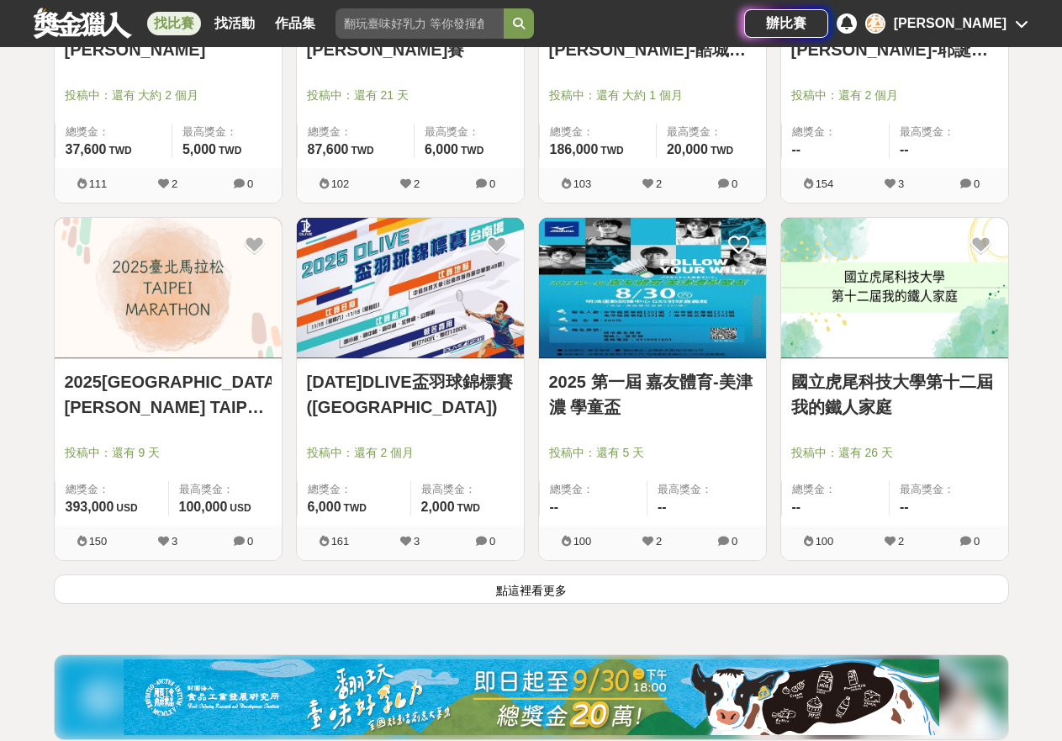
scroll to position [47105, 0]
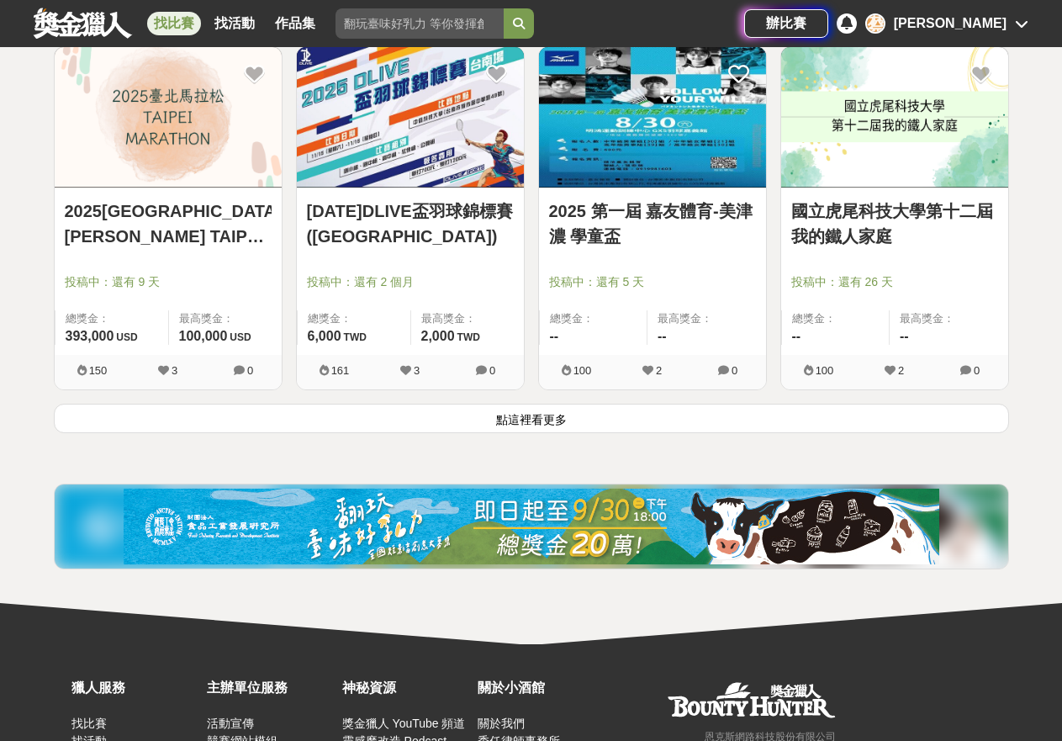
click at [599, 413] on button "點這裡看更多" at bounding box center [531, 418] width 955 height 29
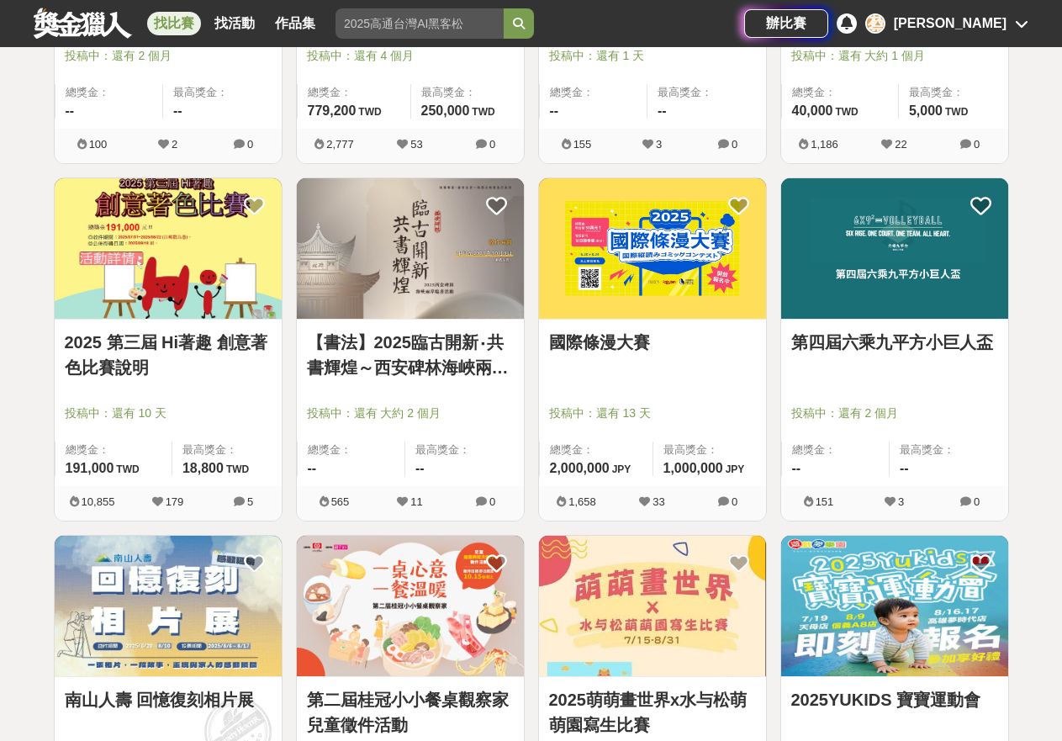
scroll to position [49050, 0]
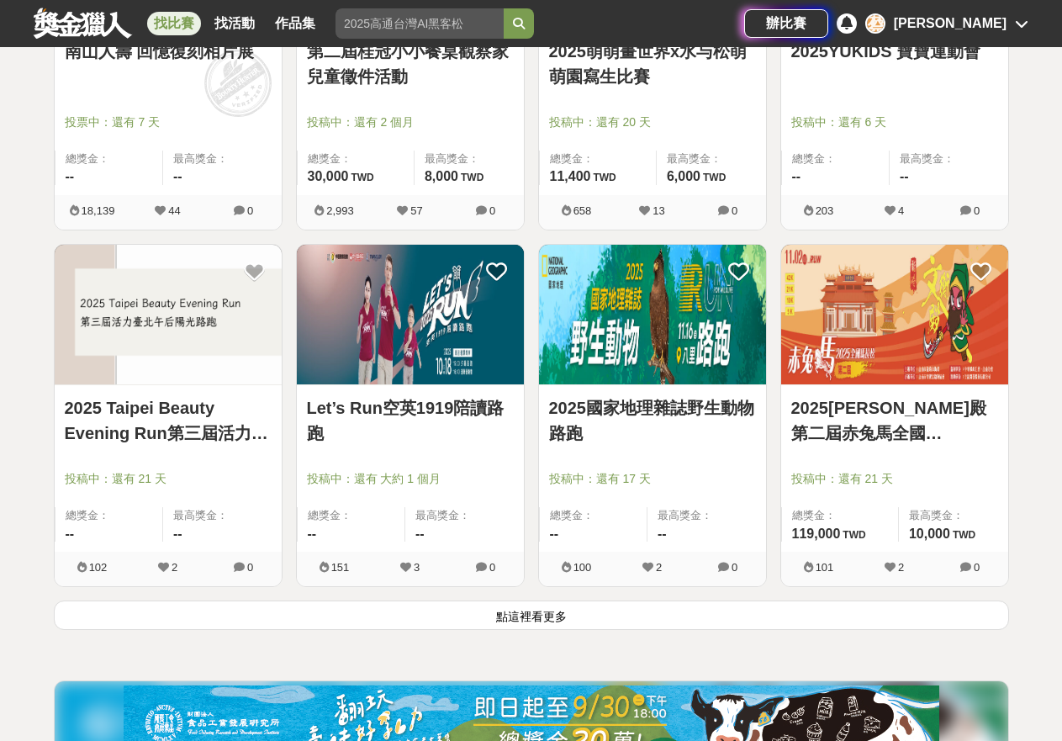
click at [752, 618] on button "點這裡看更多" at bounding box center [531, 614] width 955 height 29
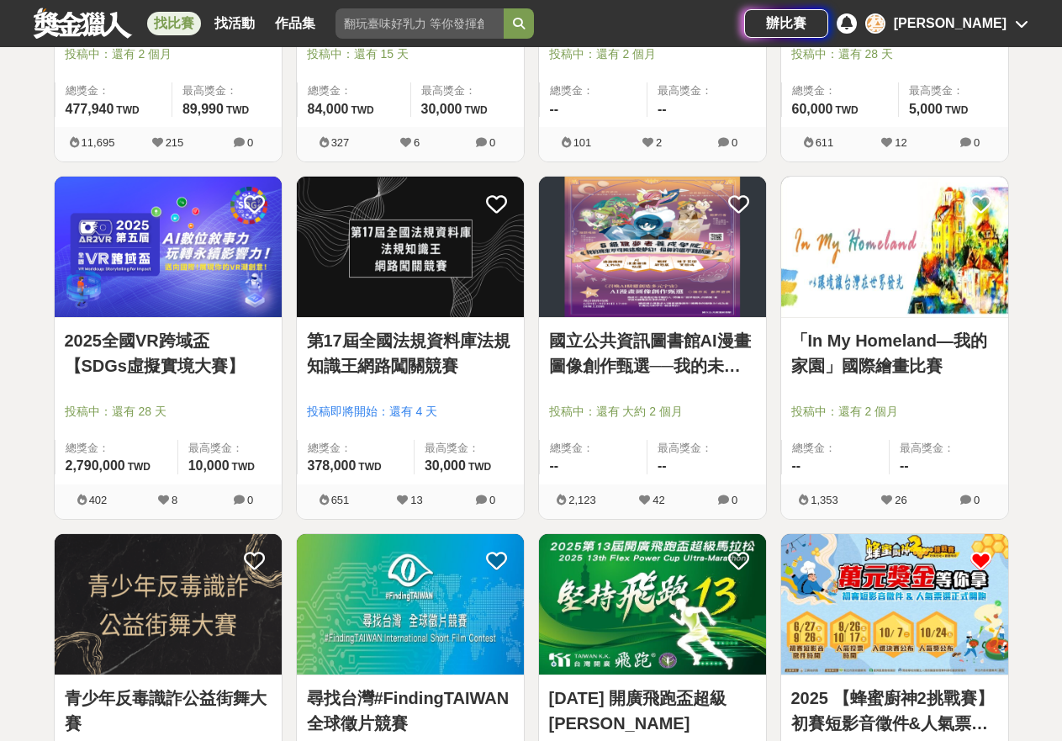
scroll to position [51195, 0]
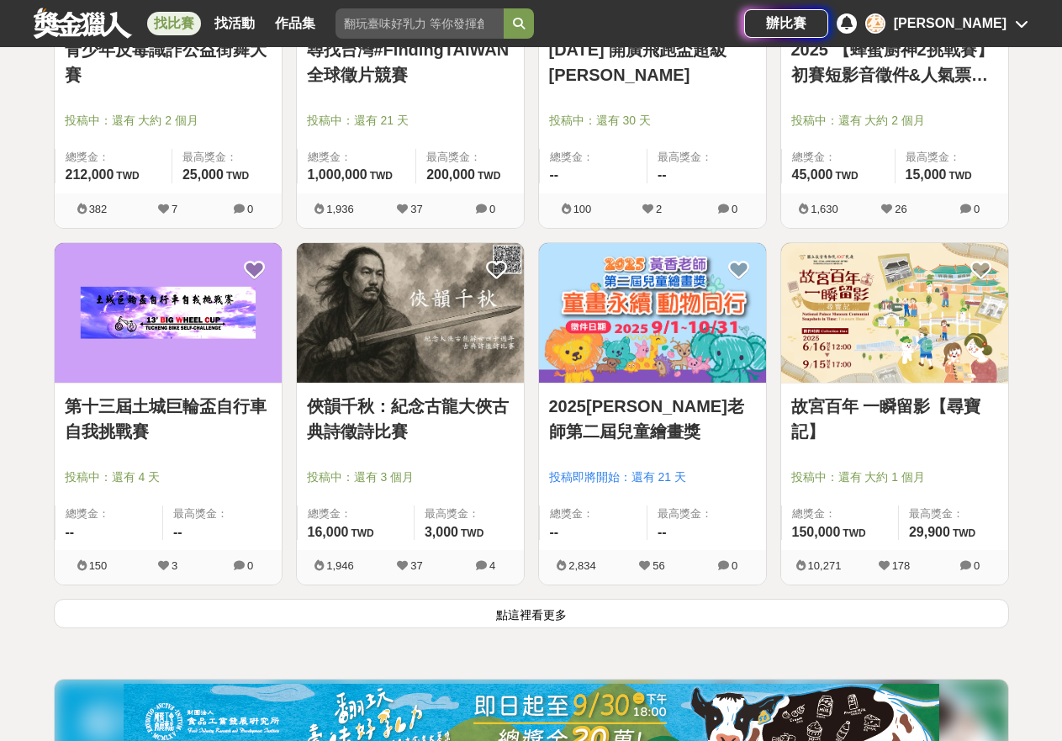
click at [592, 619] on button "點這裡看更多" at bounding box center [531, 613] width 955 height 29
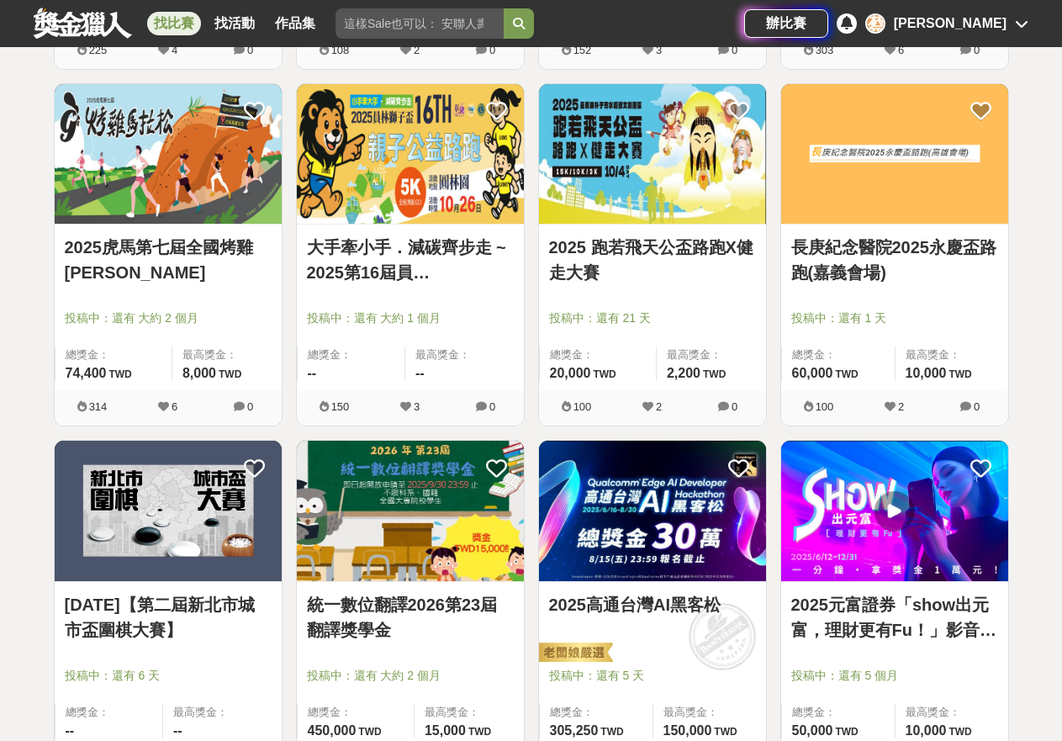
scroll to position [53672, 0]
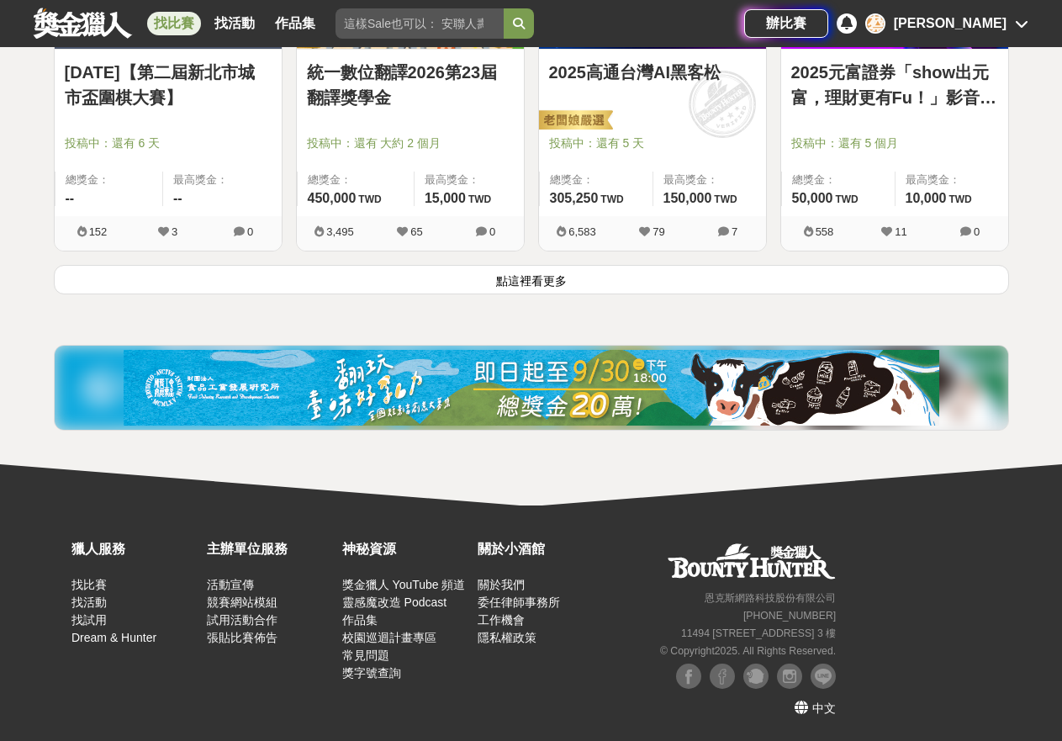
click at [601, 274] on button "點這裡看更多" at bounding box center [531, 279] width 955 height 29
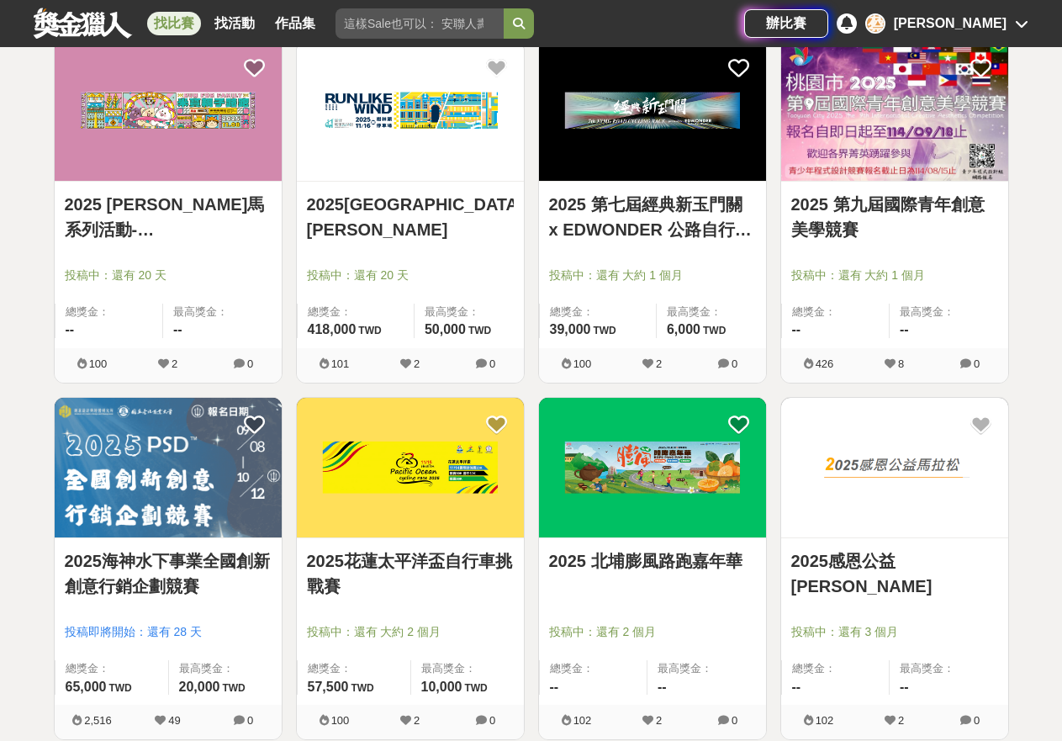
scroll to position [55617, 0]
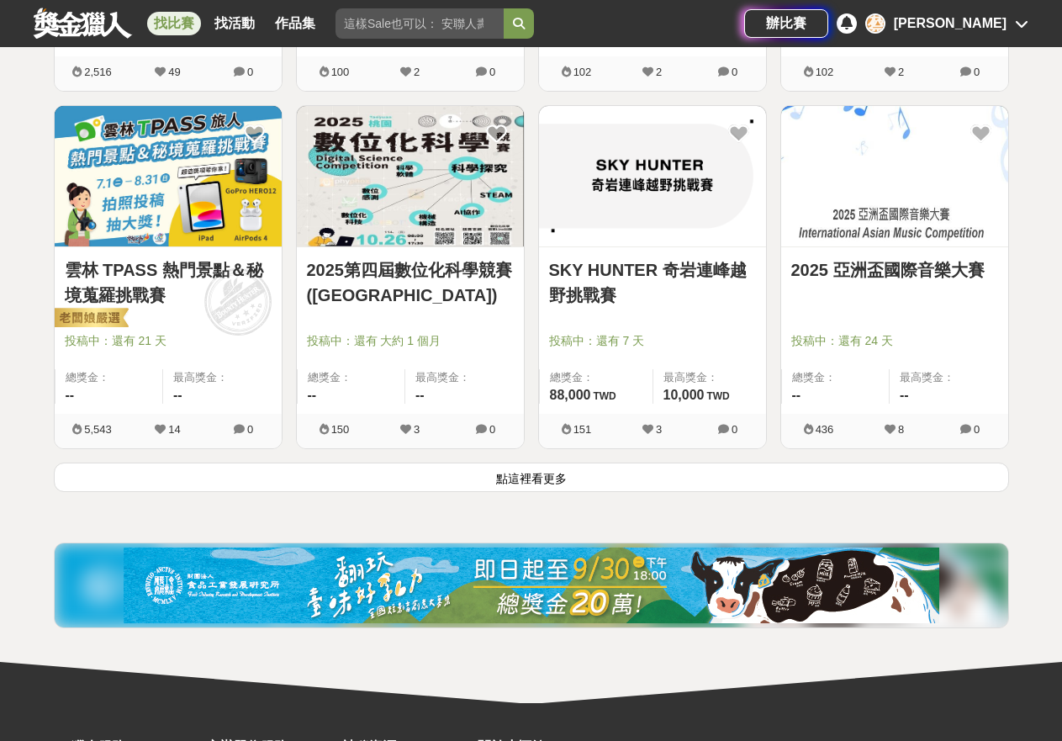
click at [592, 482] on button "點這裡看更多" at bounding box center [531, 477] width 955 height 29
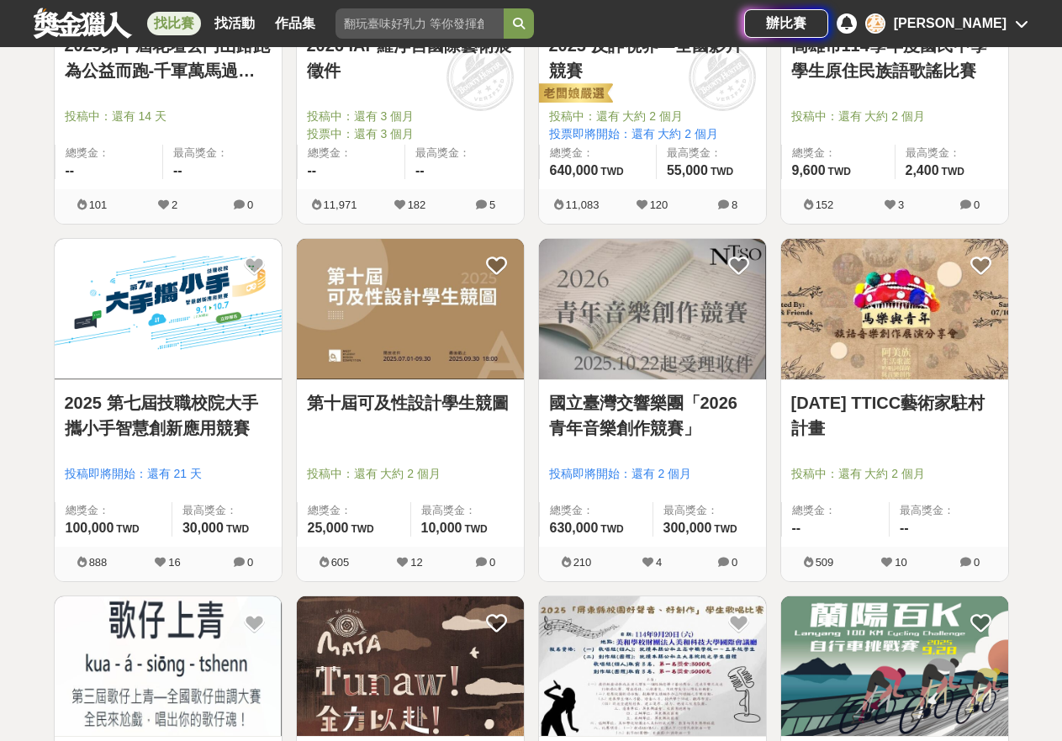
scroll to position [57561, 0]
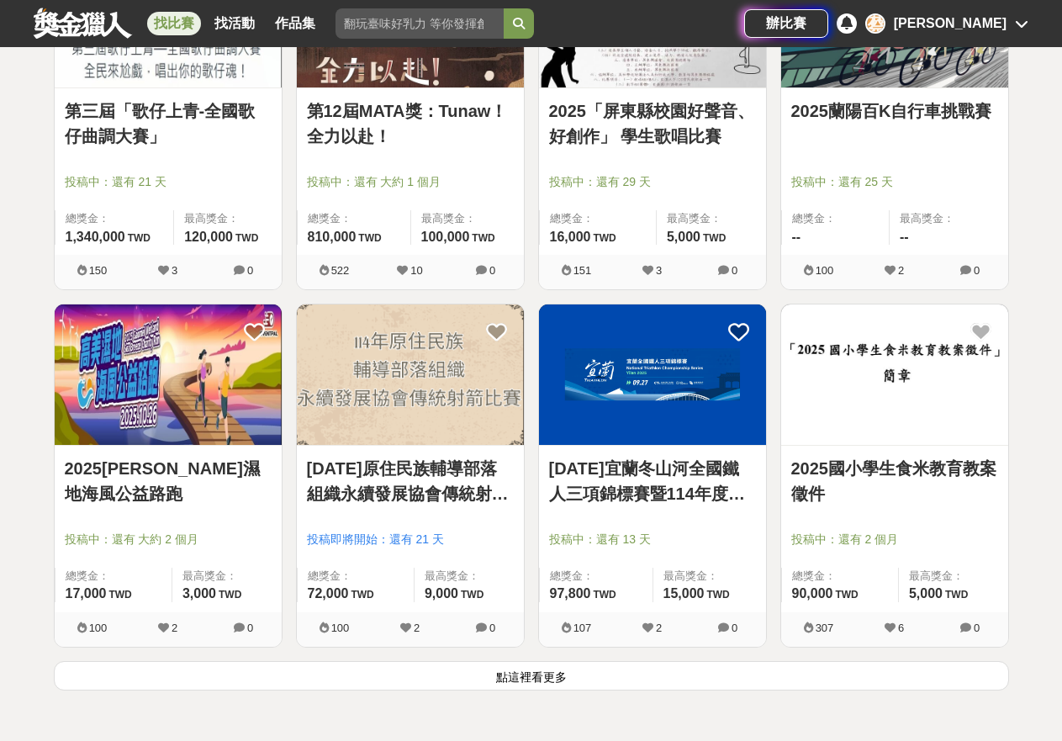
click at [530, 669] on button "點這裡看更多" at bounding box center [531, 675] width 955 height 29
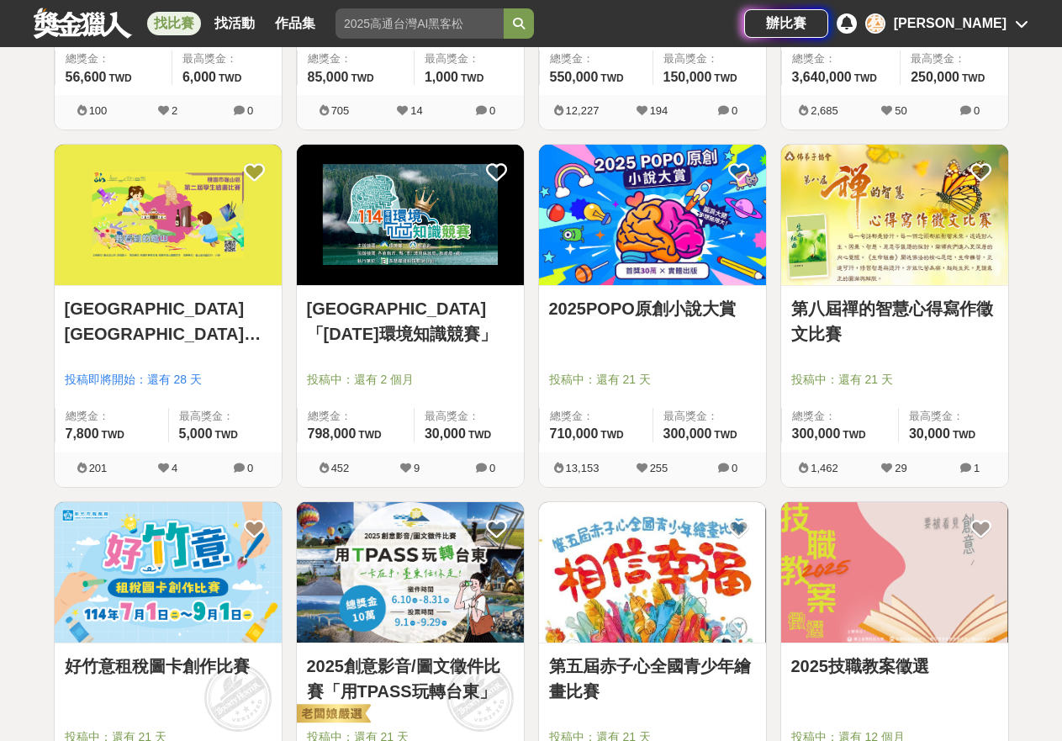
scroll to position [60100, 0]
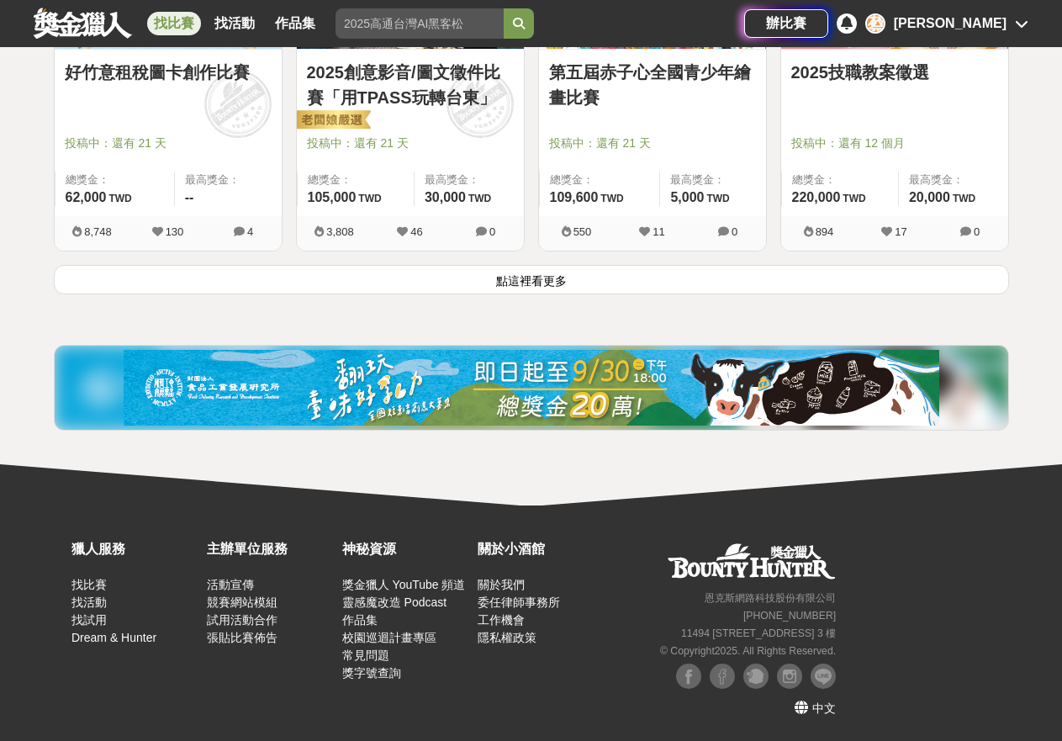
click at [531, 283] on button "點這裡看更多" at bounding box center [531, 279] width 955 height 29
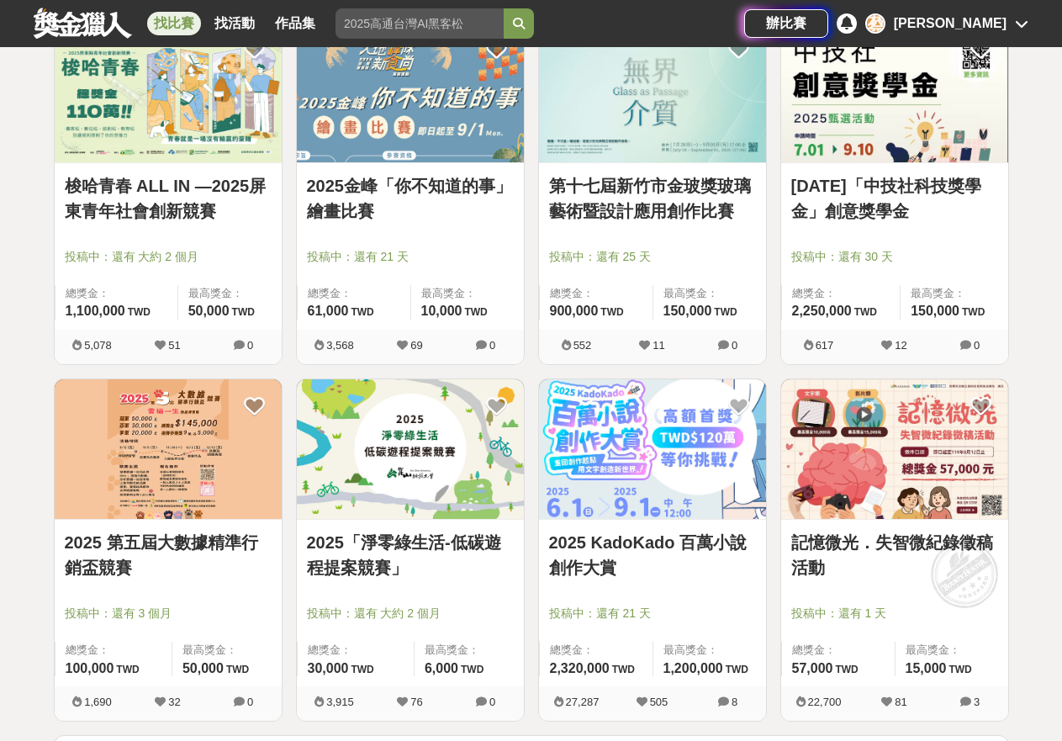
scroll to position [61922, 0]
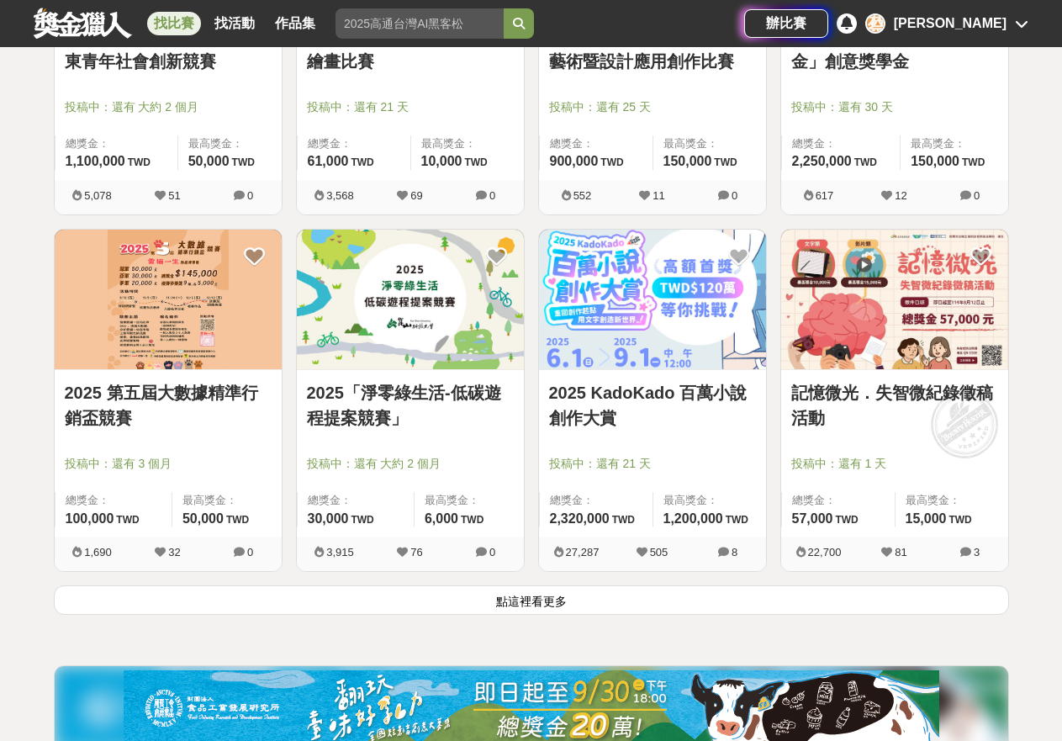
drag, startPoint x: 868, startPoint y: 600, endPoint x: 1034, endPoint y: 597, distance: 166.6
click at [868, 600] on button "點這裡看更多" at bounding box center [531, 599] width 955 height 29
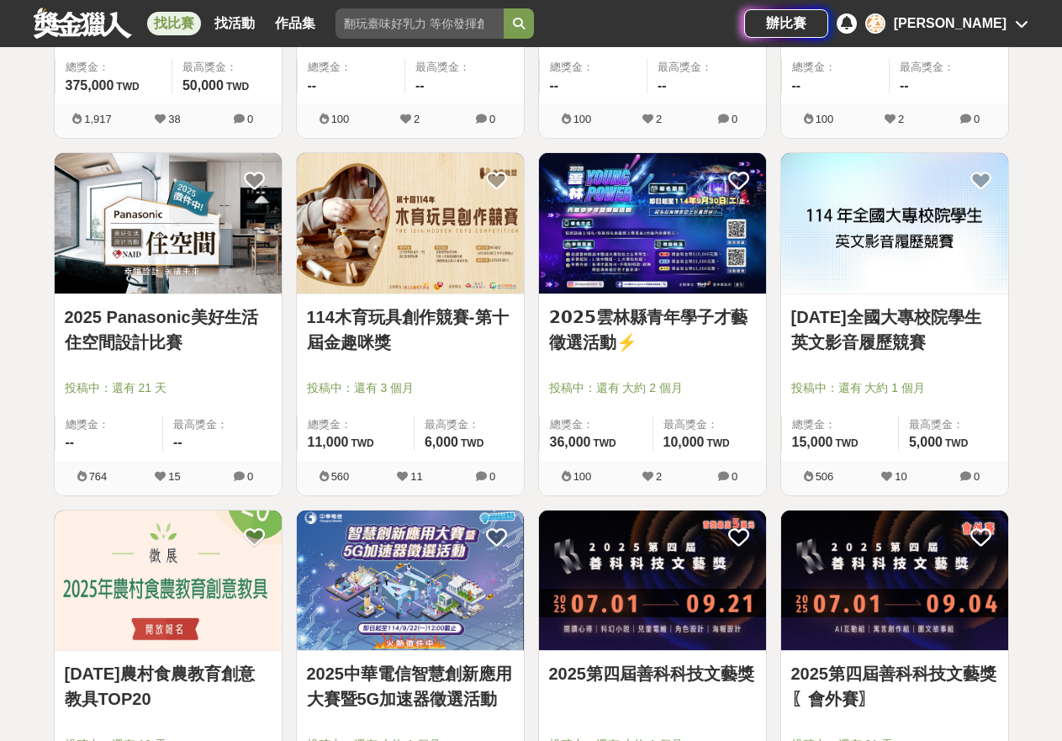
scroll to position [63939, 0]
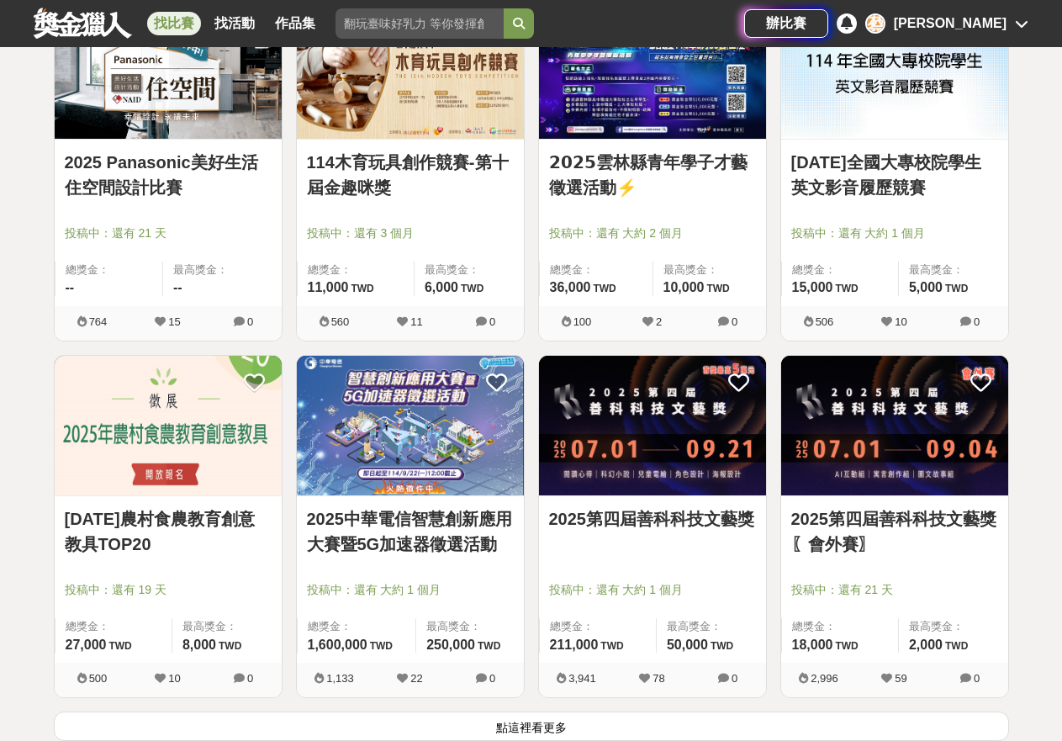
click at [722, 726] on button "點這裡看更多" at bounding box center [531, 725] width 955 height 29
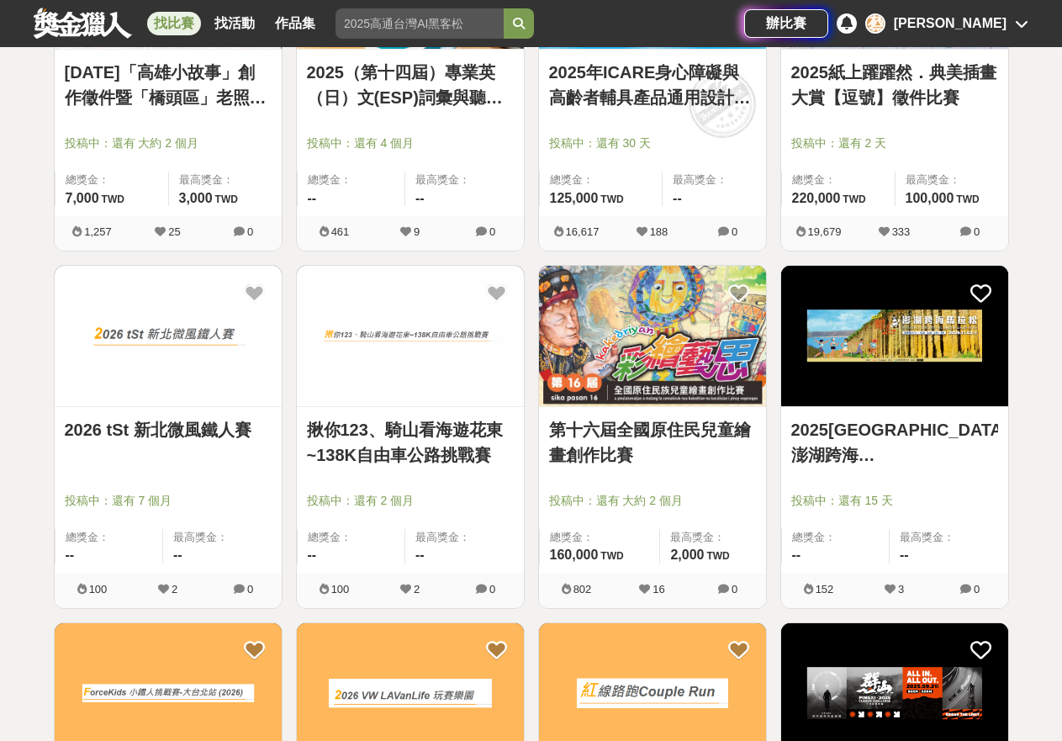
scroll to position [65216, 0]
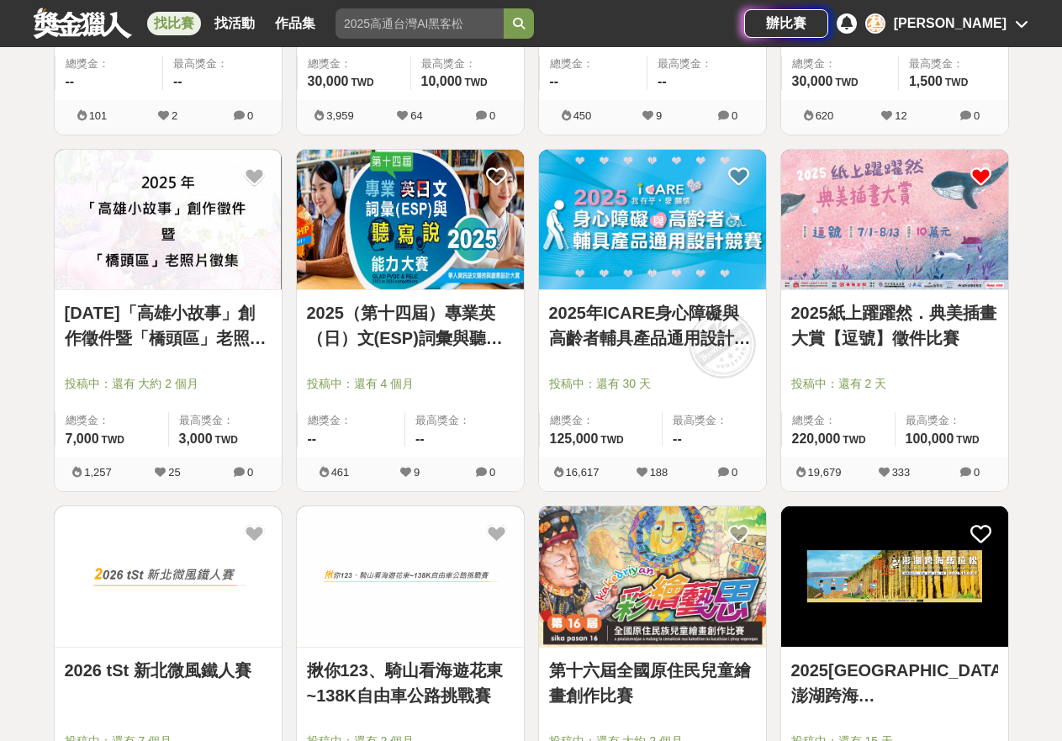
click at [975, 172] on icon at bounding box center [981, 177] width 21 height 21
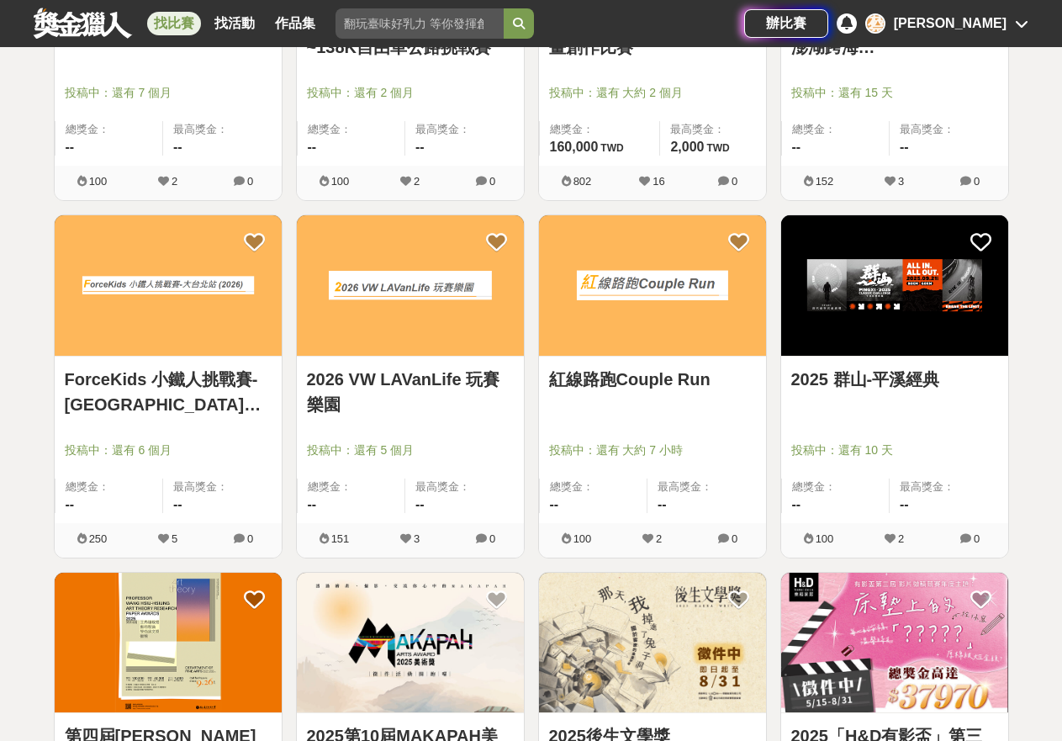
scroll to position [66185, 0]
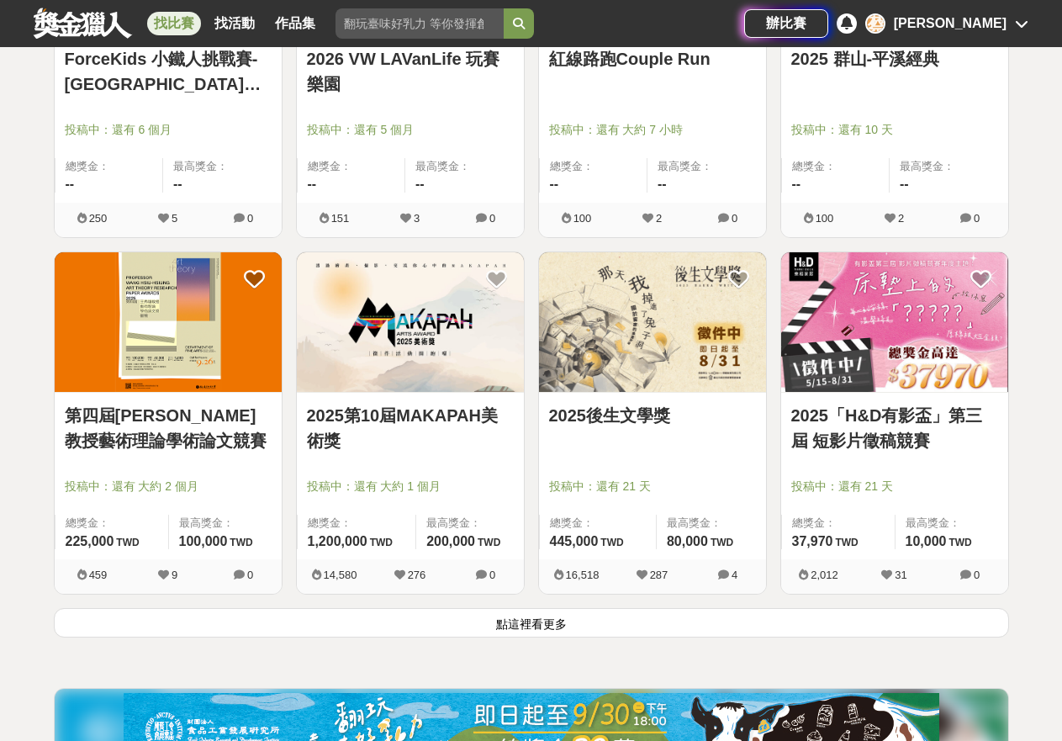
click at [526, 634] on button "點這裡看更多" at bounding box center [531, 622] width 955 height 29
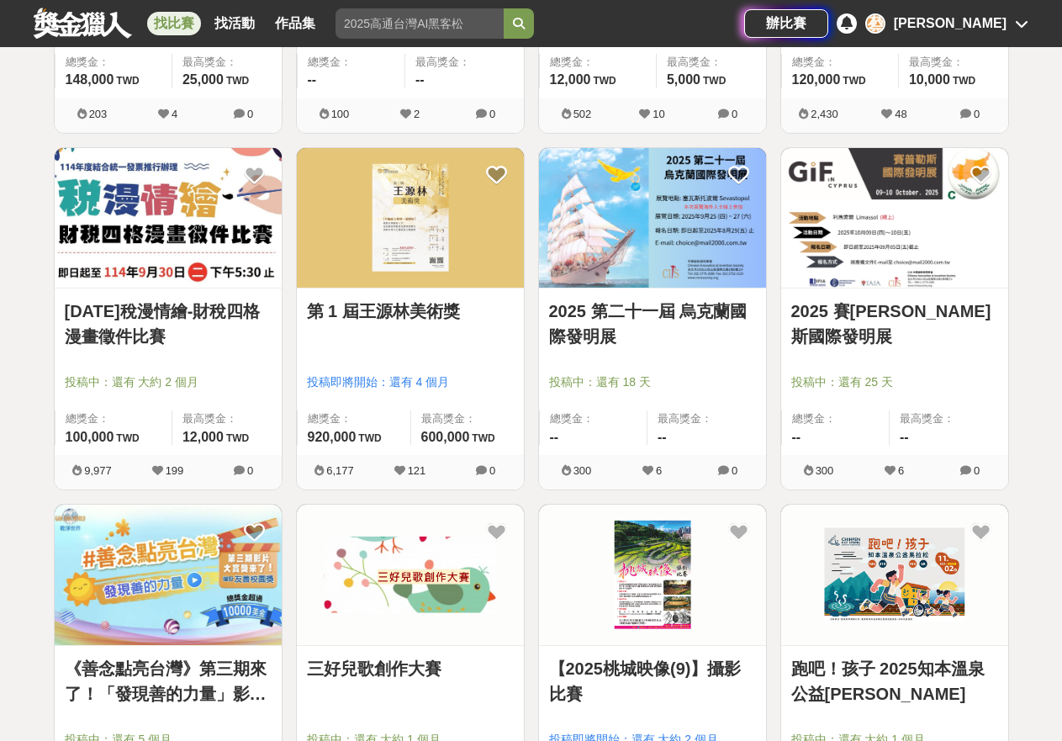
scroll to position [68488, 0]
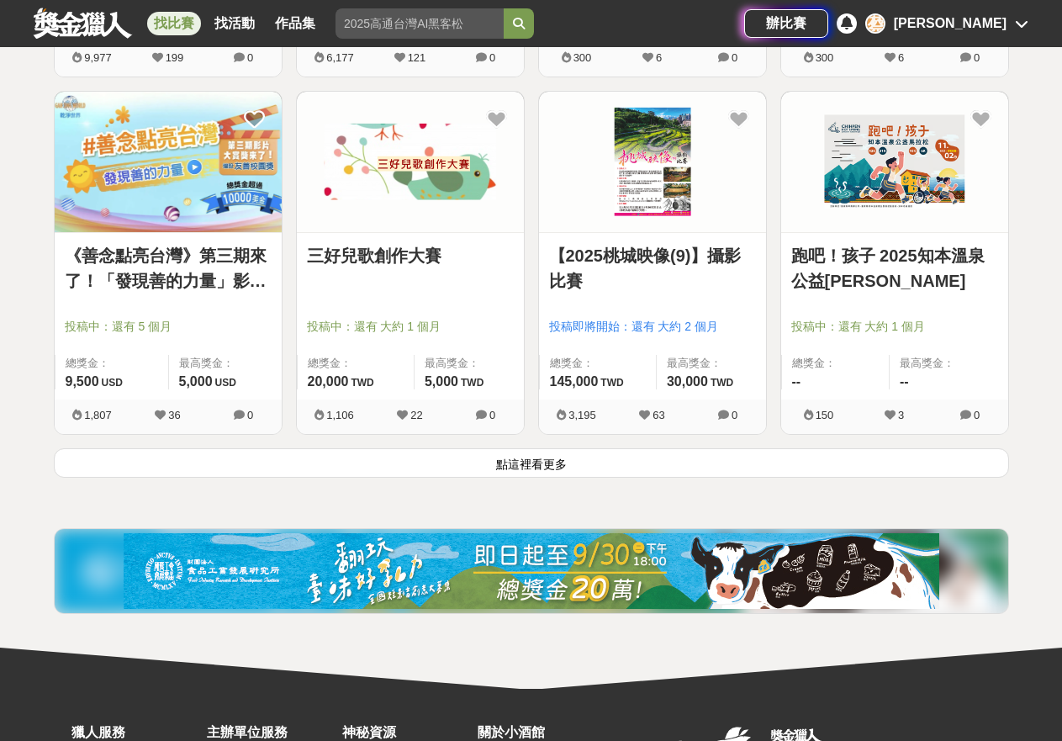
click at [588, 461] on button "點這裡看更多" at bounding box center [531, 462] width 955 height 29
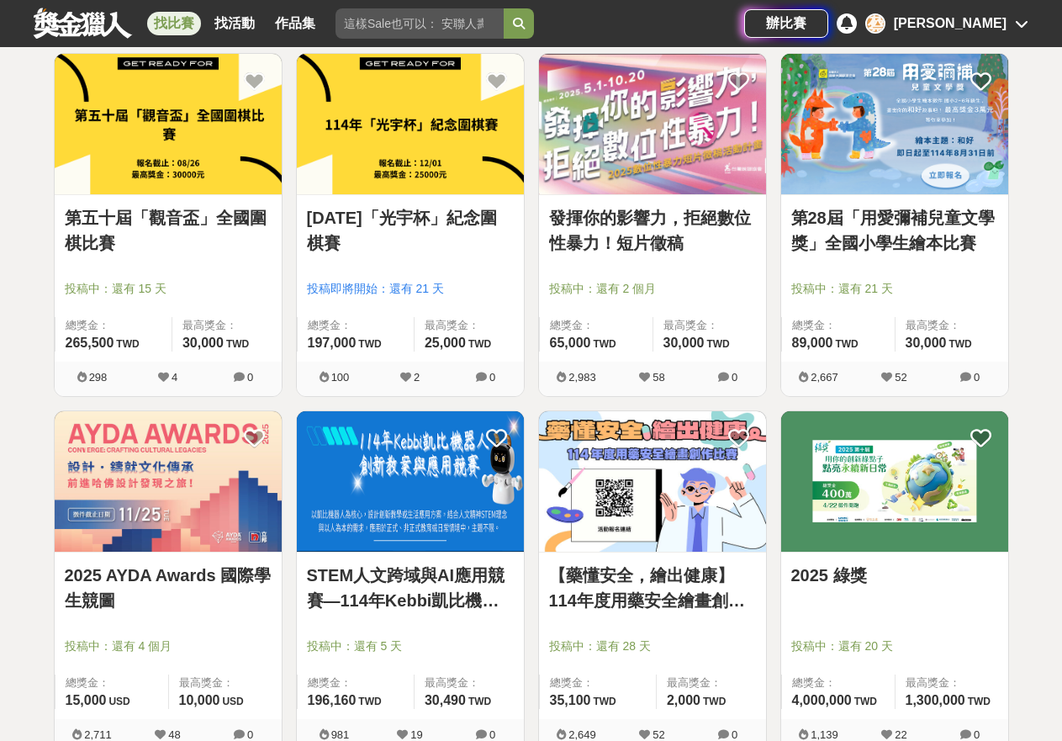
scroll to position [70365, 0]
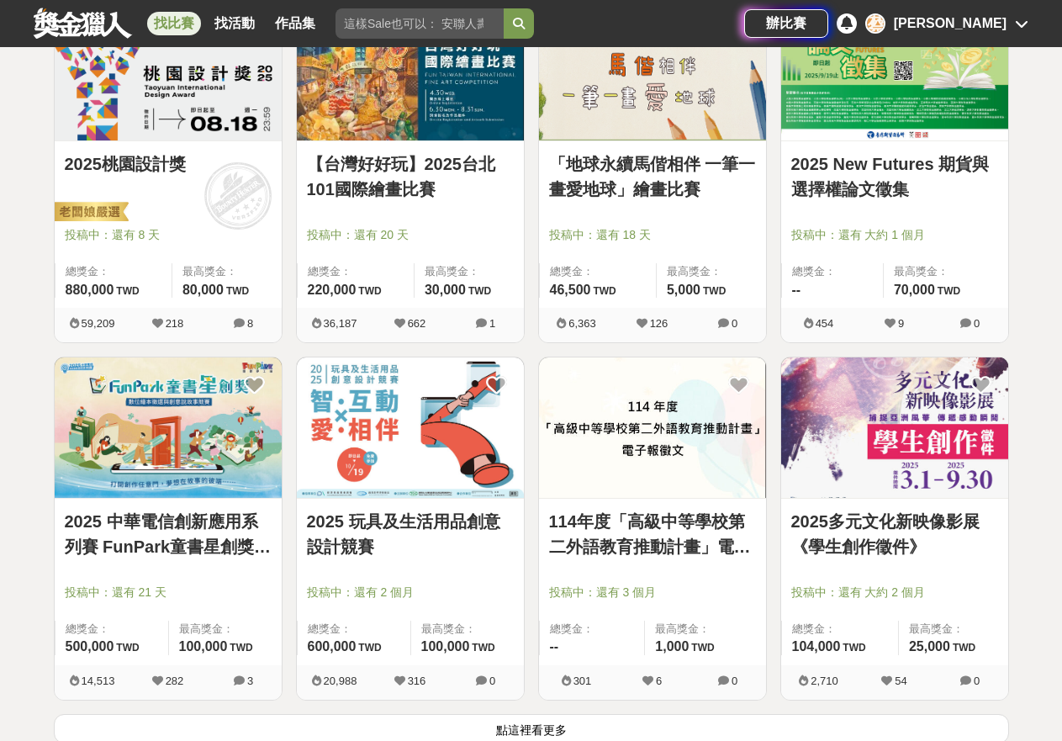
click at [557, 732] on button "點這裡看更多" at bounding box center [531, 728] width 955 height 29
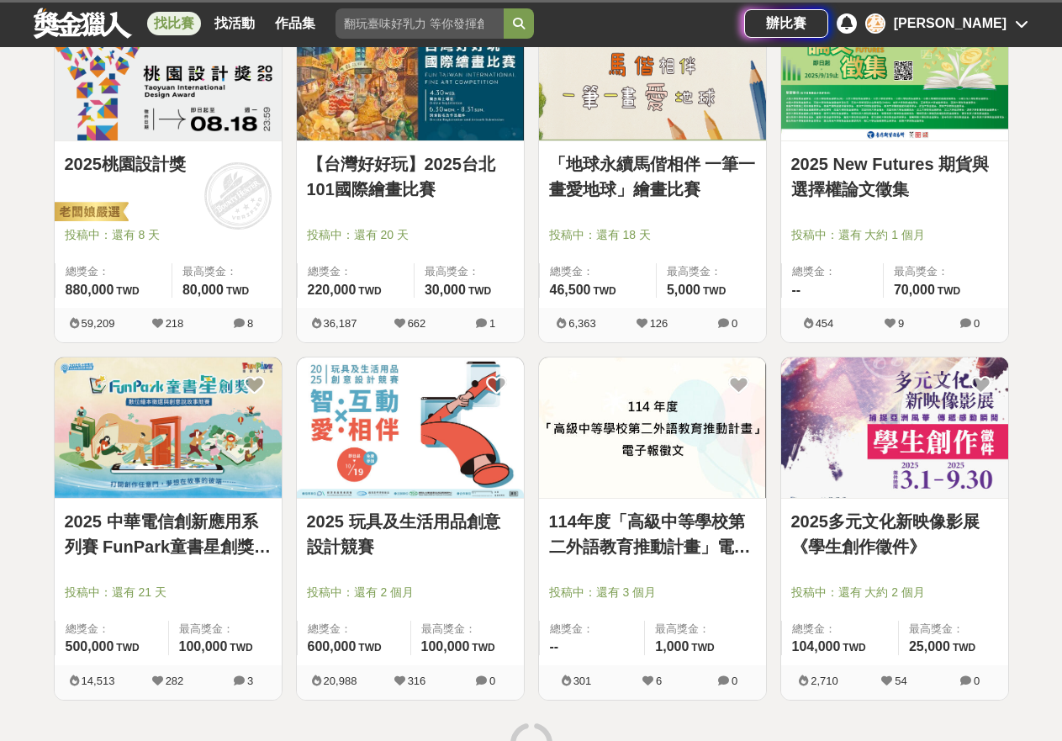
scroll to position [70847, 0]
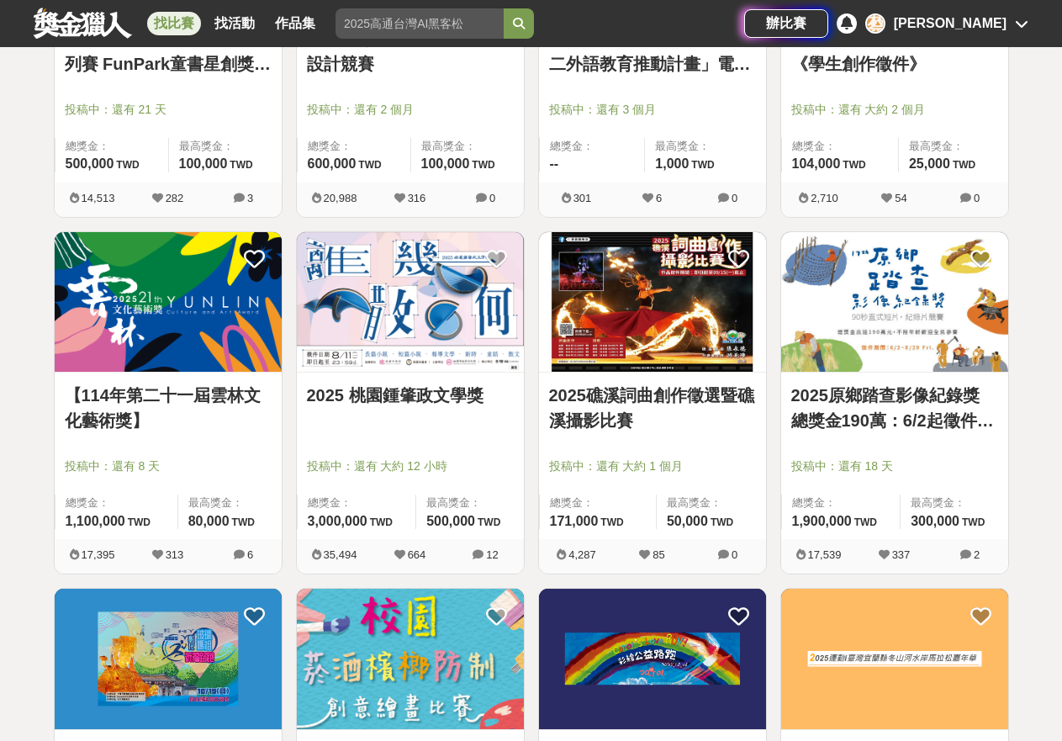
drag, startPoint x: 978, startPoint y: 259, endPoint x: 906, endPoint y: 375, distance: 136.8
click at [978, 259] on icon at bounding box center [981, 259] width 21 height 21
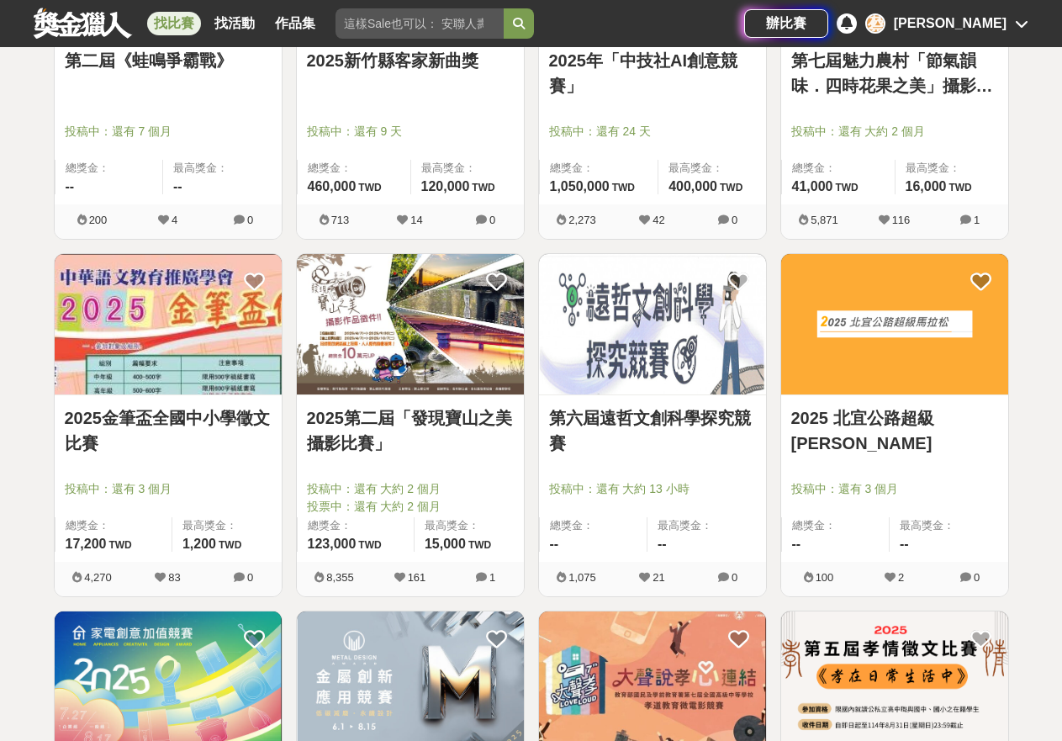
scroll to position [72518, 0]
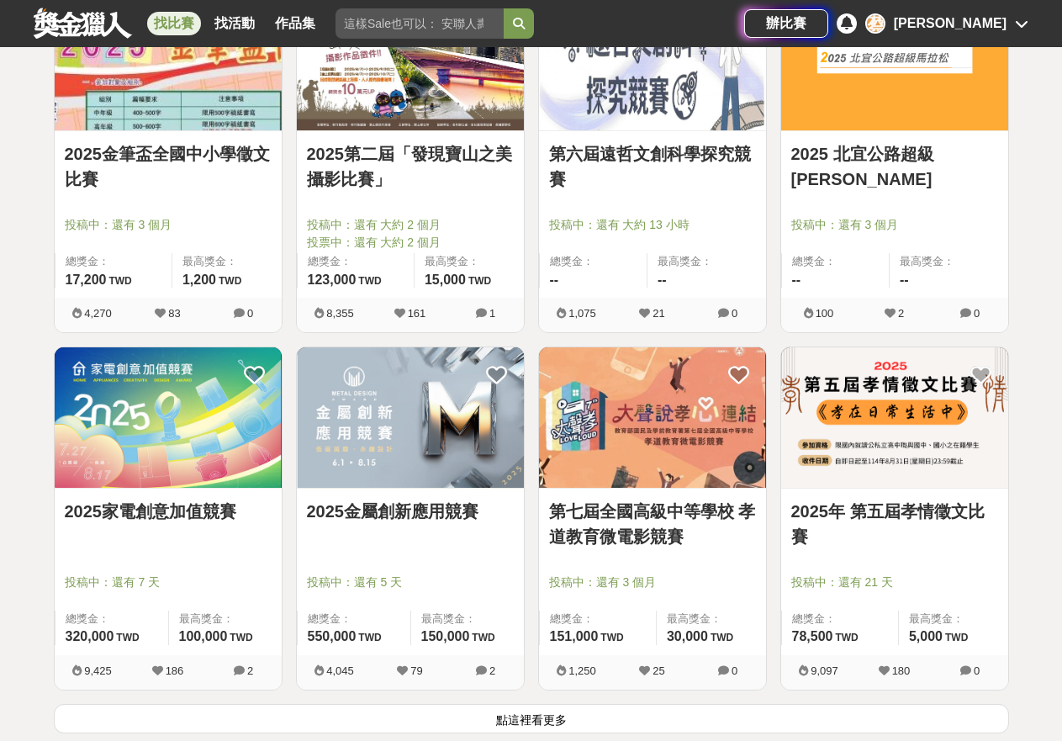
click at [628, 711] on button "點這裡看更多" at bounding box center [531, 718] width 955 height 29
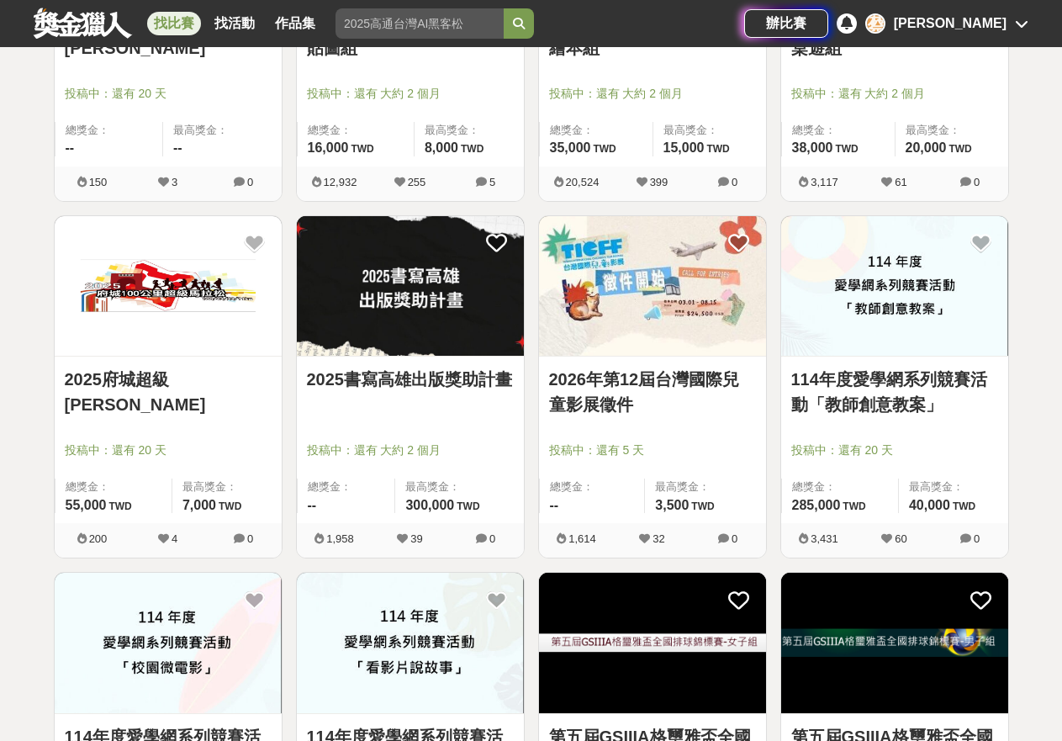
scroll to position [74726, 0]
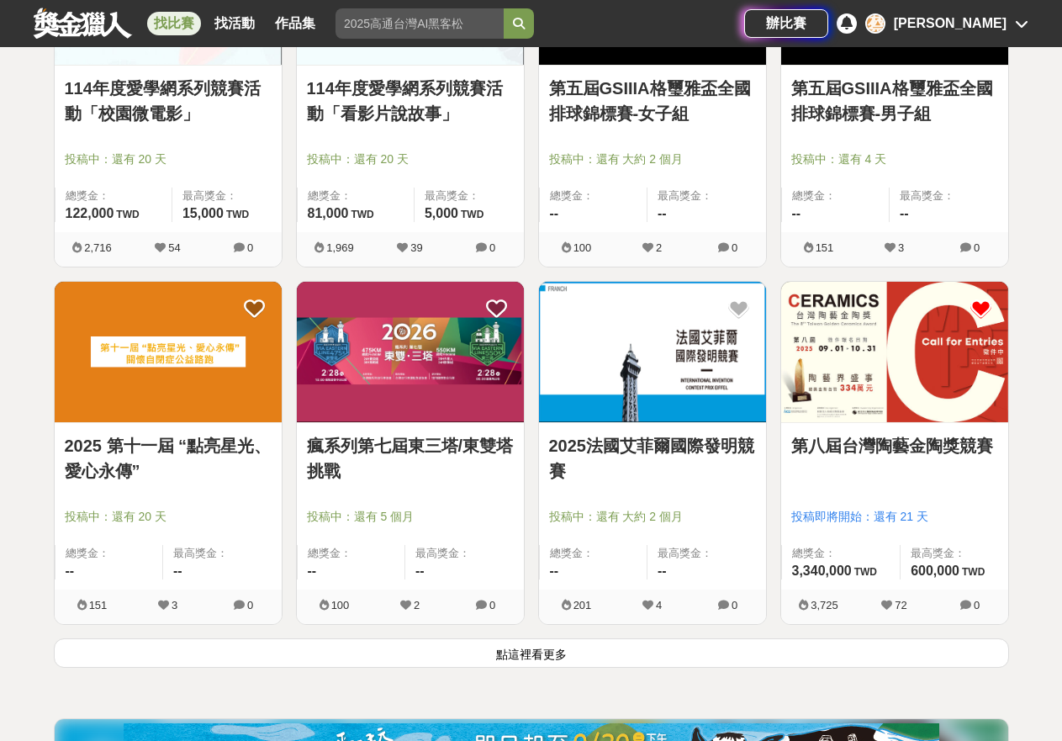
drag, startPoint x: 647, startPoint y: 653, endPoint x: 123, endPoint y: 12, distance: 827.8
click at [647, 653] on button "點這裡看更多" at bounding box center [531, 652] width 955 height 29
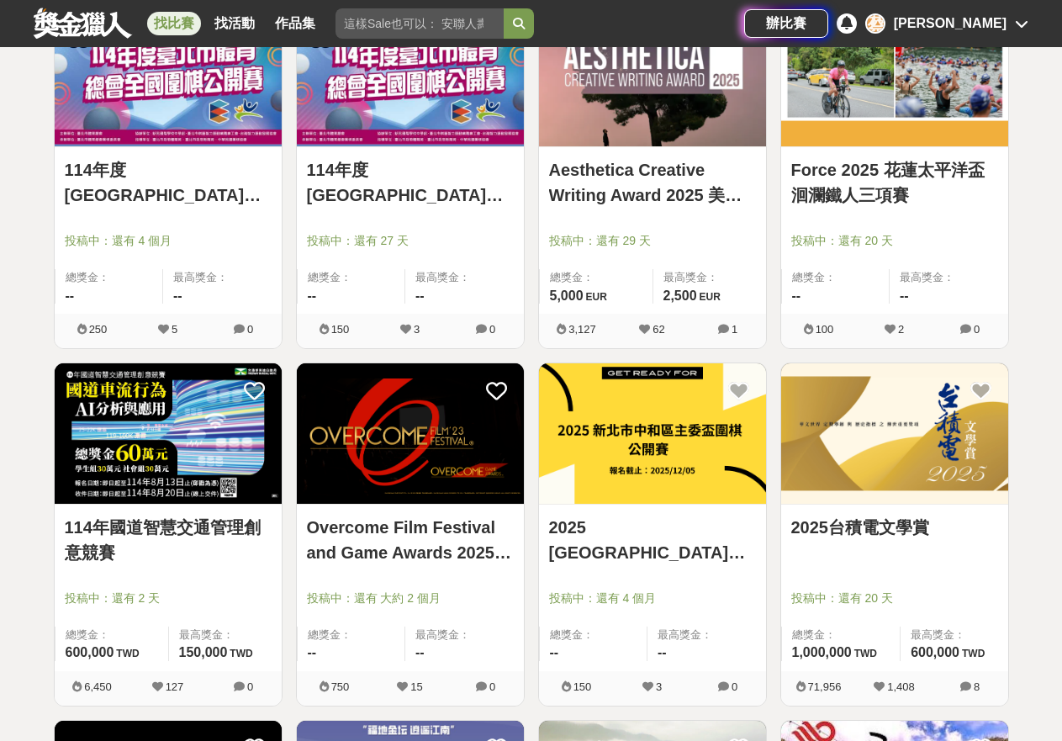
scroll to position [77079, 0]
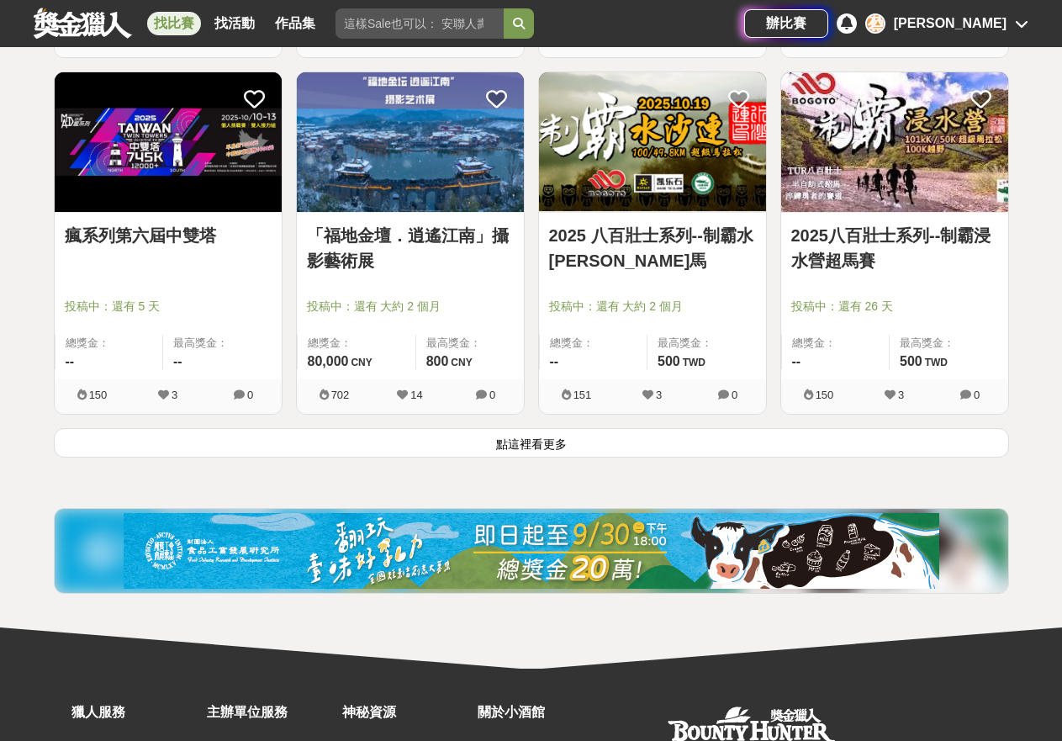
click at [583, 442] on button "點這裡看更多" at bounding box center [531, 442] width 955 height 29
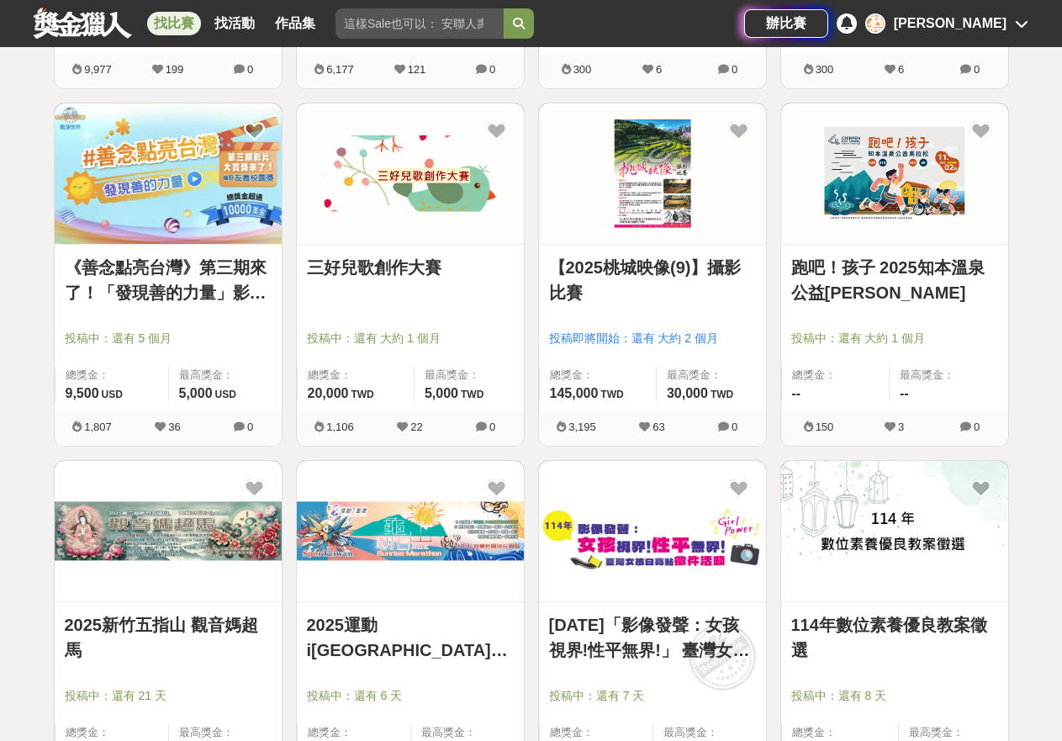
scroll to position [67827, 0]
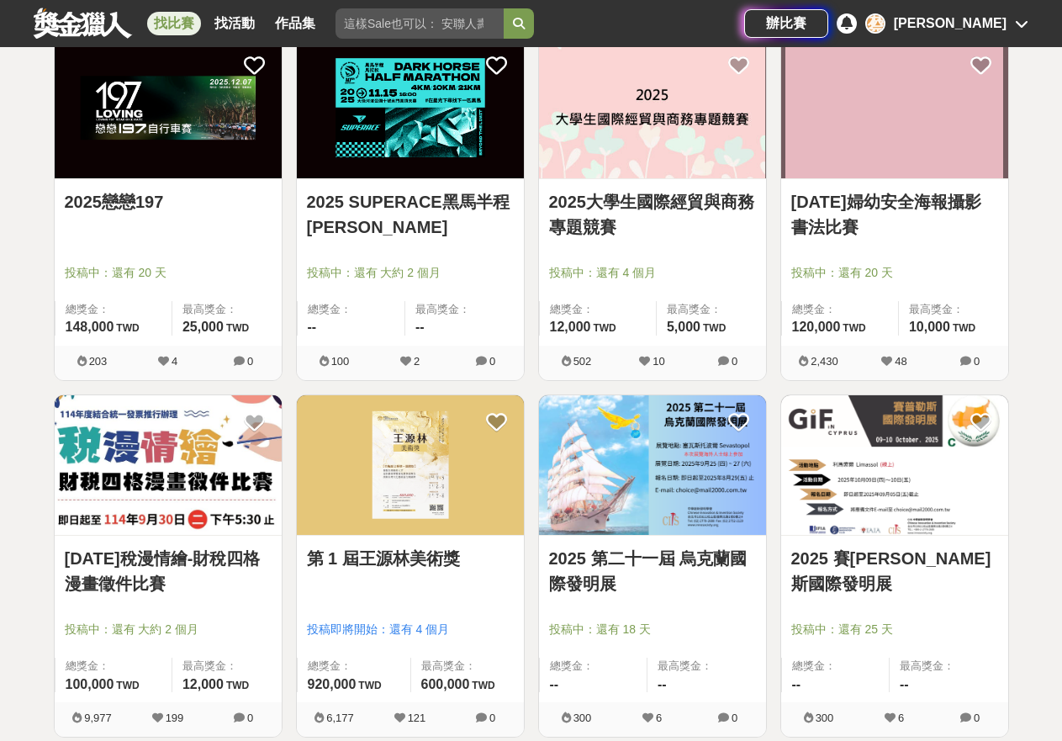
click at [914, 174] on img at bounding box center [894, 108] width 227 height 140
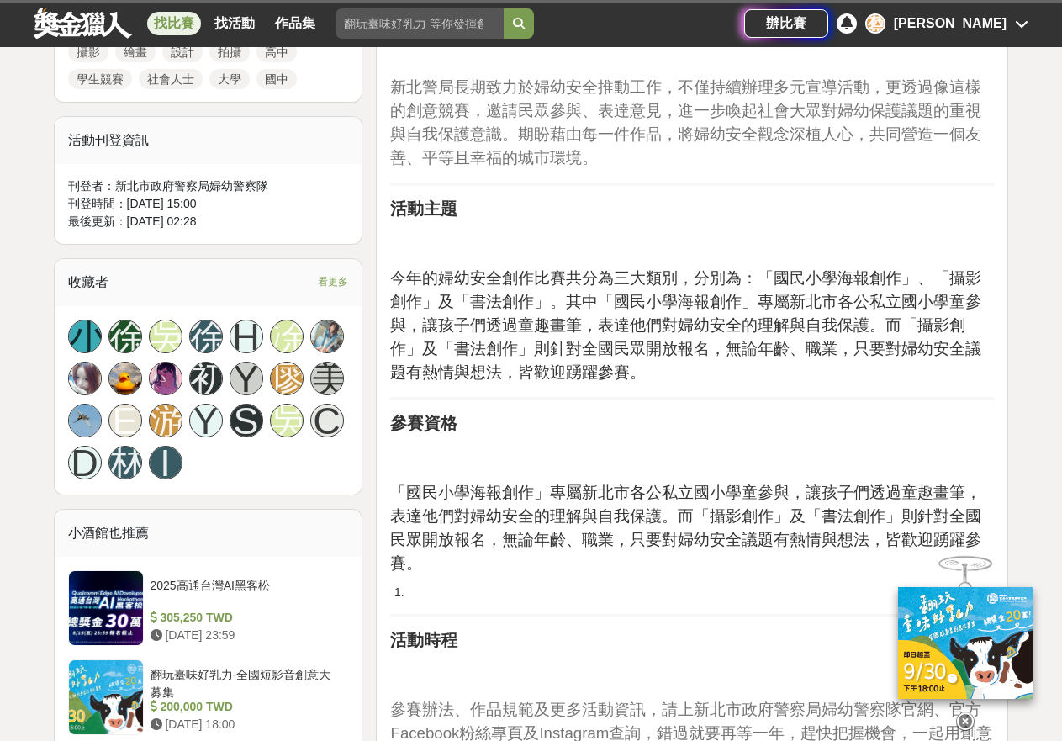
scroll to position [1136, 0]
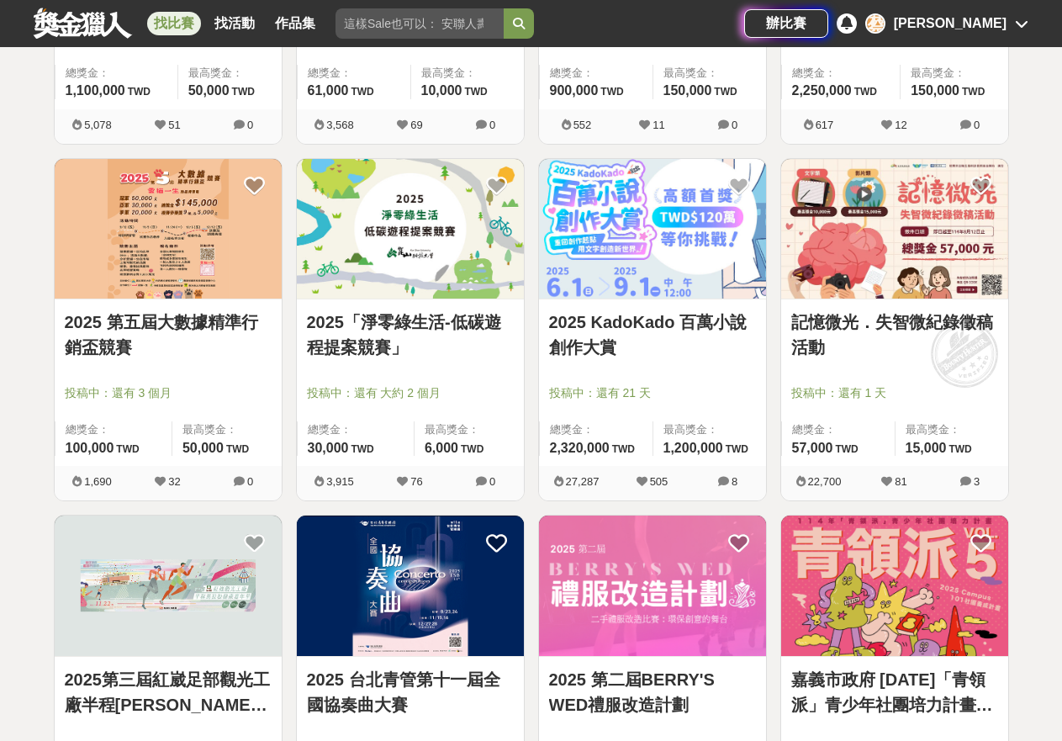
scroll to position [61344, 0]
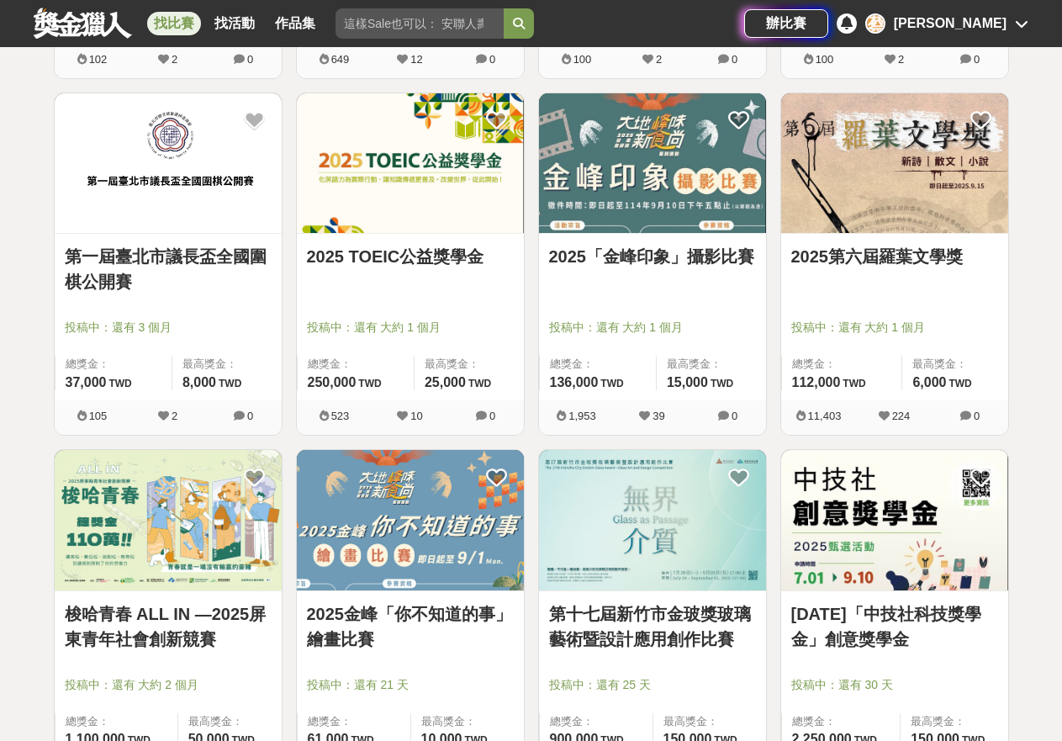
click at [900, 204] on img at bounding box center [894, 163] width 227 height 140
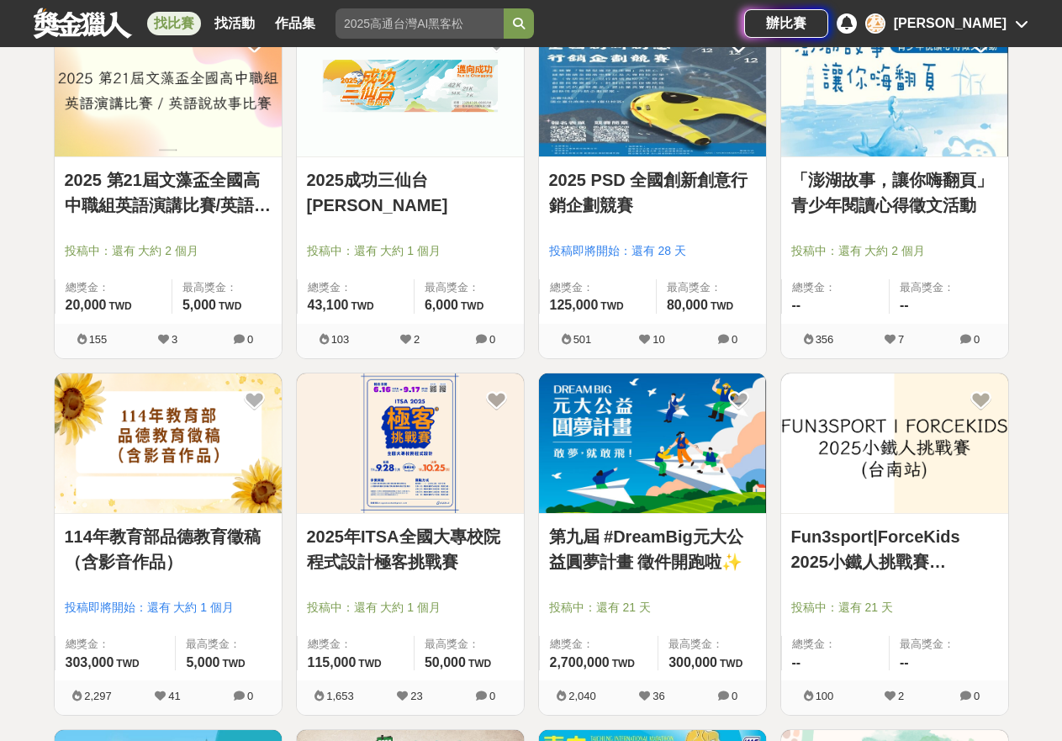
scroll to position [44769, 0]
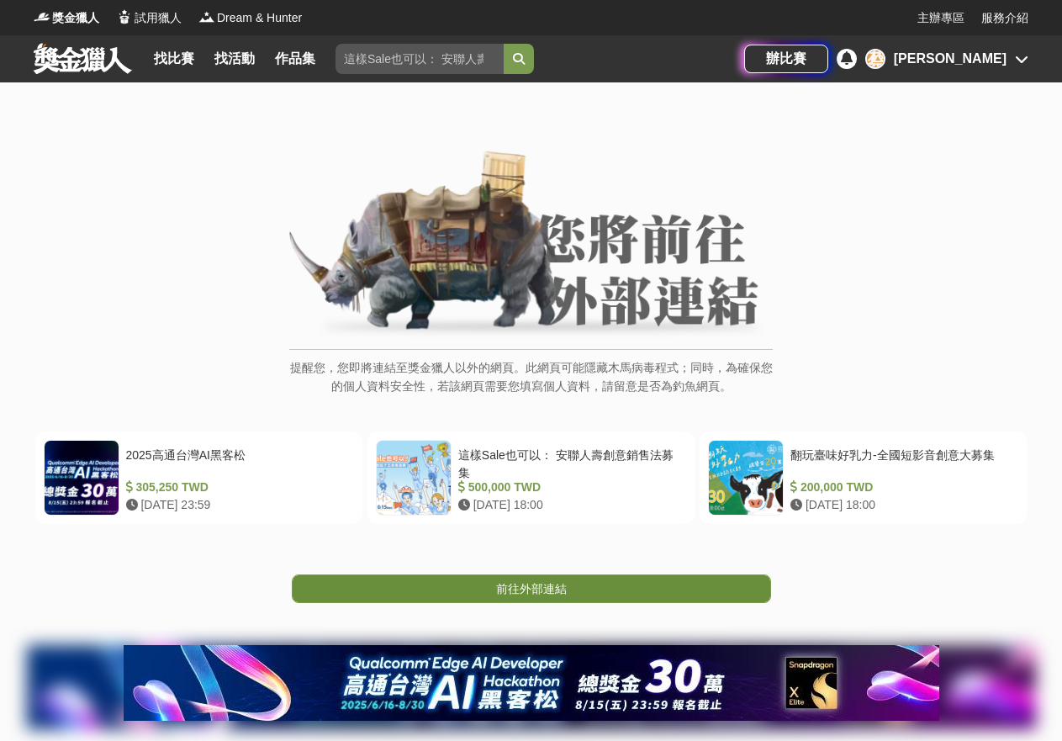
click at [555, 590] on span "前往外部連結" at bounding box center [531, 588] width 71 height 13
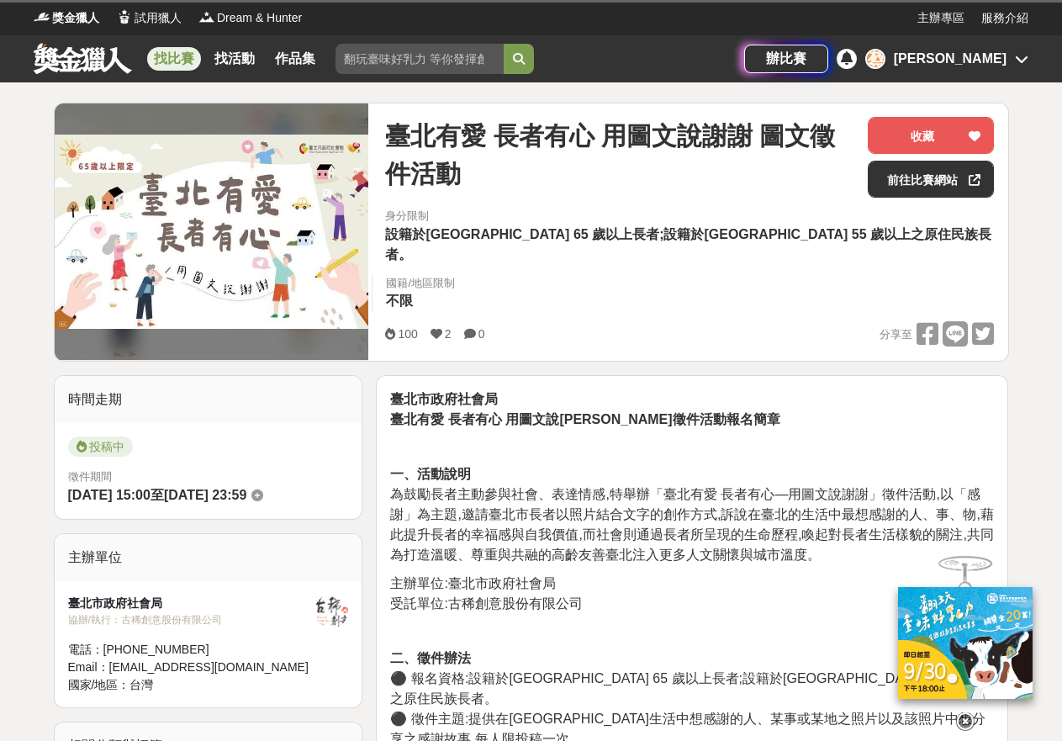
scroll to position [24, 0]
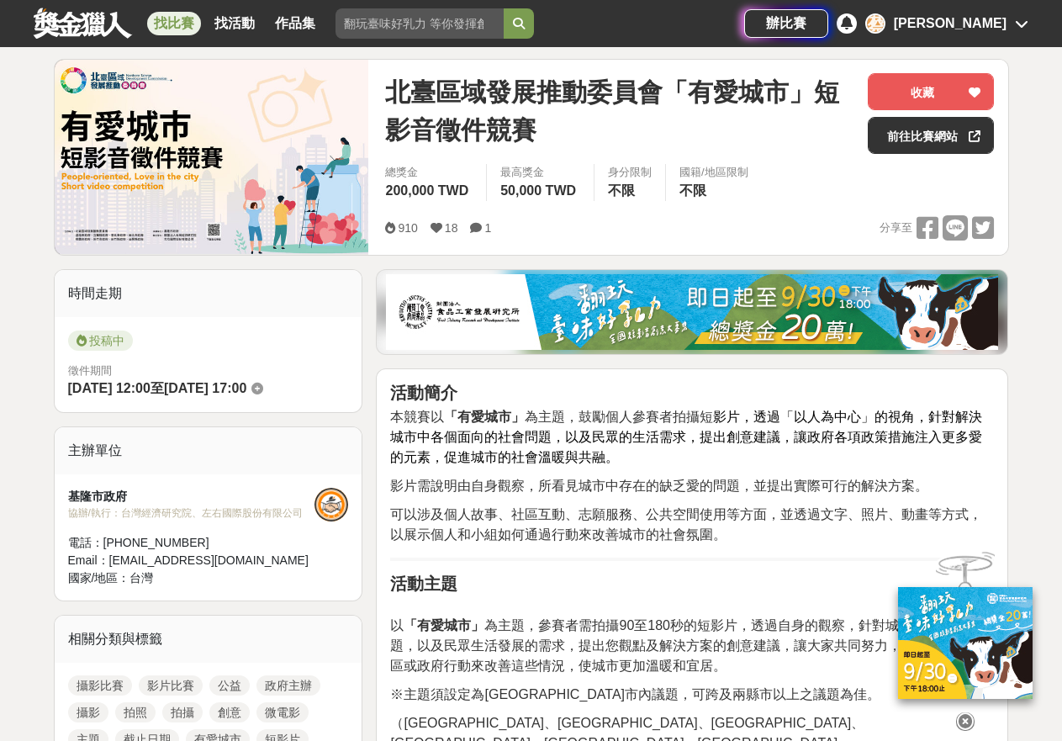
scroll to position [165, 0]
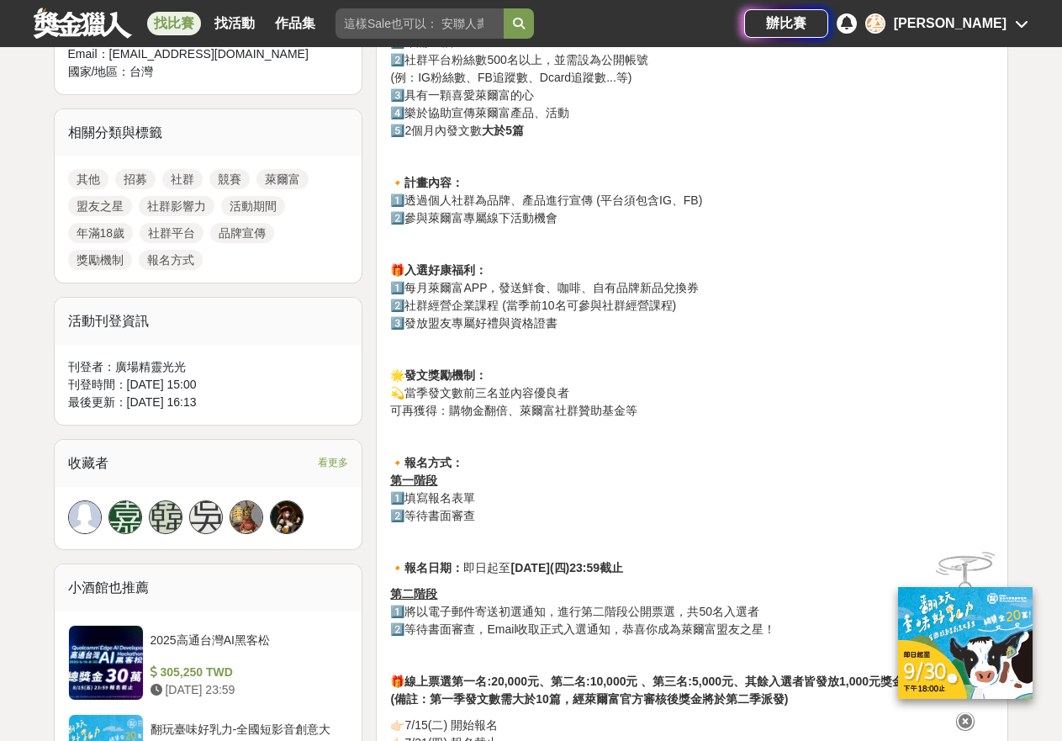
scroll to position [1226, 0]
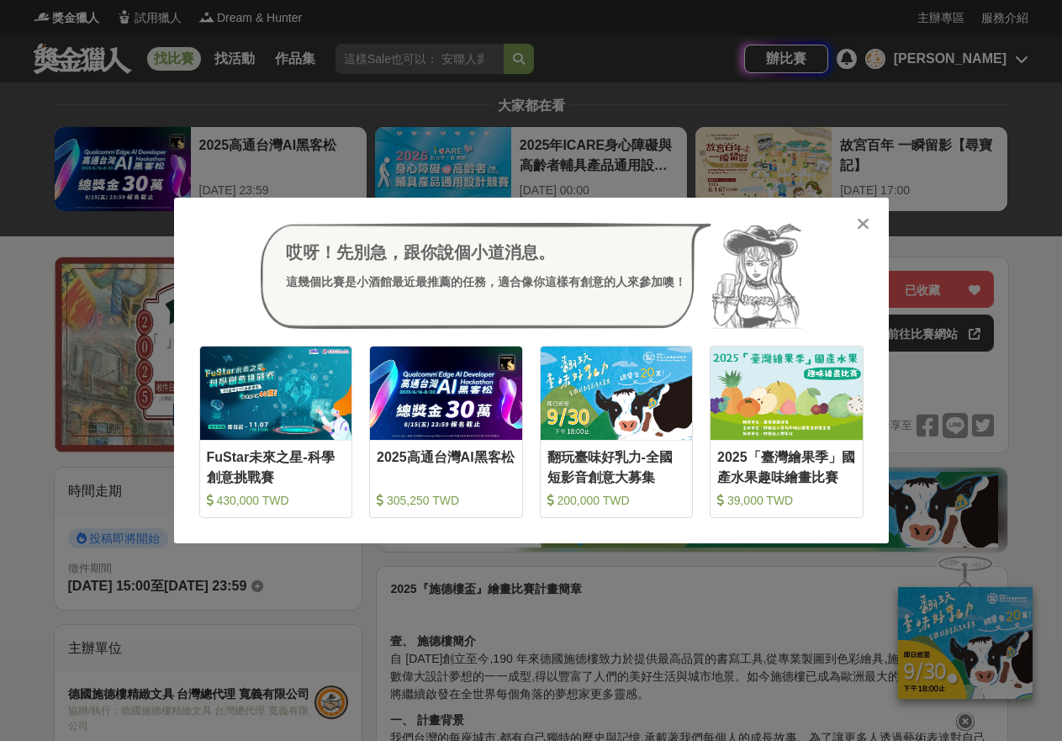
click at [860, 220] on icon at bounding box center [863, 223] width 13 height 17
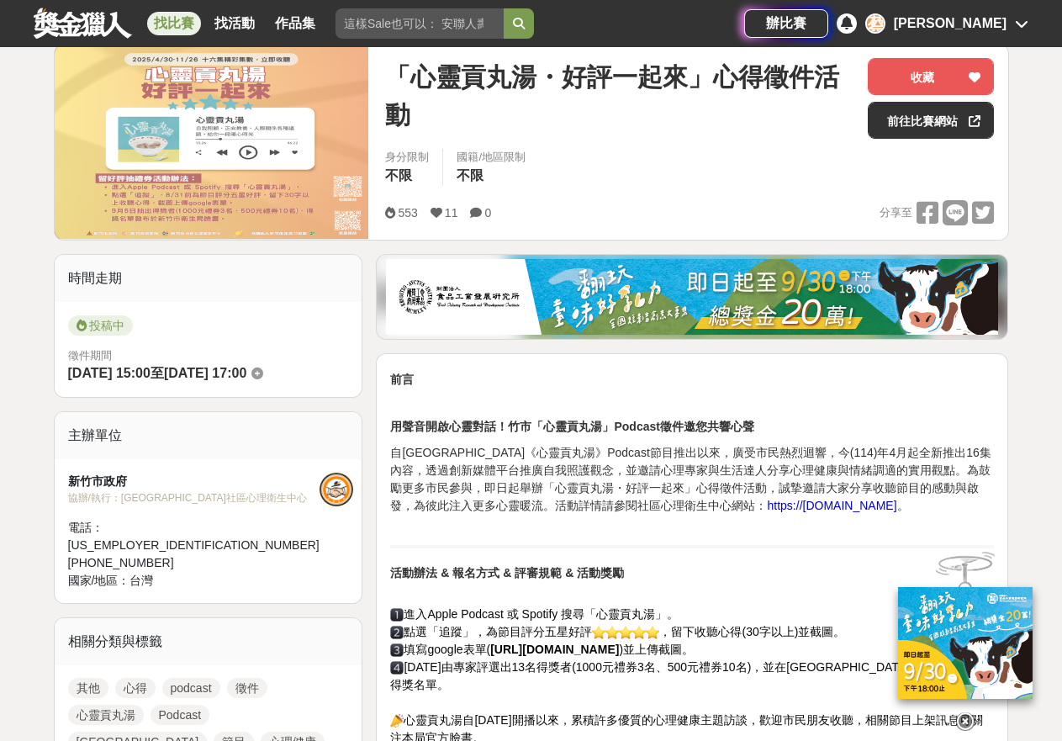
scroll to position [529, 0]
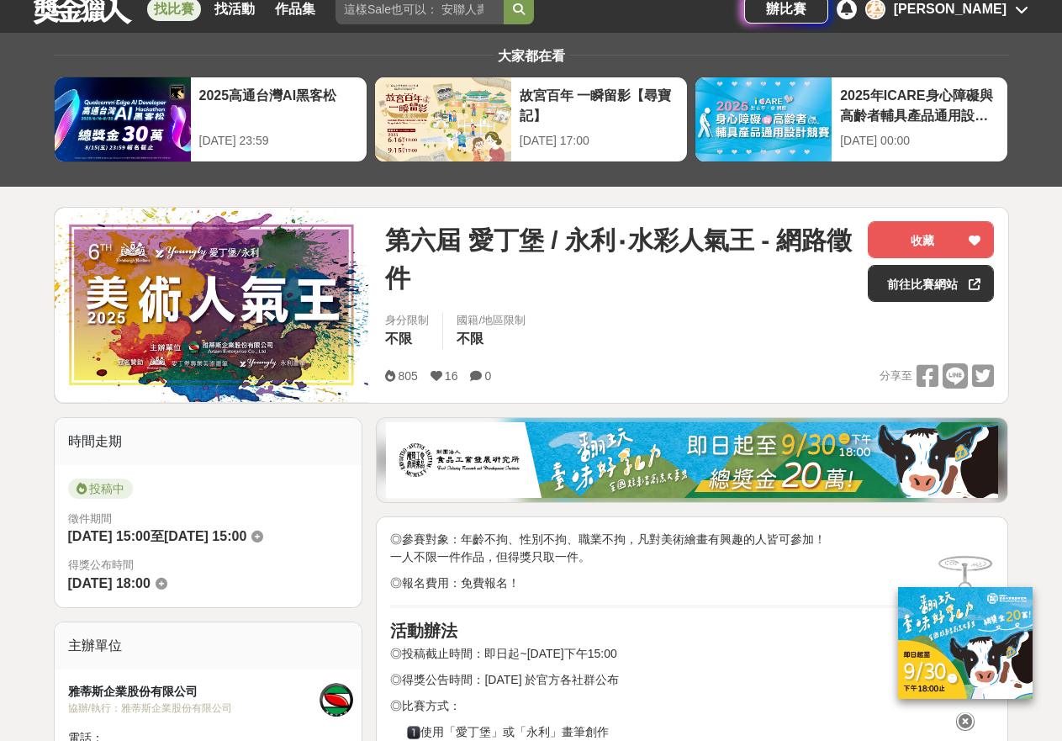
scroll to position [648, 0]
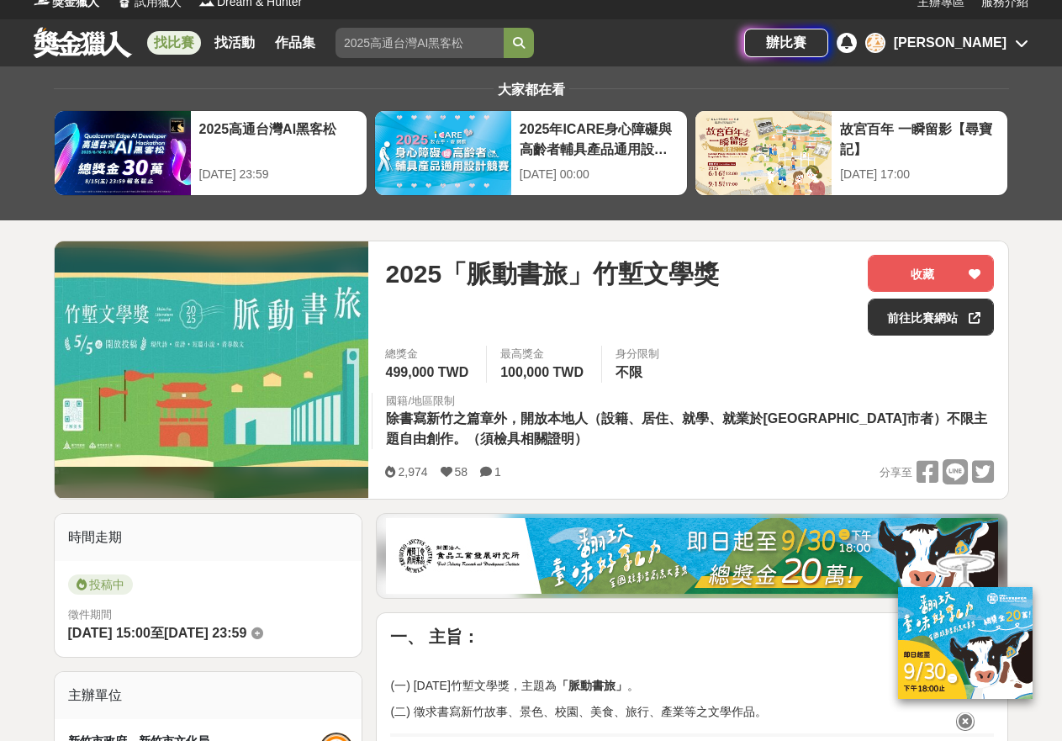
scroll to position [31, 0]
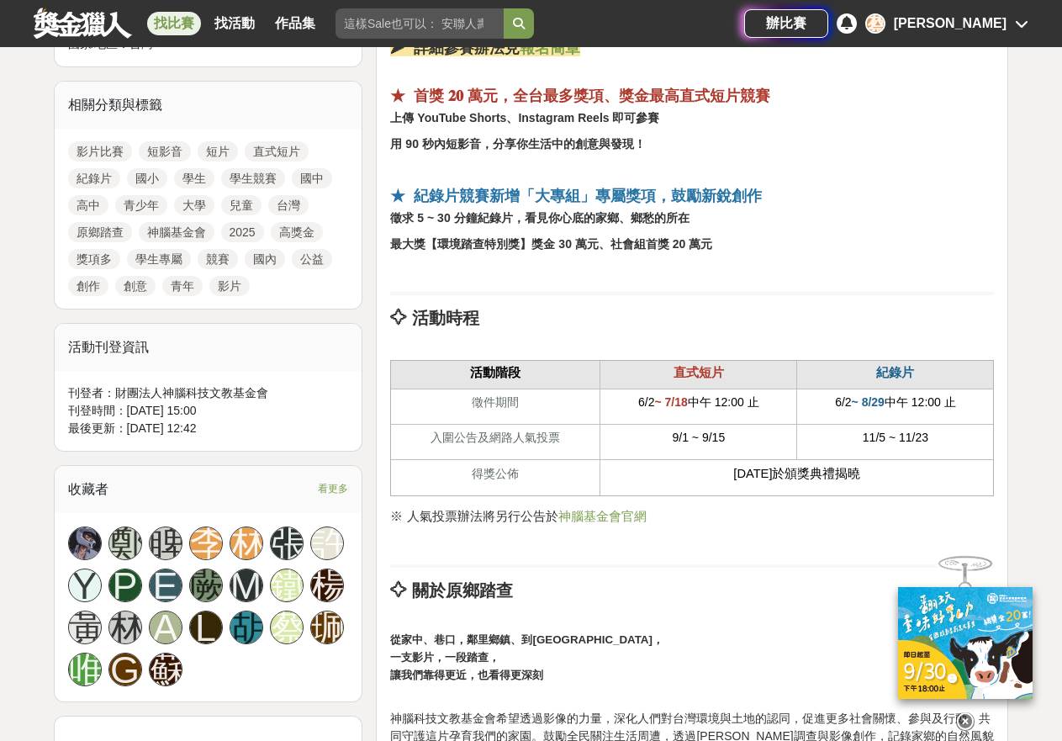
scroll to position [786, 0]
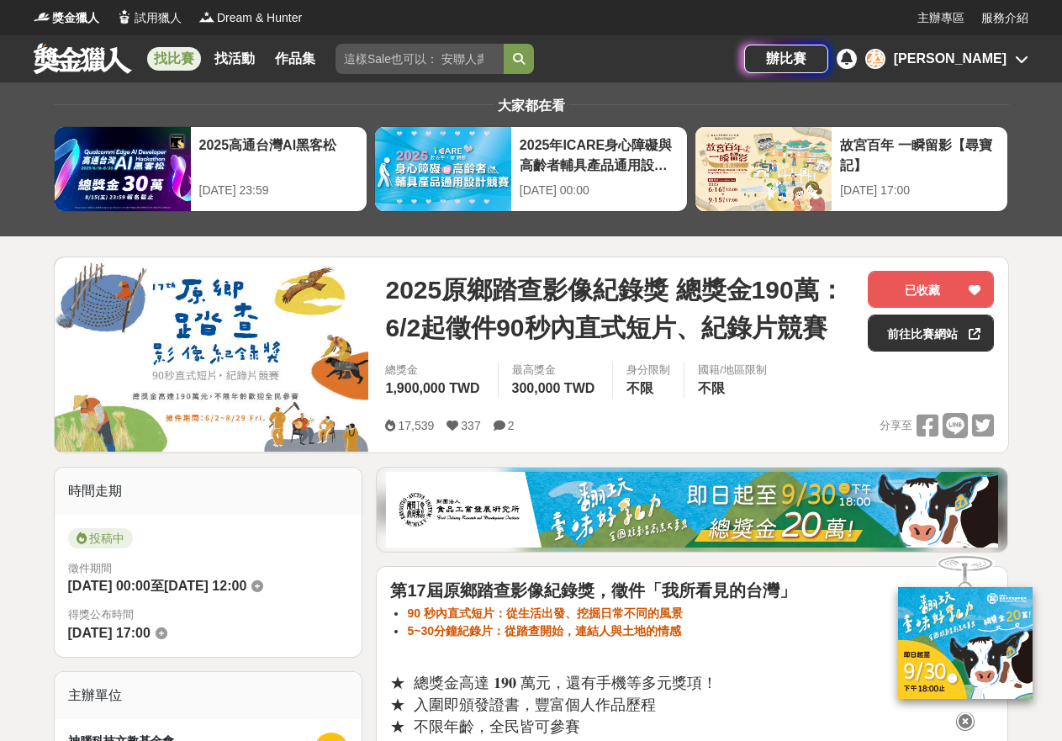
click at [1000, 58] on div "[PERSON_NAME]" at bounding box center [950, 59] width 113 height 20
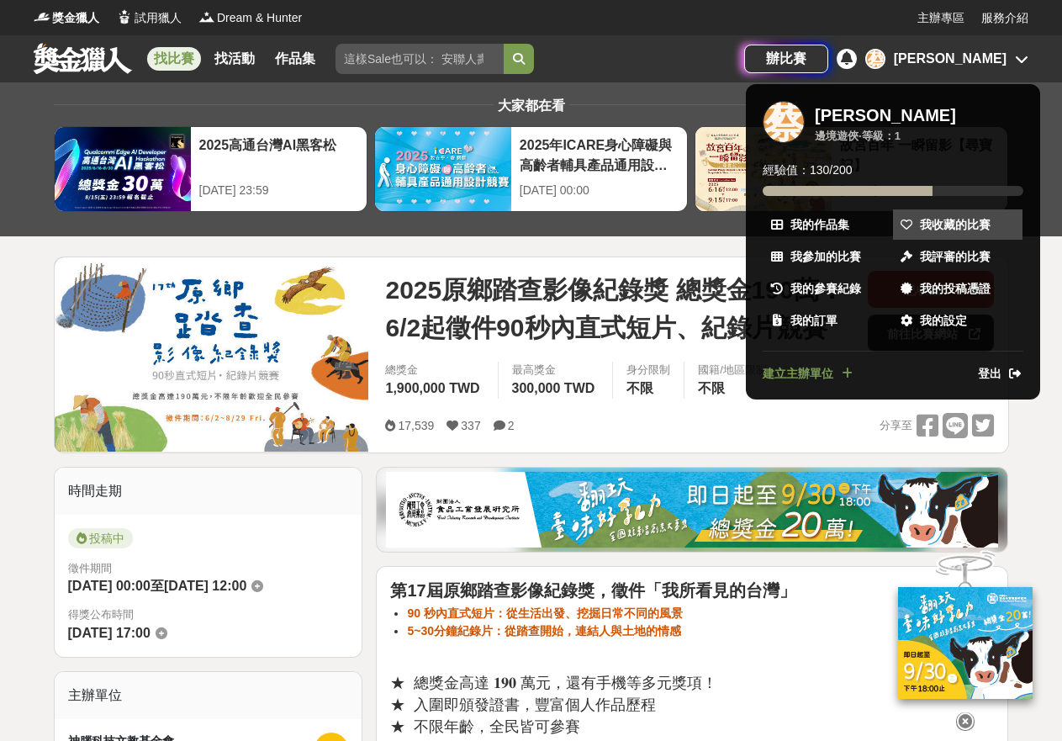
click at [973, 225] on span "我收藏的比賽" at bounding box center [955, 225] width 71 height 18
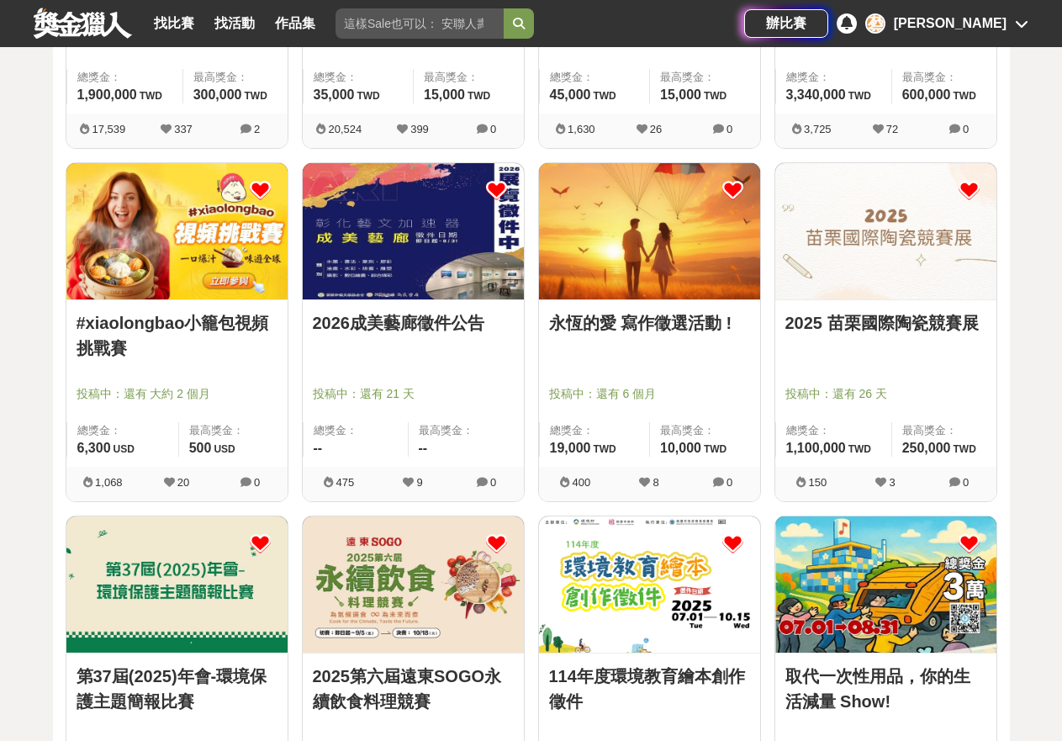
scroll to position [812, 0]
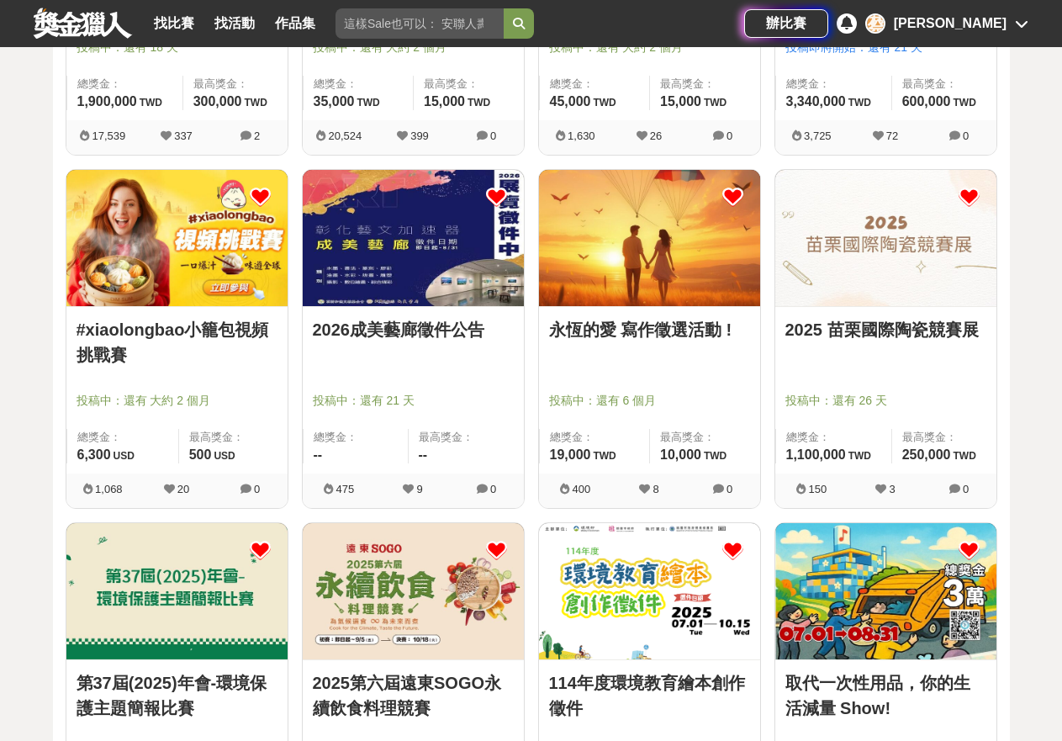
click at [892, 283] on img at bounding box center [885, 238] width 221 height 136
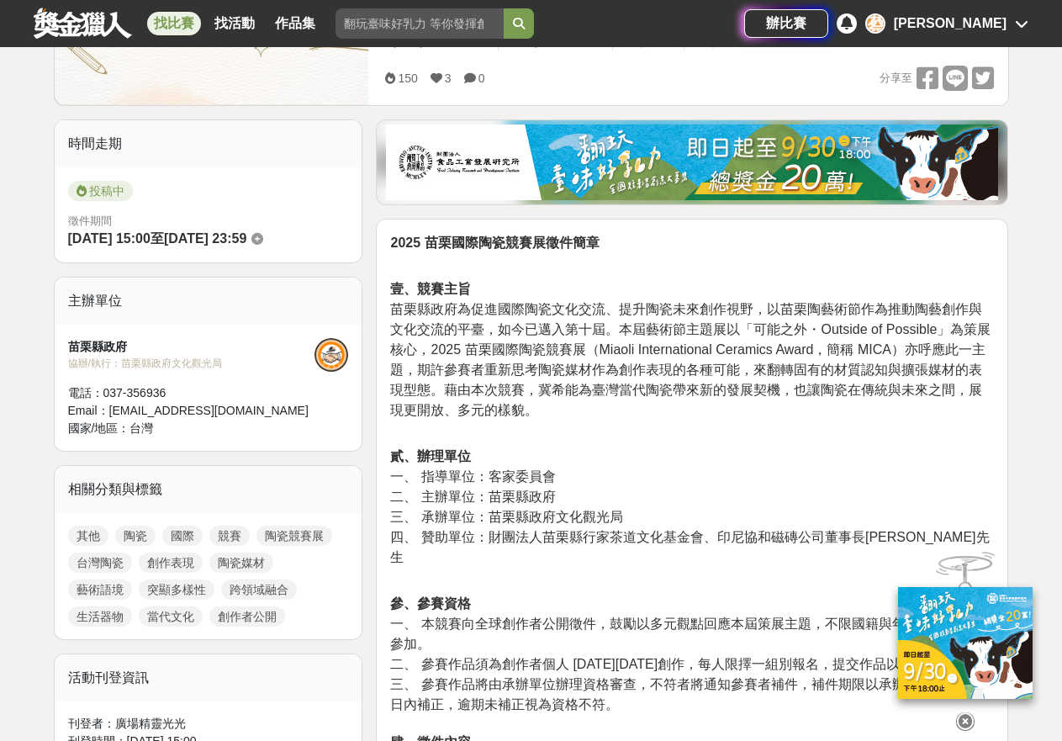
scroll to position [327, 0]
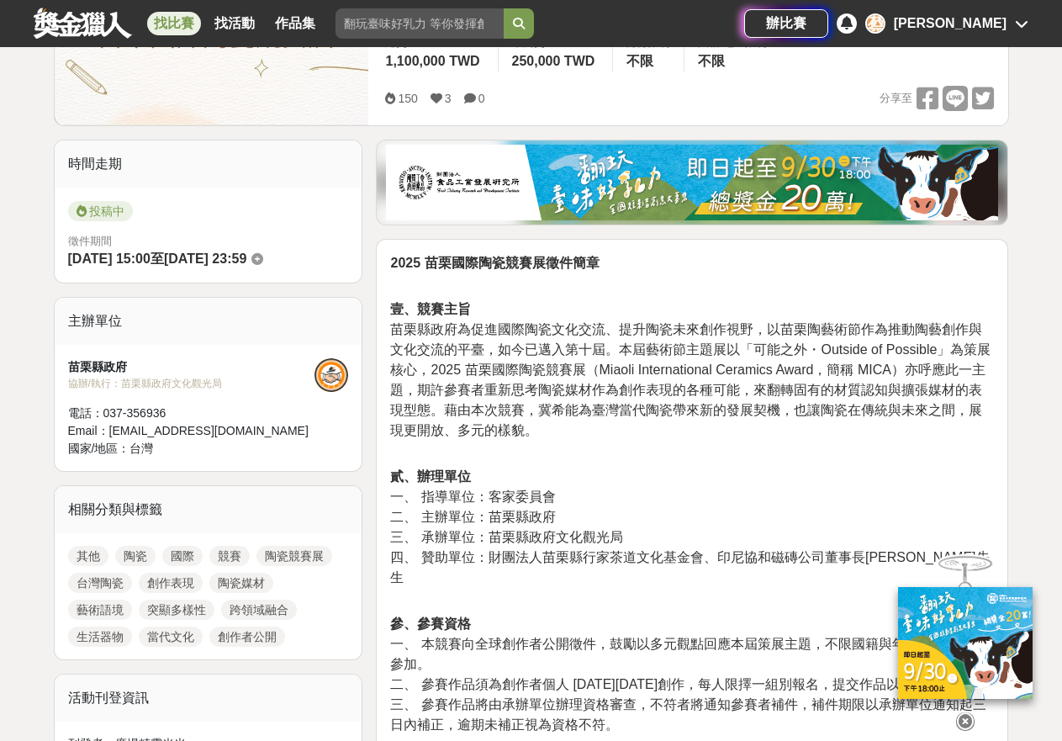
click at [397, 262] on strong "2025 苗栗國際陶瓷競賽展徵件簡章" at bounding box center [494, 263] width 209 height 14
drag, startPoint x: 389, startPoint y: 262, endPoint x: 609, endPoint y: 262, distance: 219.5
copy strong "2025 苗栗國際陶瓷競賽展徵件簡章"
click at [712, 384] on span "苗栗縣政府為促進國際陶瓷文化交流、提升陶瓷未來創作視野，以苗栗陶藝術節作為推動陶藝創作與文化交流的平臺，如今已邁入第十屆。本屆藝術節主題展以「可能之外・Out…" at bounding box center [690, 379] width 600 height 115
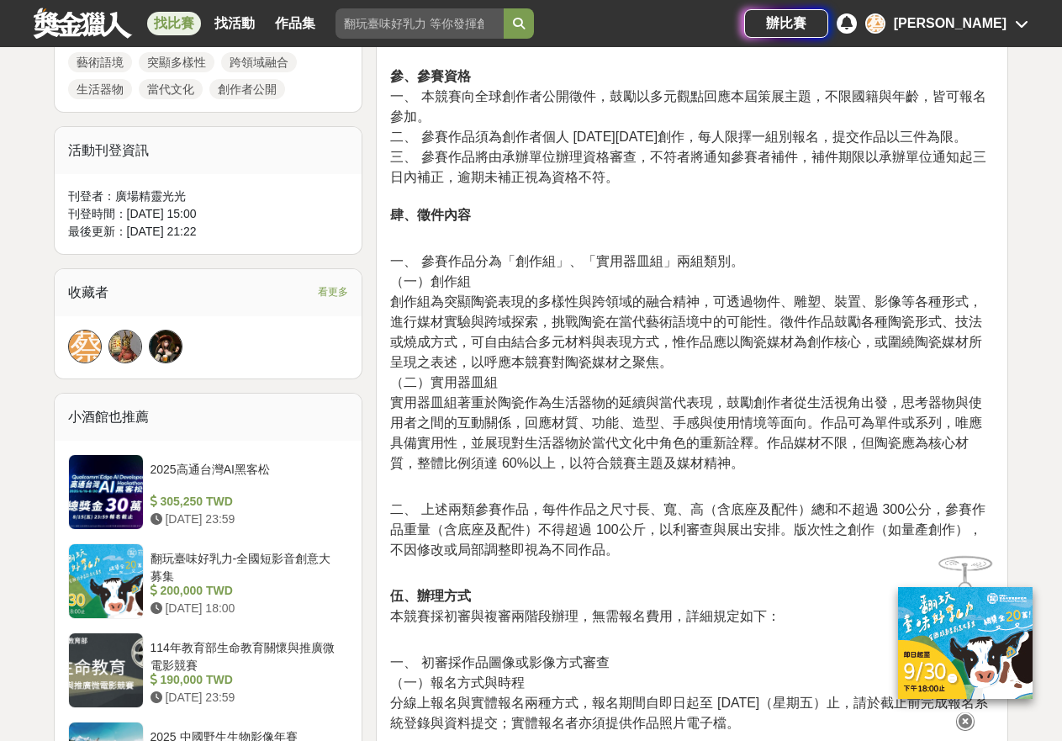
scroll to position [801, 0]
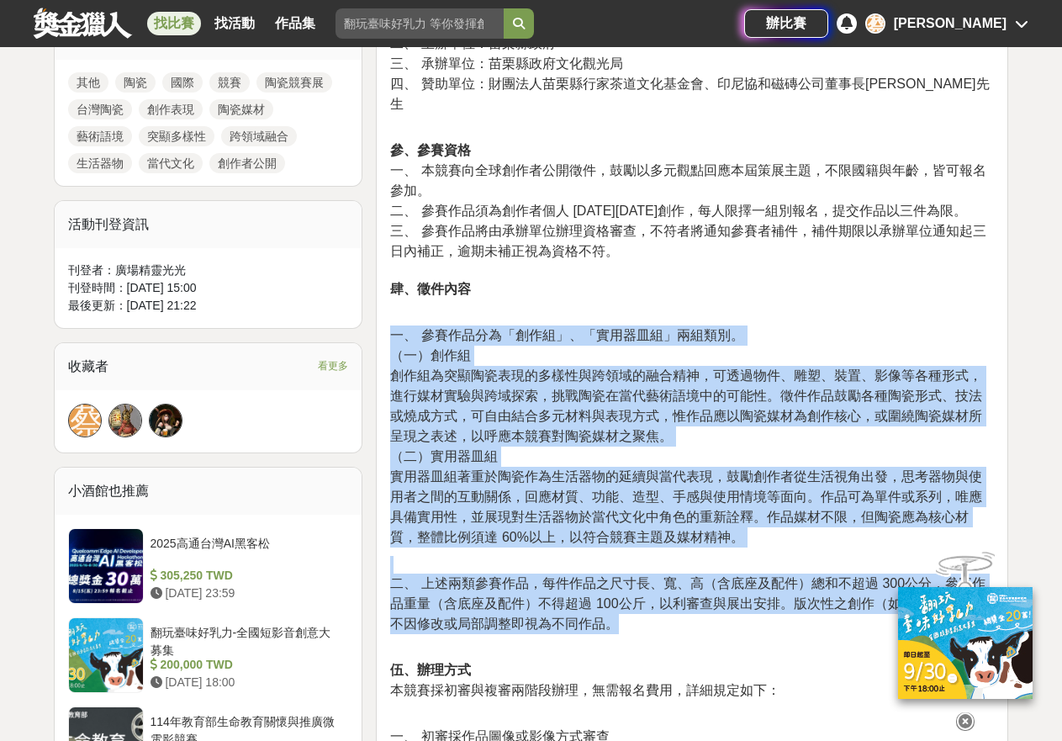
drag, startPoint x: 389, startPoint y: 331, endPoint x: 656, endPoint y: 621, distance: 394.0
copy div "一、 參賽作品分為「創作組」、「實用器皿組」兩組類別。 （一）創作組 創作組為突顯陶瓷表現的多樣性與跨領域的融合精神，可透過物件、雕塑、裝置、影像等各種形式，…"
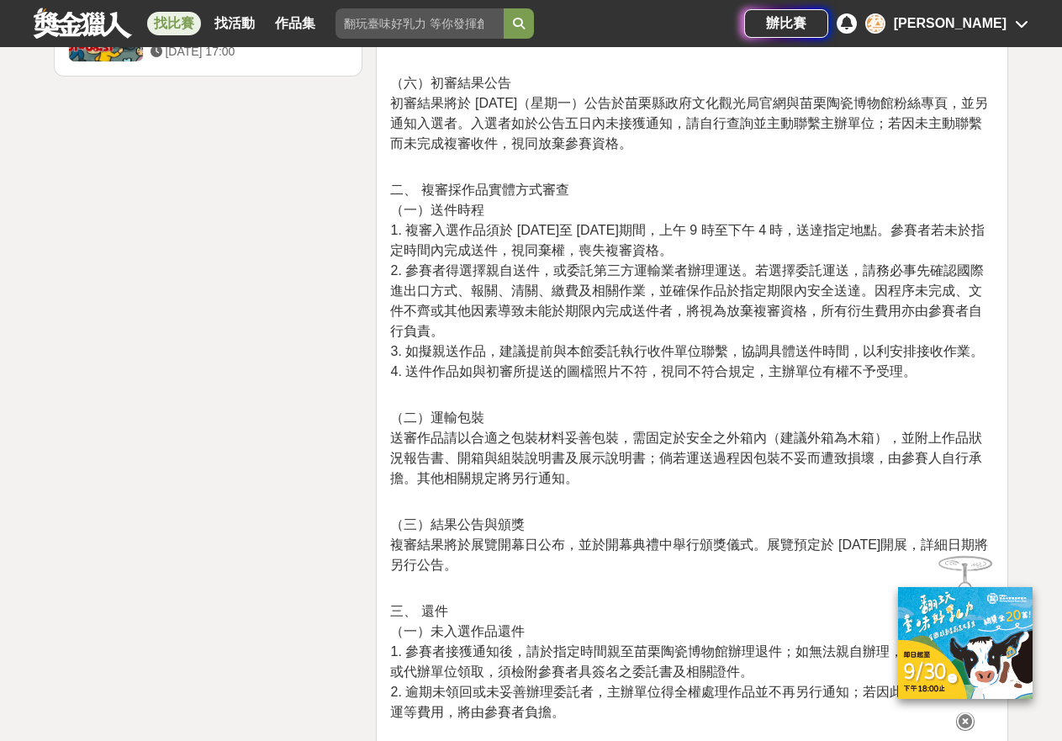
scroll to position [2309, 0]
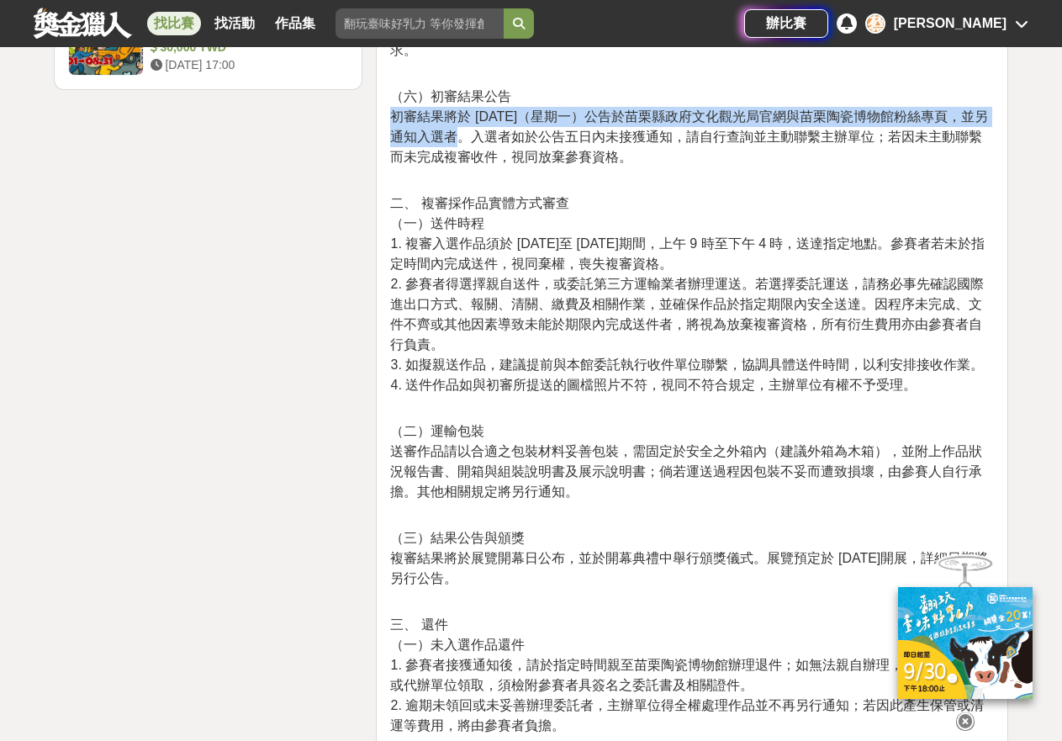
drag, startPoint x: 394, startPoint y: 115, endPoint x: 409, endPoint y: 145, distance: 33.1
click at [409, 145] on p "（六）初審結果公告 初審結果將於 114 年 9 月 15 日（星期一）公告於苗栗縣政府文化觀光局官網與苗栗陶瓷博物館粉絲專頁，並另通知入選者。入選者如於公告…" at bounding box center [692, 127] width 604 height 81
copy span "初審結果將於 114 年 9 月 15 日（星期一）公告於苗栗縣政府文化觀光局官網與苗栗陶瓷博物館粉絲專頁"
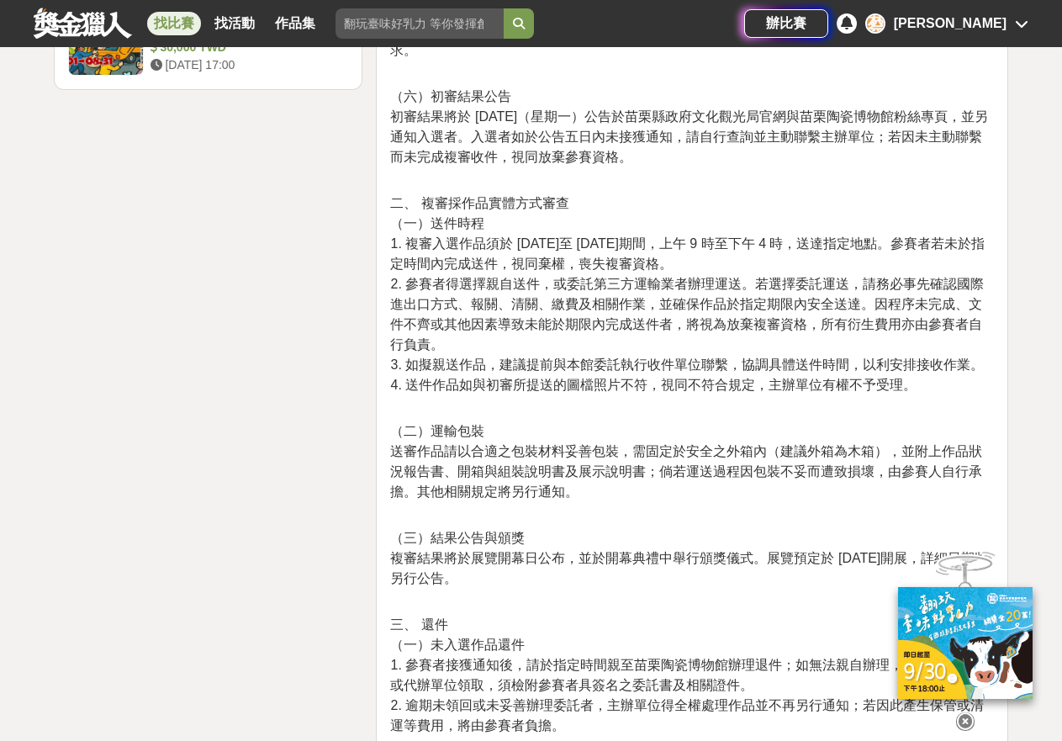
click at [784, 307] on span "2. 參賽者得選擇親自送件，或委託第三方運輸業者辦理運送。若選擇委託運送，請務必事先確認國際進出口方式、報關、清關、繳費及相關作業，並確保作品於指定期限內安全…" at bounding box center [687, 314] width 594 height 75
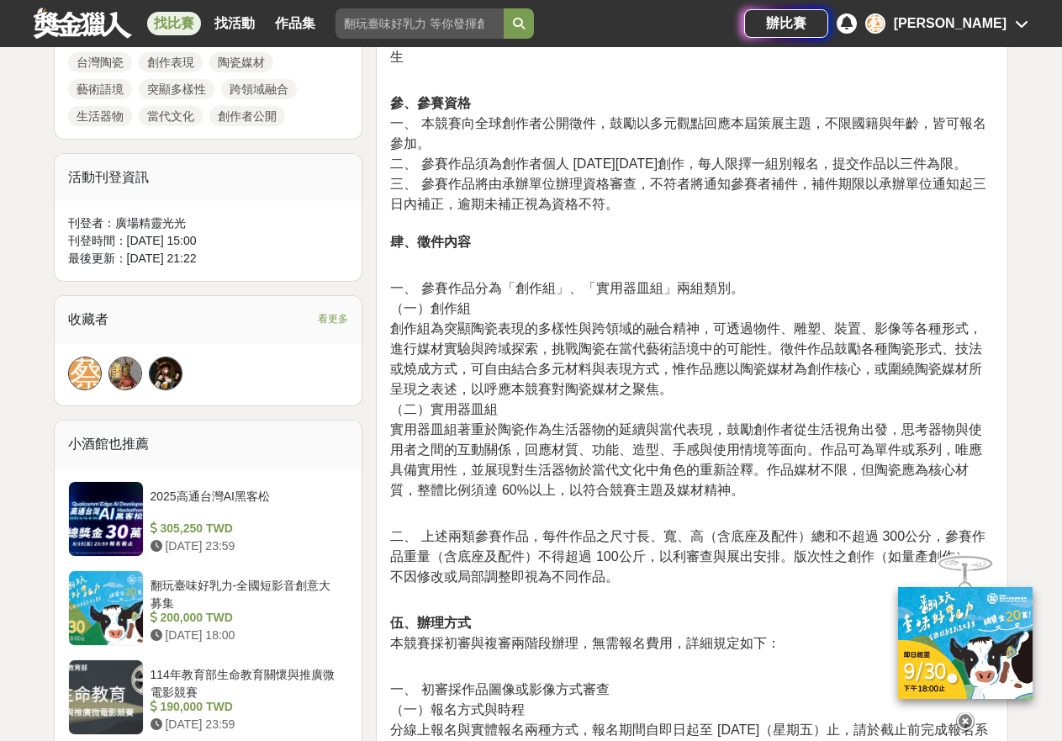
scroll to position [400, 0]
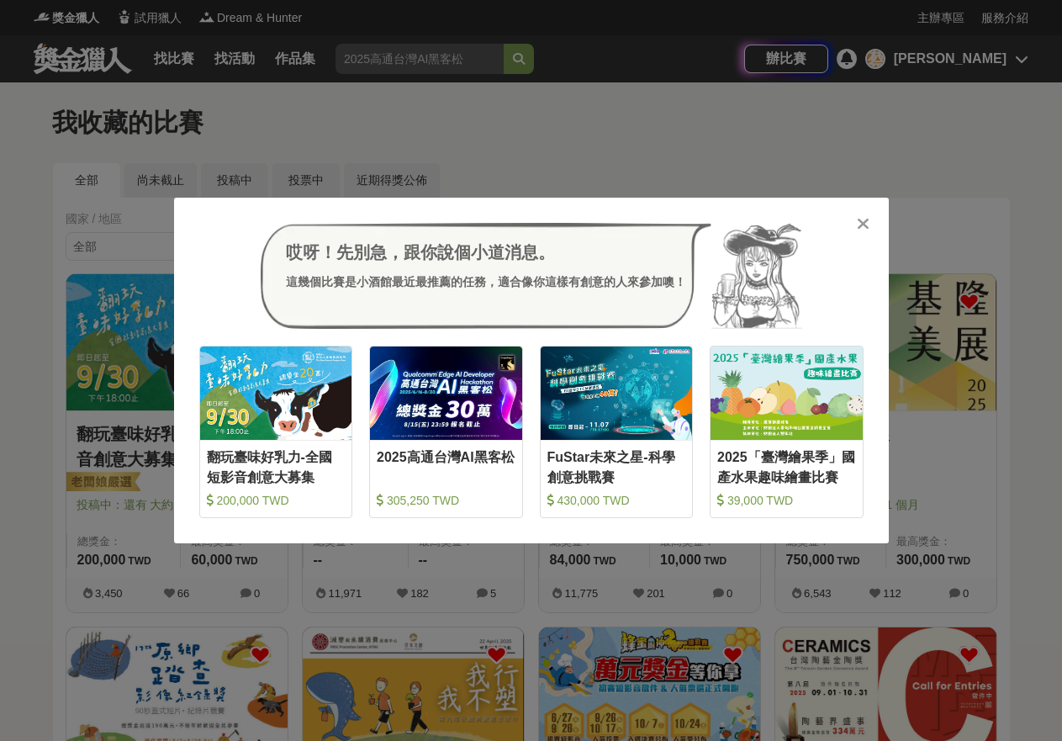
click at [862, 221] on icon at bounding box center [863, 223] width 13 height 17
